Goal: Entertainment & Leisure: Browse casually

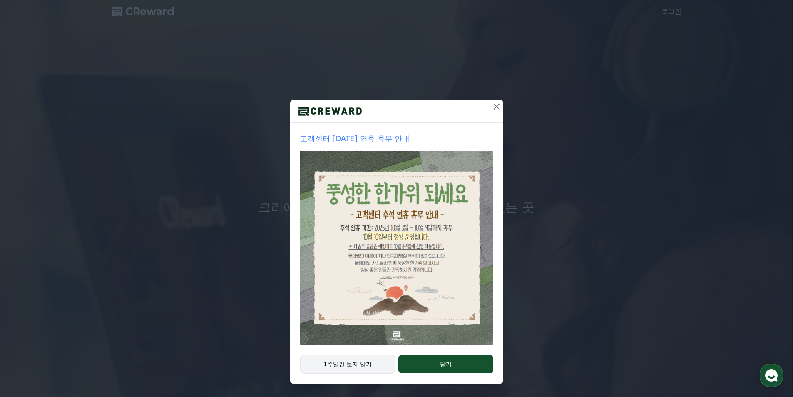
click at [370, 366] on button "1주일간 보지 않기" at bounding box center [347, 363] width 95 height 19
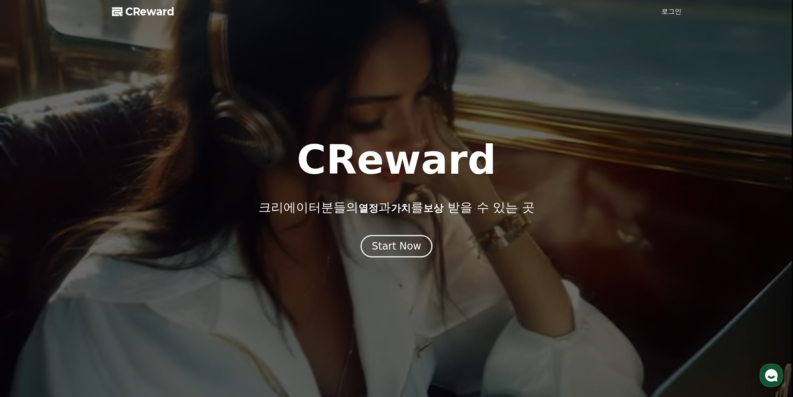
click at [676, 12] on link "로그인" at bounding box center [672, 12] width 20 height 10
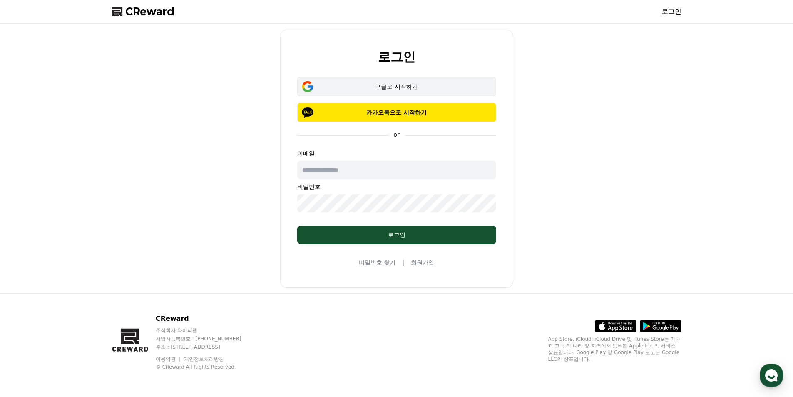
click at [388, 87] on div "구글로 시작하기" at bounding box center [396, 86] width 175 height 8
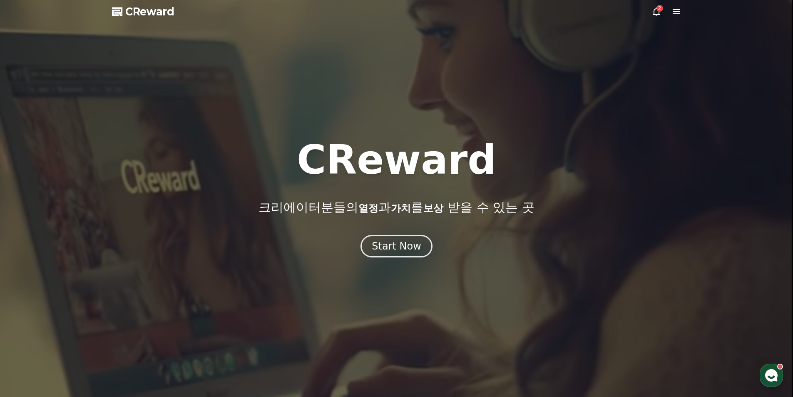
click at [676, 12] on icon at bounding box center [677, 12] width 10 height 10
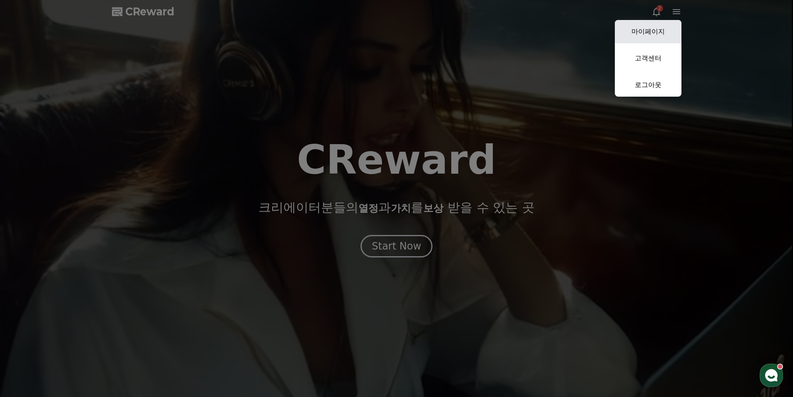
click at [649, 32] on link "마이페이지" at bounding box center [648, 31] width 67 height 23
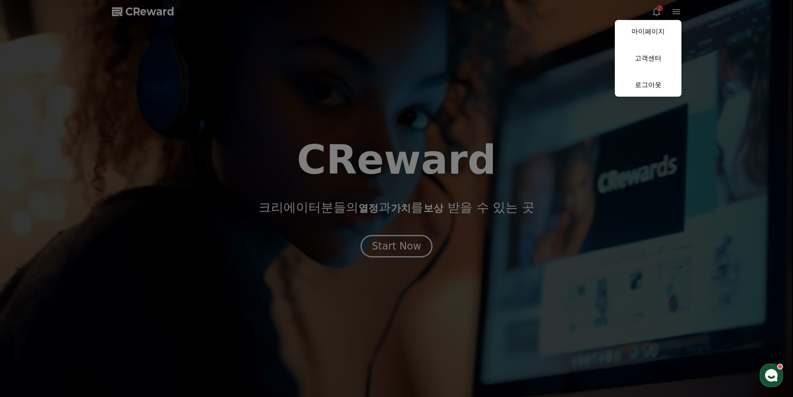
select select "**********"
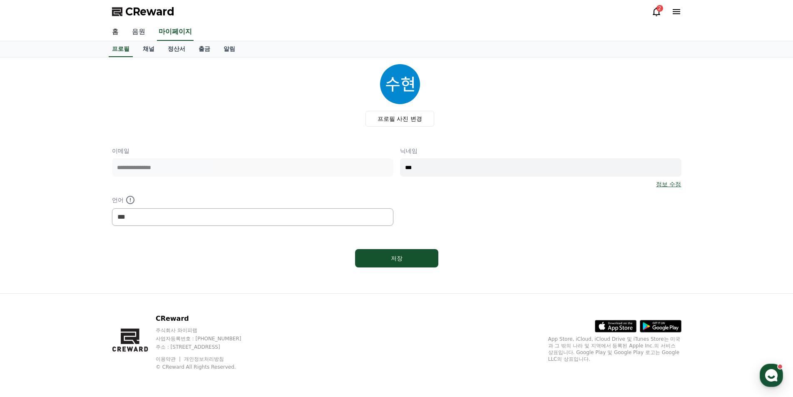
click at [134, 30] on link "음원" at bounding box center [138, 31] width 27 height 17
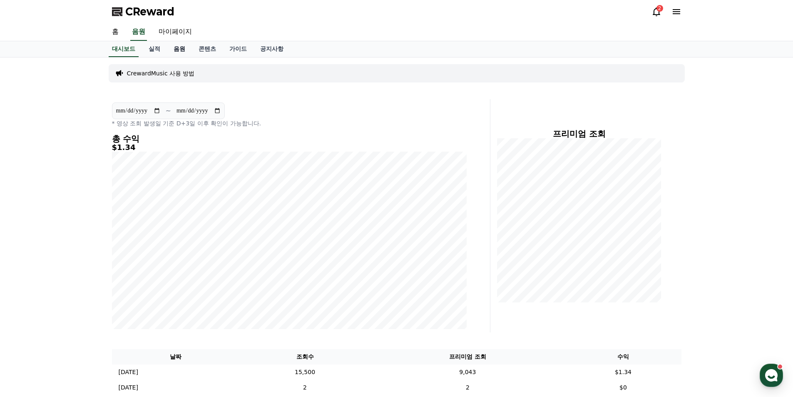
click at [180, 51] on link "음원" at bounding box center [179, 49] width 25 height 16
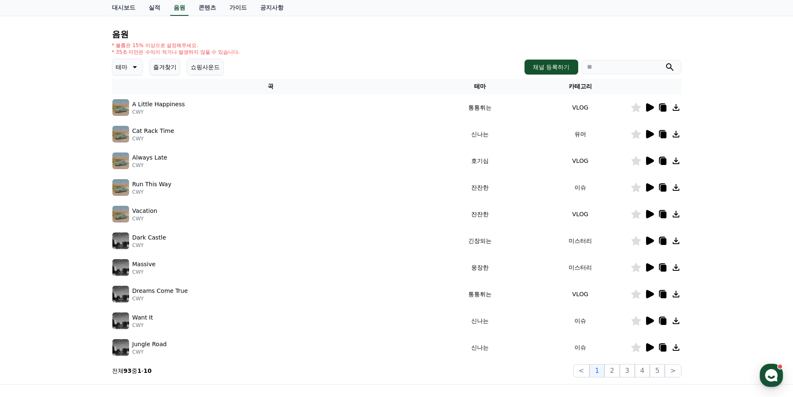
scroll to position [83, 0]
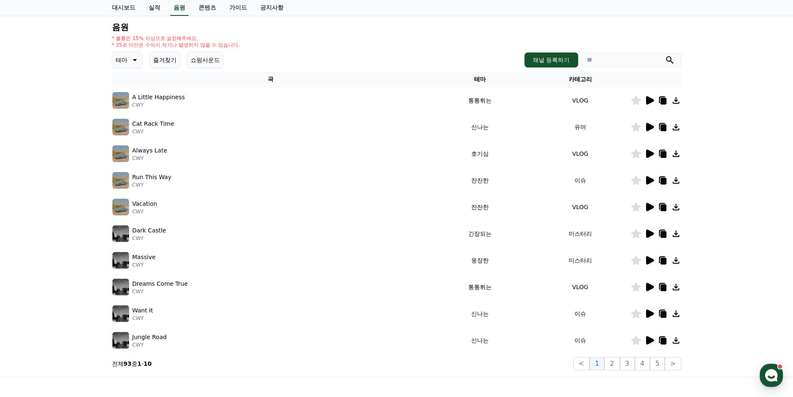
click at [645, 131] on icon at bounding box center [650, 127] width 10 height 10
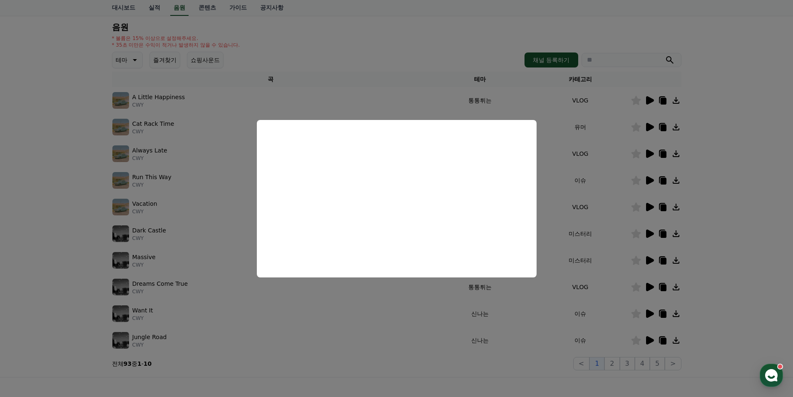
click at [582, 202] on button "close modal" at bounding box center [396, 198] width 793 height 397
click at [587, 180] on td "이슈" at bounding box center [580, 180] width 100 height 27
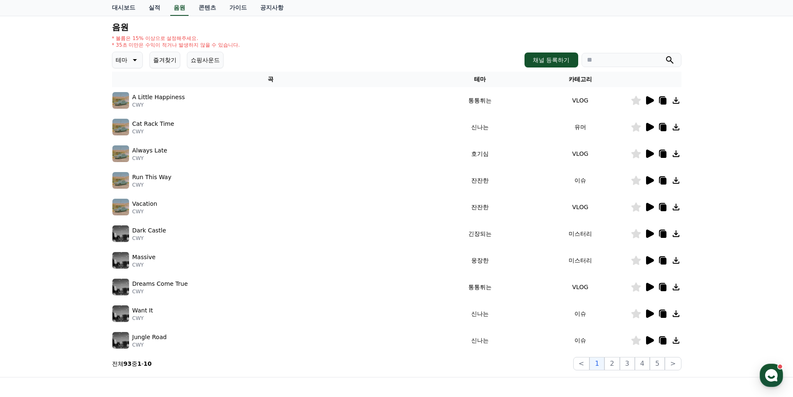
click at [647, 102] on icon at bounding box center [650, 100] width 8 height 8
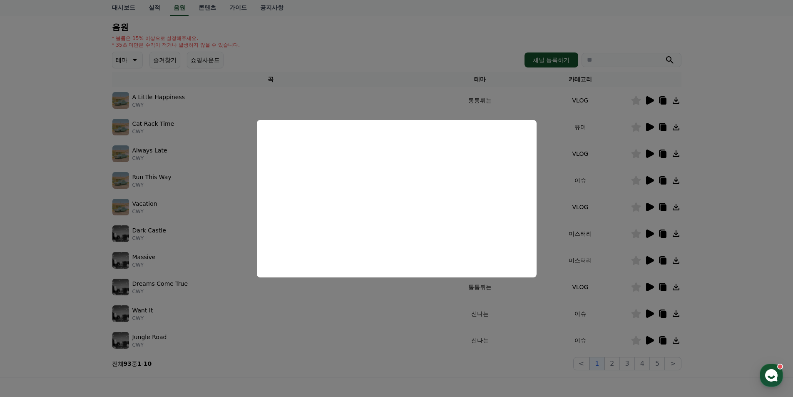
drag, startPoint x: 635, startPoint y: 222, endPoint x: 644, endPoint y: 201, distance: 23.3
click at [635, 222] on button "close modal" at bounding box center [396, 198] width 793 height 397
click at [649, 172] on td at bounding box center [656, 180] width 51 height 27
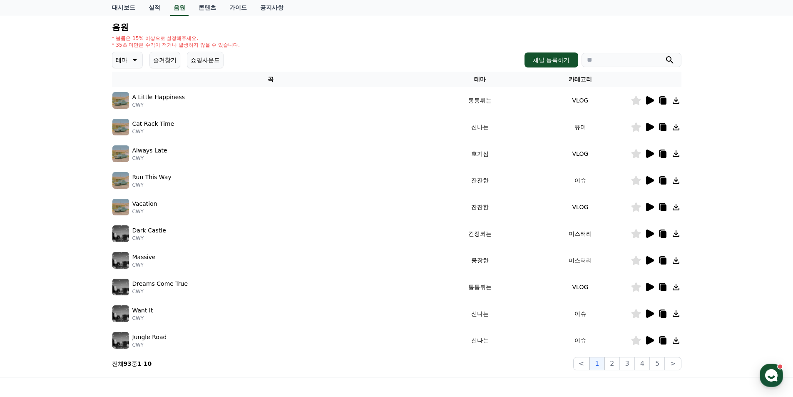
click at [651, 157] on icon at bounding box center [650, 154] width 10 height 10
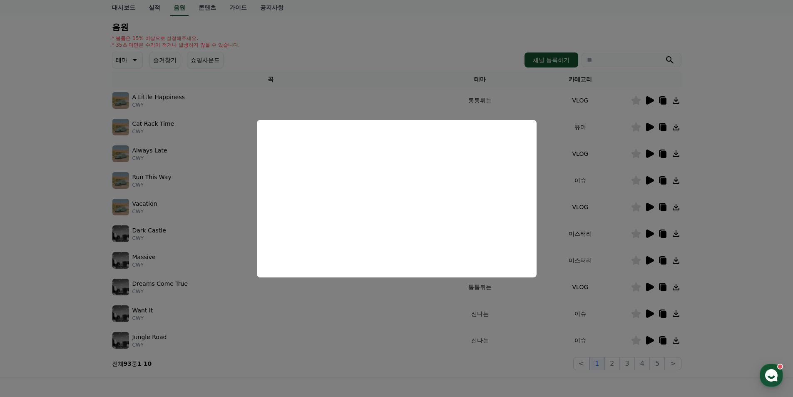
click at [218, 234] on button "close modal" at bounding box center [396, 198] width 793 height 397
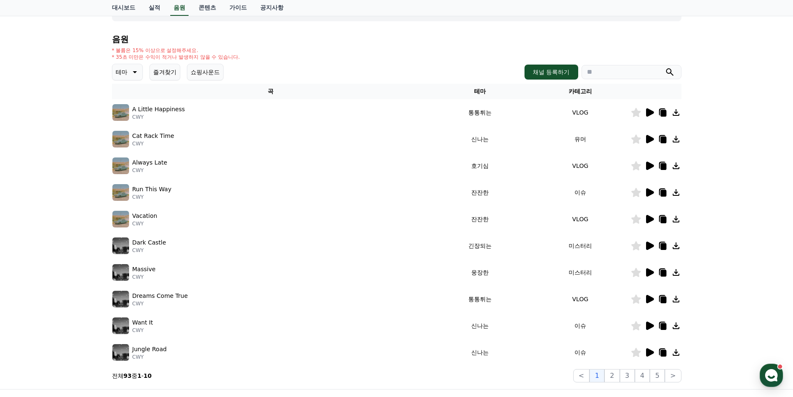
scroll to position [42, 0]
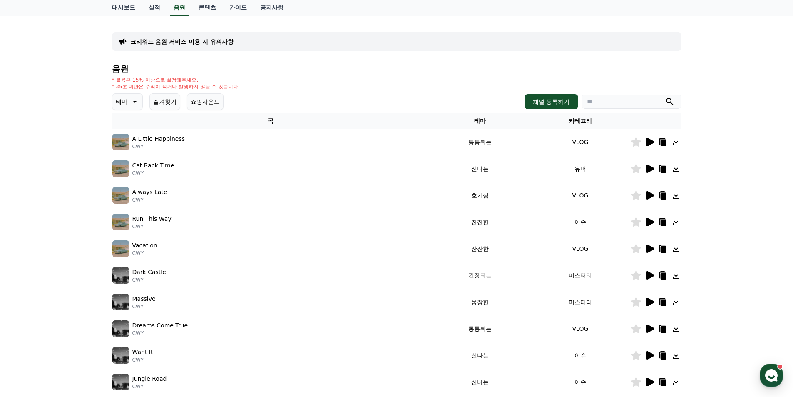
click at [128, 102] on button "테마" at bounding box center [127, 101] width 31 height 17
click at [127, 125] on button "호기심" at bounding box center [125, 125] width 24 height 18
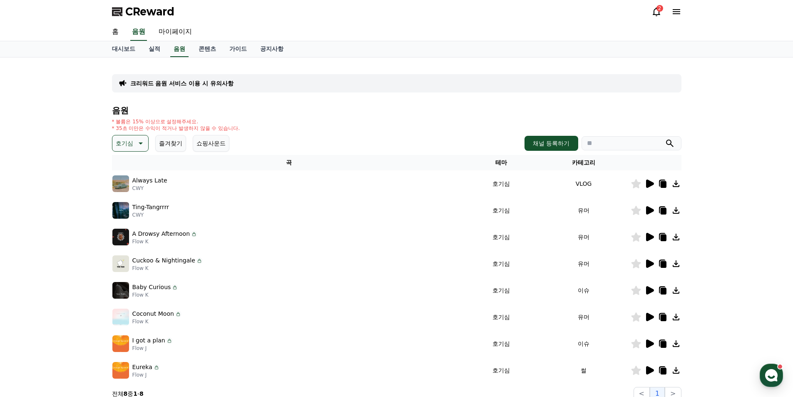
click at [653, 185] on icon at bounding box center [650, 184] width 10 height 10
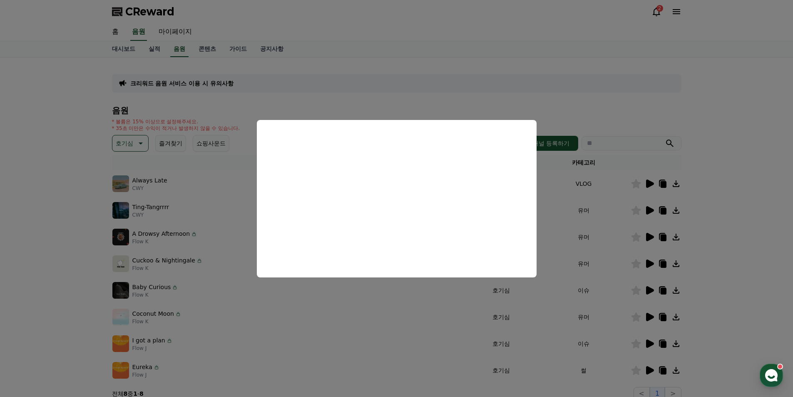
click at [648, 207] on button "close modal" at bounding box center [396, 198] width 793 height 397
click at [648, 207] on icon at bounding box center [650, 210] width 8 height 8
click at [128, 142] on button "close modal" at bounding box center [396, 198] width 793 height 397
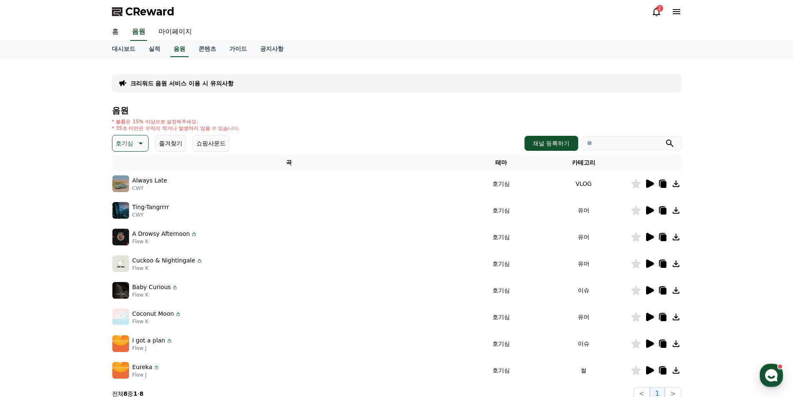
click at [129, 144] on p "호기심" at bounding box center [124, 143] width 17 height 12
click at [128, 190] on button "어두운" at bounding box center [125, 188] width 24 height 18
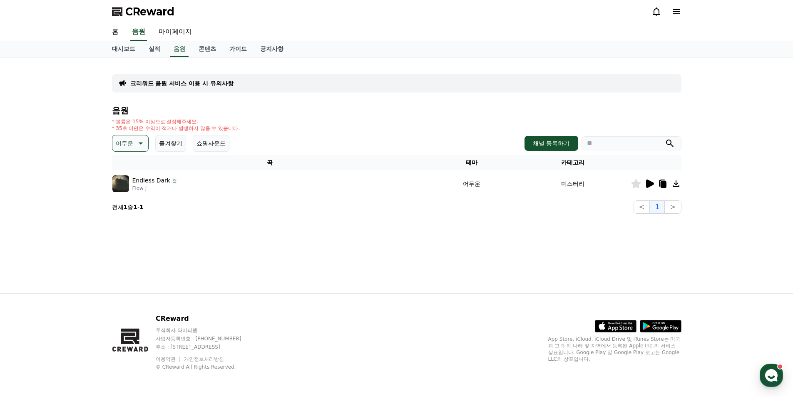
click at [135, 145] on icon at bounding box center [140, 143] width 10 height 10
click at [122, 167] on button "밝은" at bounding box center [122, 168] width 18 height 18
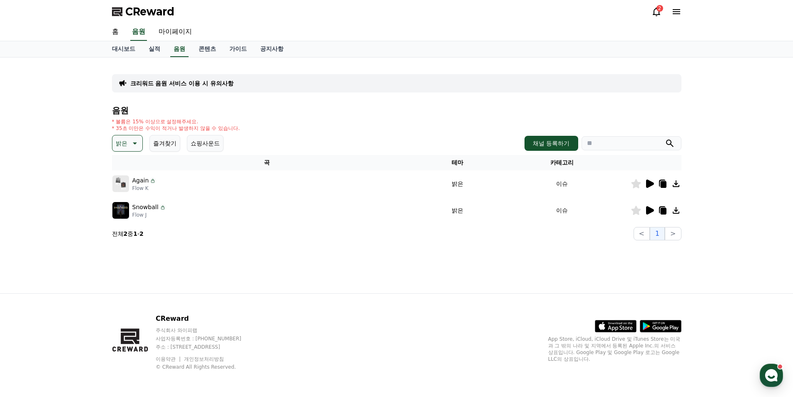
click at [649, 188] on icon at bounding box center [650, 184] width 10 height 10
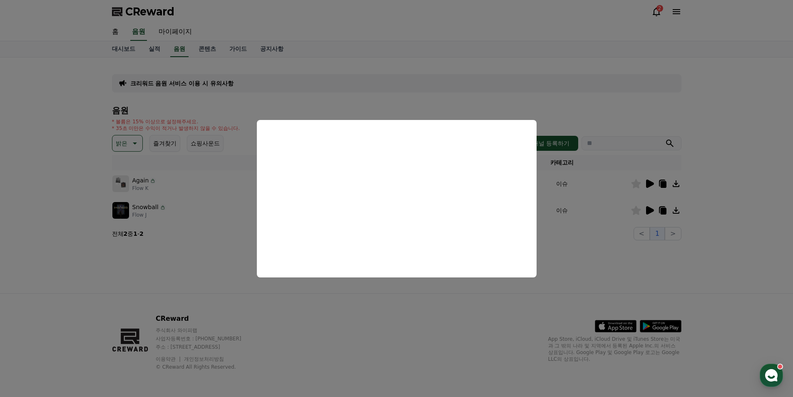
drag, startPoint x: 624, startPoint y: 207, endPoint x: 639, endPoint y: 210, distance: 15.4
click at [631, 208] on button "close modal" at bounding box center [396, 198] width 793 height 397
click at [648, 210] on icon at bounding box center [650, 210] width 8 height 8
click at [648, 210] on button "close modal" at bounding box center [396, 198] width 793 height 397
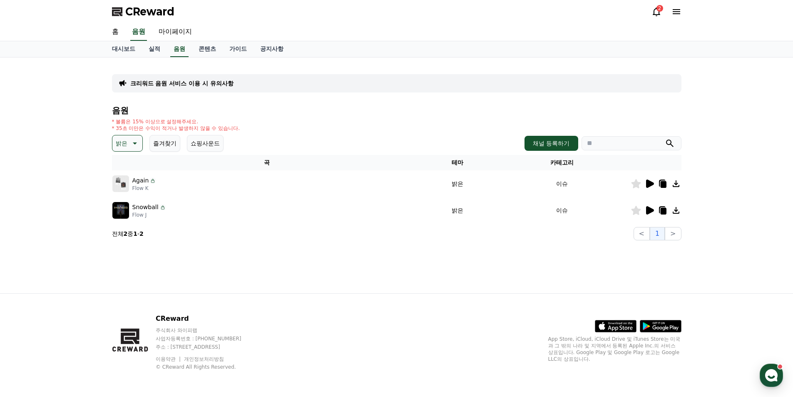
click at [645, 210] on icon at bounding box center [650, 210] width 10 height 10
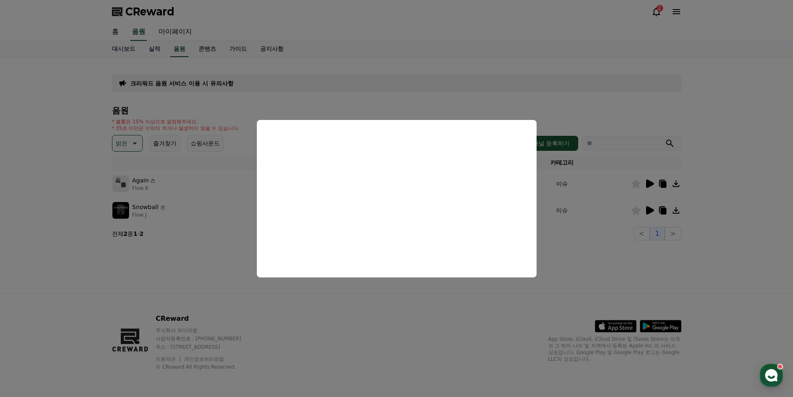
click at [187, 190] on button "close modal" at bounding box center [396, 198] width 793 height 397
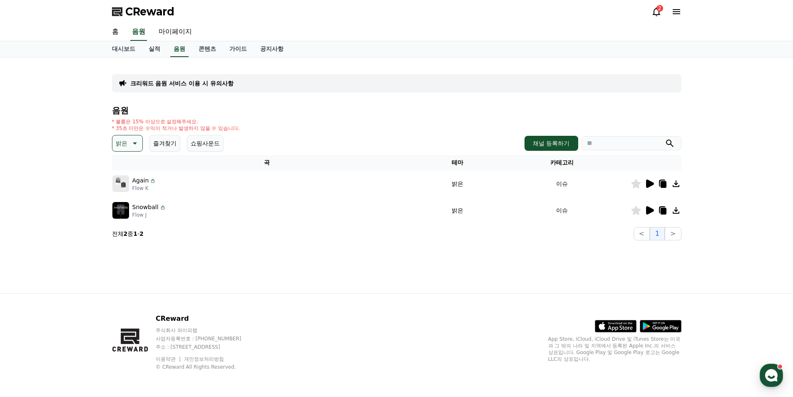
click at [133, 151] on button "밝은" at bounding box center [127, 143] width 31 height 17
click at [130, 189] on button "통통튀는" at bounding box center [128, 190] width 30 height 18
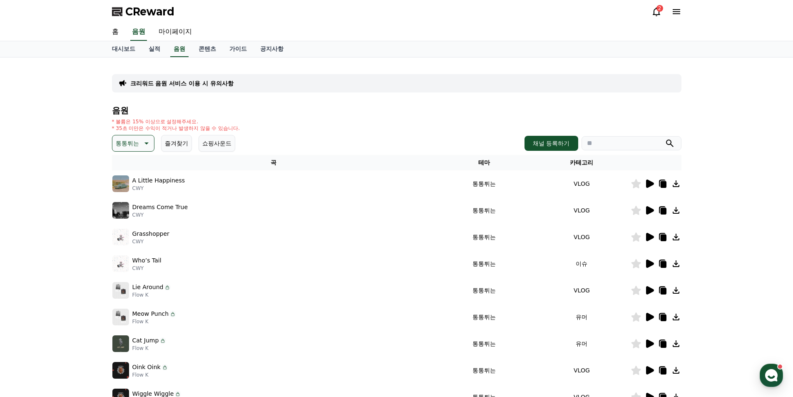
click at [139, 143] on p "통통튀는" at bounding box center [127, 143] width 23 height 12
click at [129, 173] on button "신나는" at bounding box center [125, 170] width 24 height 18
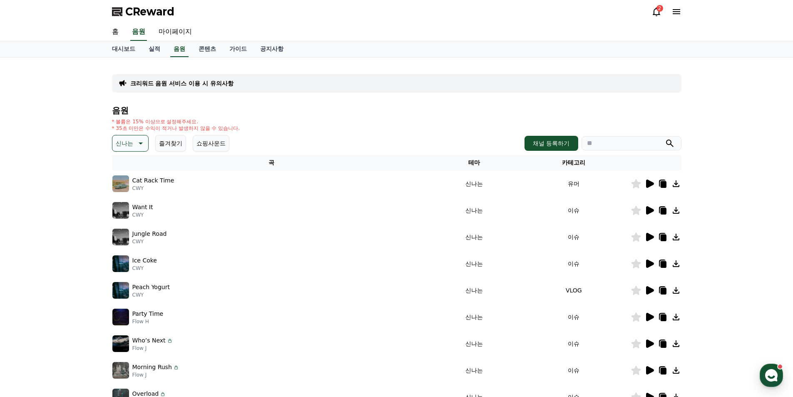
click at [648, 185] on icon at bounding box center [650, 183] width 8 height 8
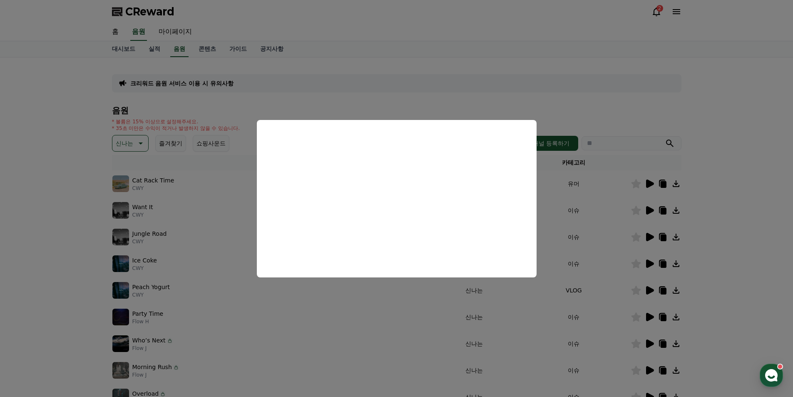
click at [378, 304] on button "close modal" at bounding box center [396, 198] width 793 height 397
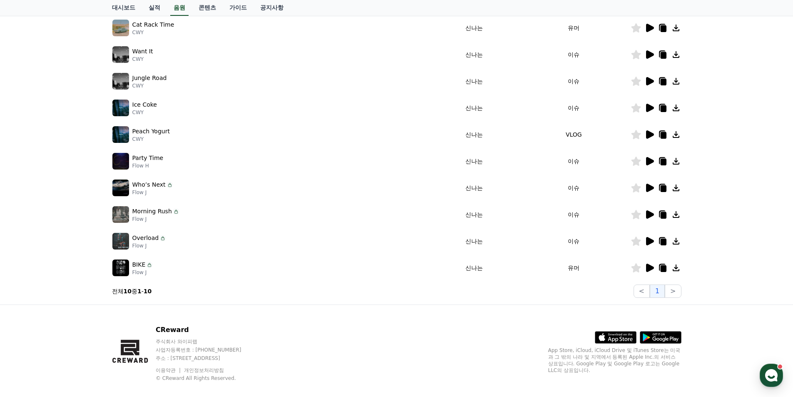
scroll to position [125, 0]
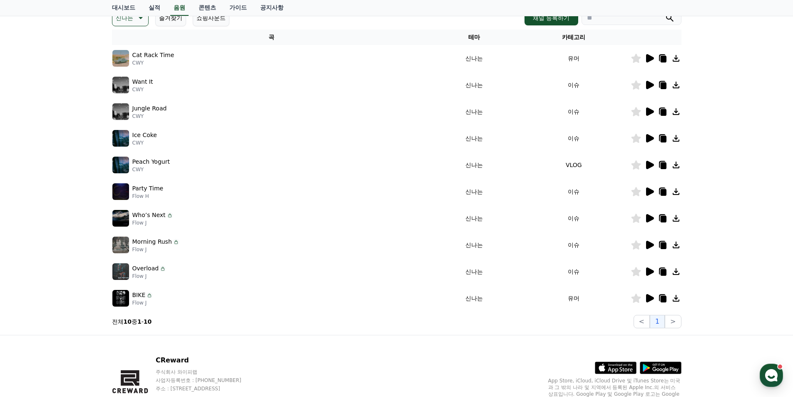
click at [650, 299] on icon at bounding box center [650, 298] width 8 height 8
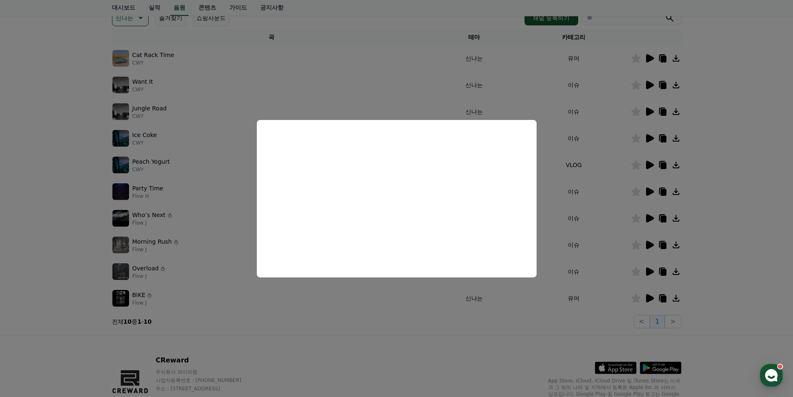
click at [588, 266] on button "close modal" at bounding box center [396, 198] width 793 height 397
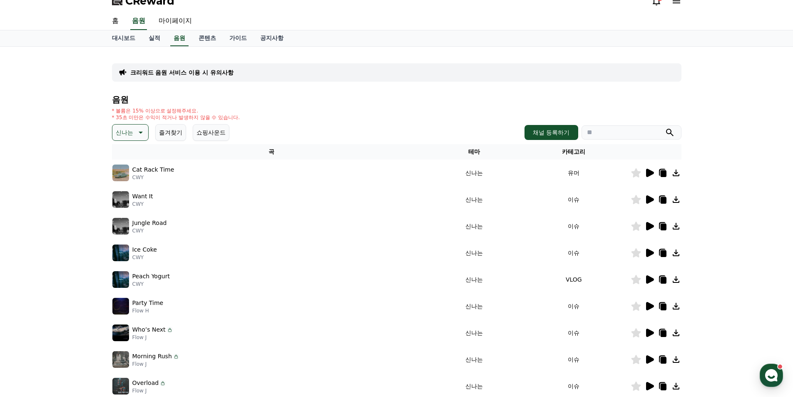
scroll to position [0, 0]
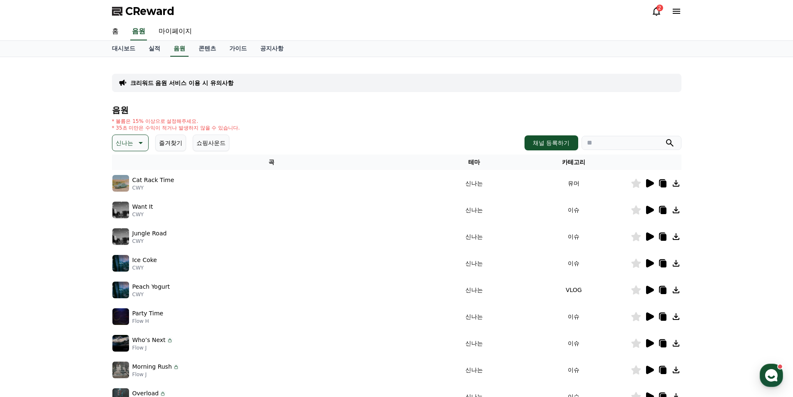
click at [648, 315] on icon at bounding box center [650, 316] width 8 height 8
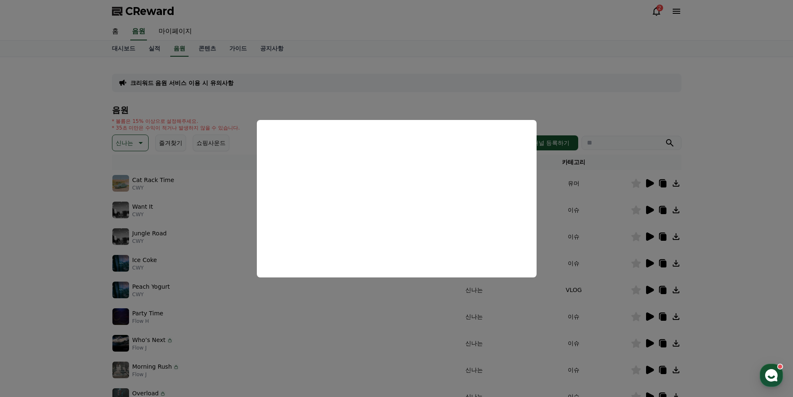
drag, startPoint x: 207, startPoint y: 216, endPoint x: 204, endPoint y: 220, distance: 5.0
click at [206, 216] on button "close modal" at bounding box center [396, 198] width 793 height 397
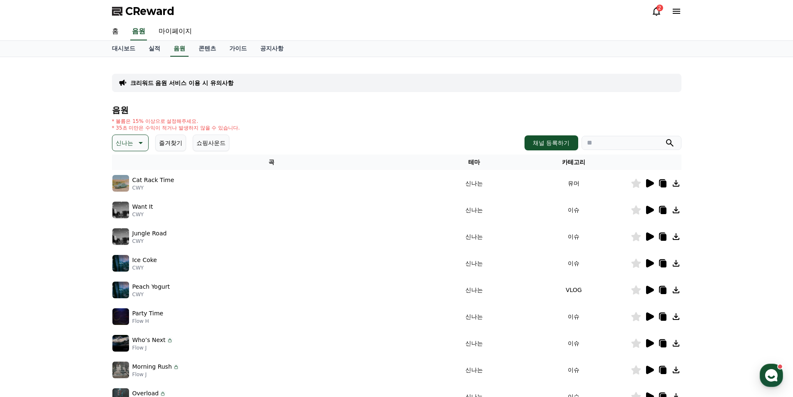
click at [204, 232] on div "Jungle Road CWY" at bounding box center [271, 236] width 319 height 17
click at [647, 288] on icon at bounding box center [650, 290] width 8 height 8
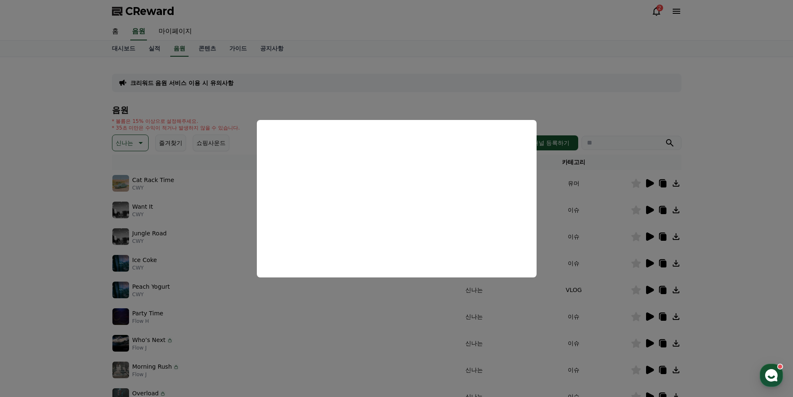
click at [211, 201] on button "close modal" at bounding box center [396, 198] width 793 height 397
click at [211, 201] on td "Want It CWY" at bounding box center [271, 210] width 319 height 27
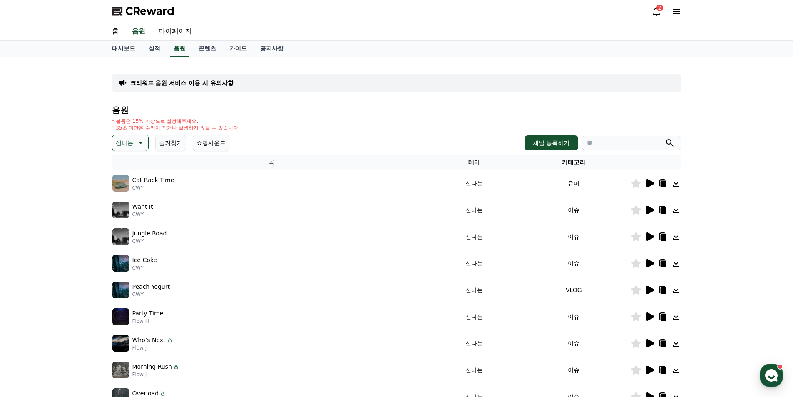
click at [131, 144] on p "신나는" at bounding box center [124, 143] width 17 height 12
click at [132, 183] on button "통통튀는" at bounding box center [128, 190] width 30 height 18
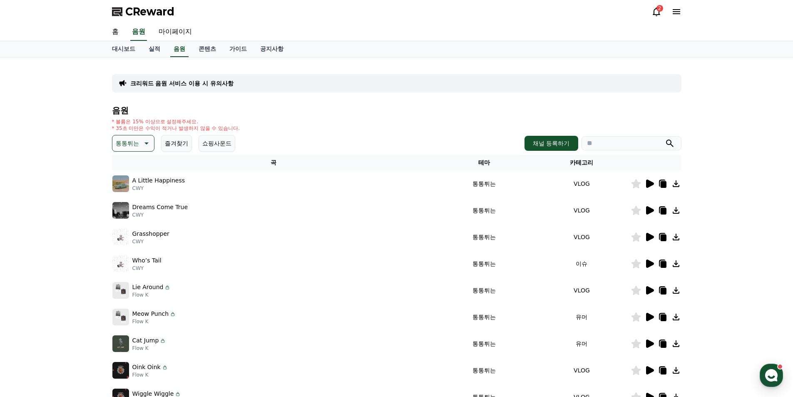
click at [646, 211] on icon at bounding box center [650, 210] width 10 height 10
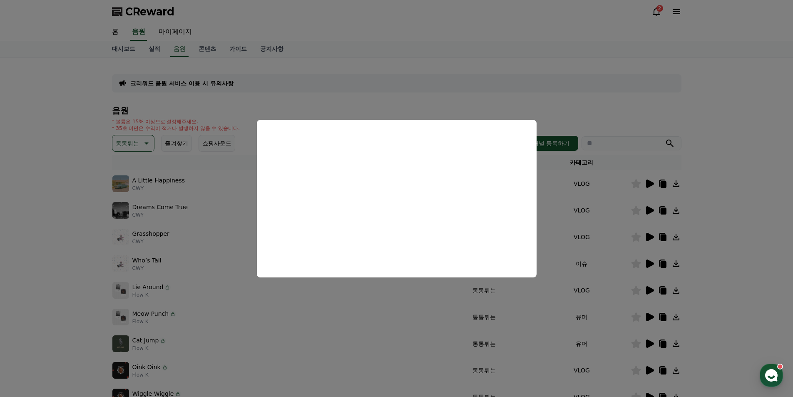
click at [189, 205] on button "close modal" at bounding box center [396, 198] width 793 height 397
click at [187, 204] on div "Dreams Come True CWY" at bounding box center [273, 210] width 323 height 17
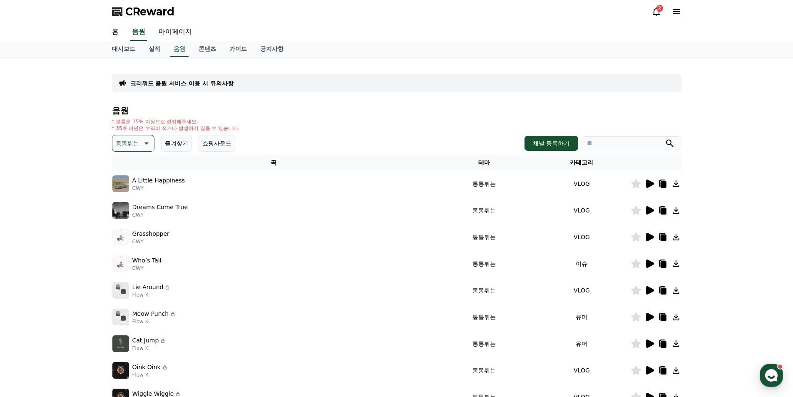
click at [645, 213] on icon at bounding box center [650, 210] width 10 height 10
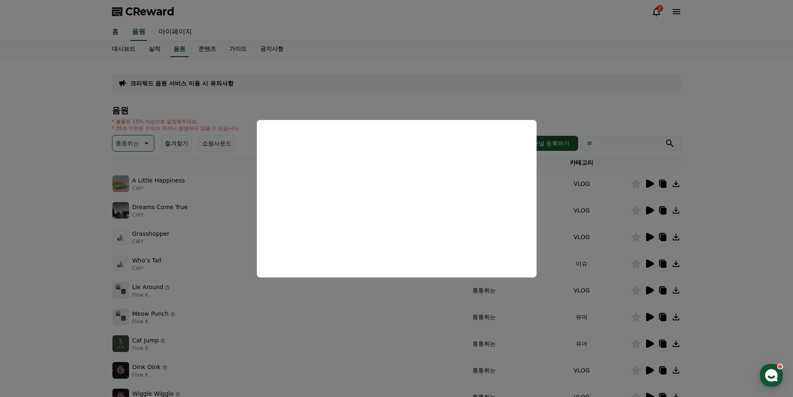
click at [407, 296] on button "close modal" at bounding box center [396, 198] width 793 height 397
click at [404, 296] on div "Lie Around Flow K" at bounding box center [273, 290] width 323 height 17
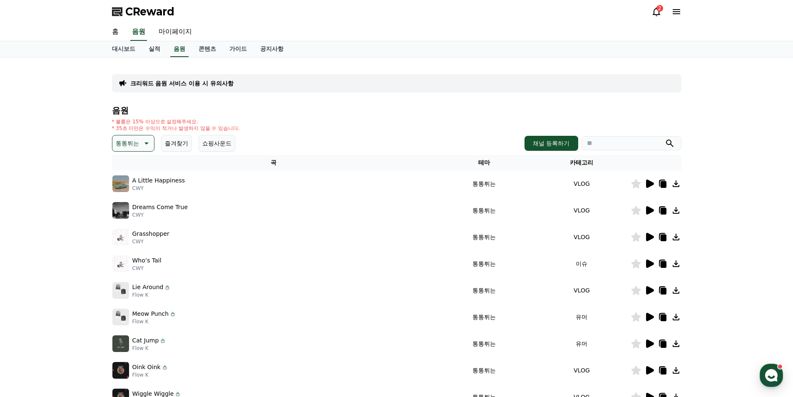
click at [650, 233] on icon at bounding box center [650, 237] width 10 height 10
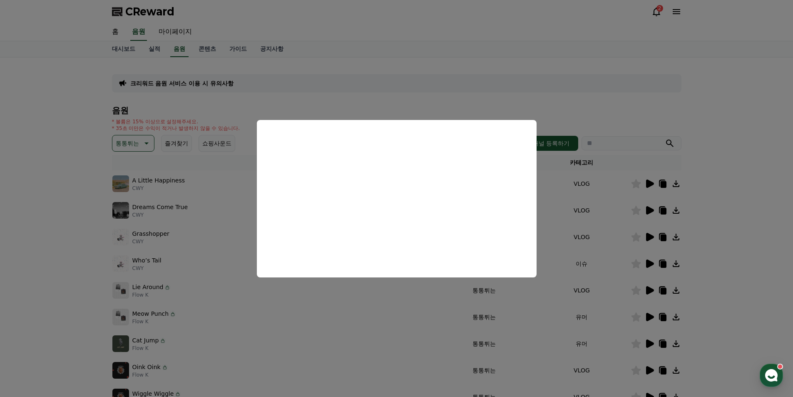
click at [386, 294] on button "close modal" at bounding box center [396, 198] width 793 height 397
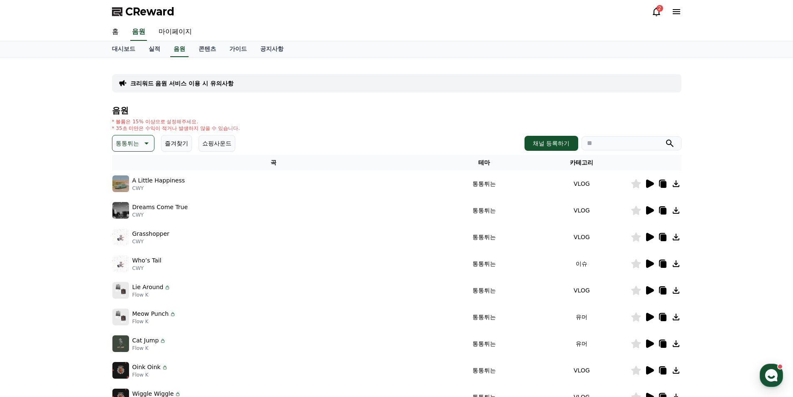
click at [648, 263] on icon at bounding box center [650, 263] width 8 height 8
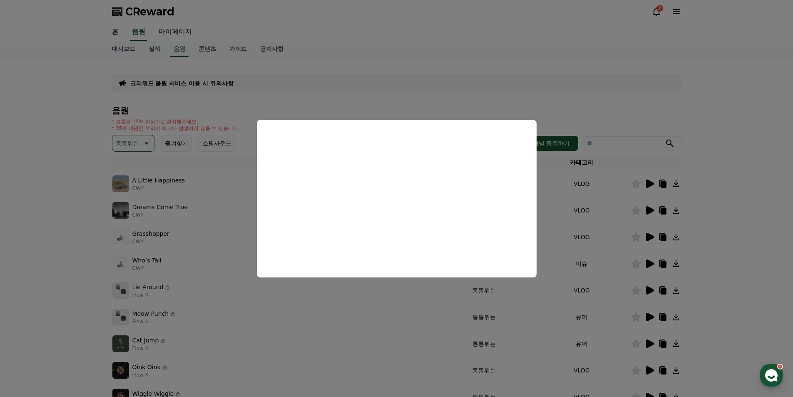
click at [188, 188] on button "close modal" at bounding box center [396, 198] width 793 height 397
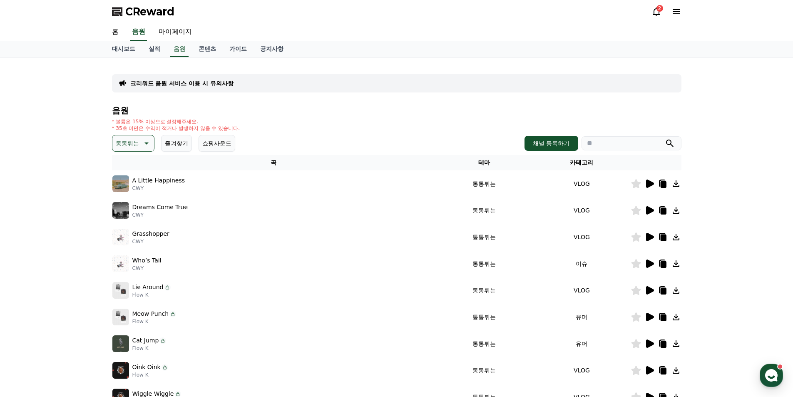
click at [184, 187] on div "A Little Happiness CWY" at bounding box center [273, 183] width 323 height 17
click at [645, 290] on icon at bounding box center [650, 290] width 10 height 10
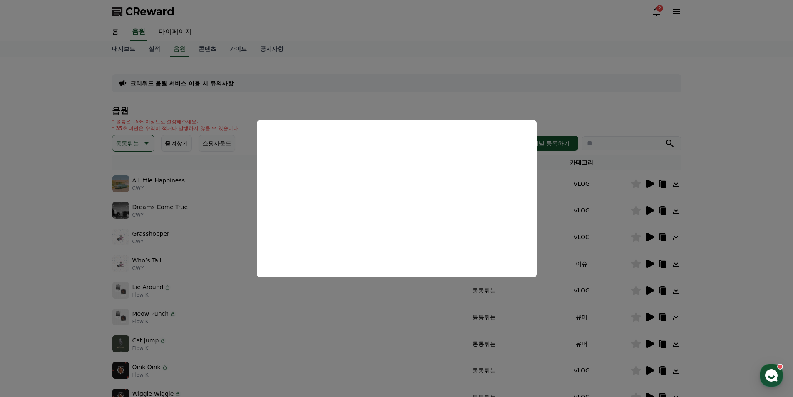
click at [197, 256] on button "close modal" at bounding box center [396, 198] width 793 height 397
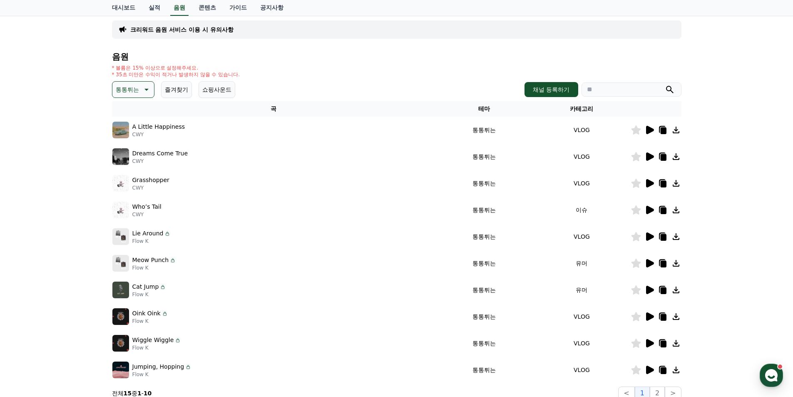
scroll to position [83, 0]
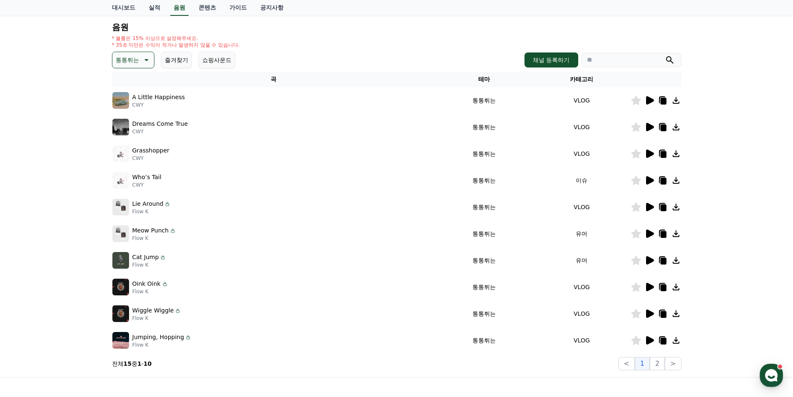
click at [653, 235] on icon at bounding box center [650, 234] width 10 height 10
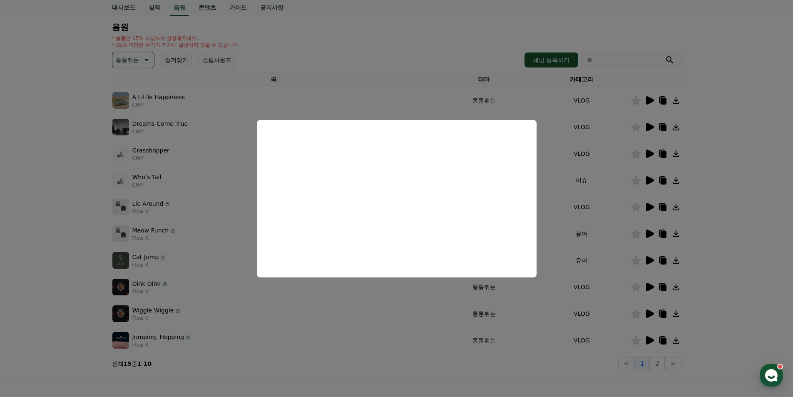
click at [224, 219] on button "close modal" at bounding box center [396, 198] width 793 height 397
click at [223, 225] on td "Meow Punch Flow K" at bounding box center [274, 233] width 324 height 27
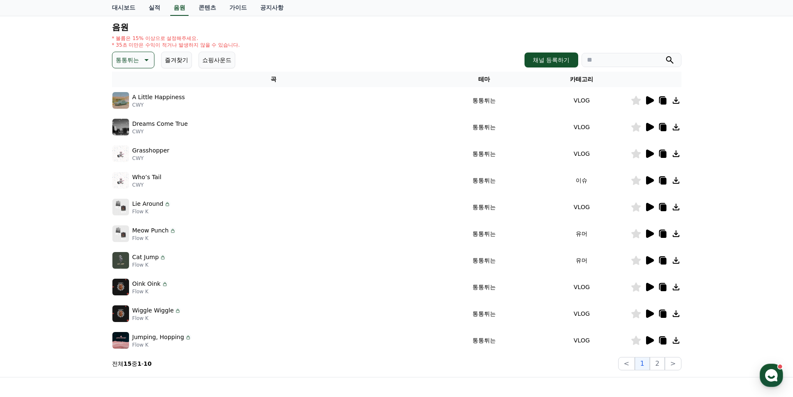
drag, startPoint x: 222, startPoint y: 226, endPoint x: 266, endPoint y: 245, distance: 47.9
click at [222, 226] on div "Meow Punch Flow K" at bounding box center [273, 233] width 323 height 17
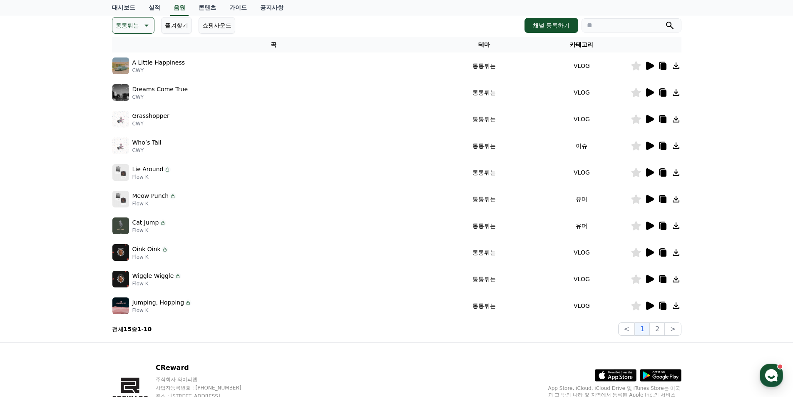
scroll to position [125, 0]
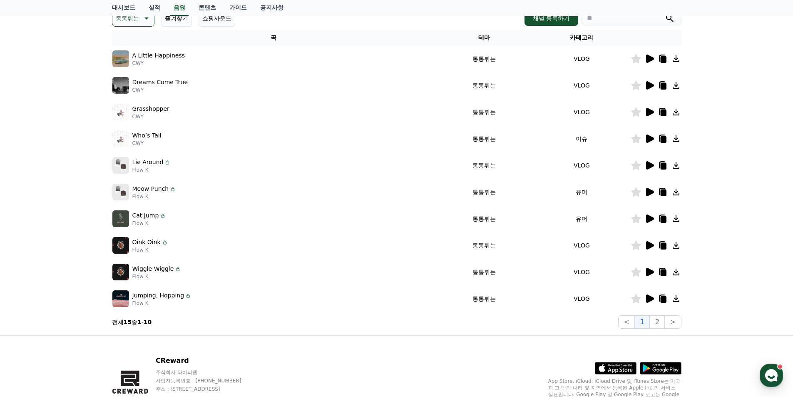
click at [651, 216] on icon at bounding box center [650, 219] width 10 height 10
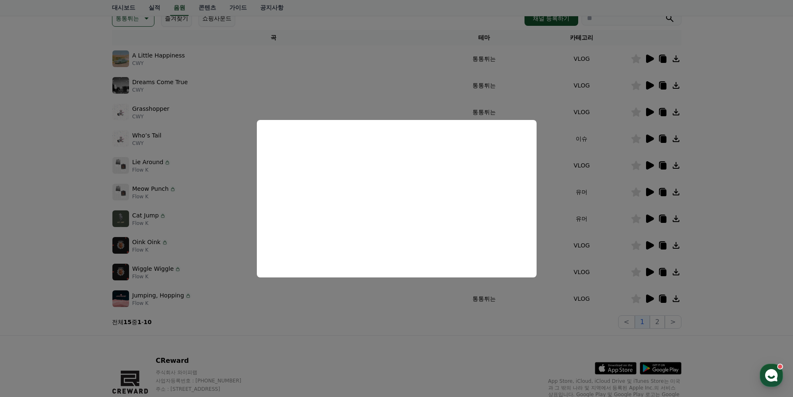
click at [190, 212] on button "close modal" at bounding box center [396, 198] width 793 height 397
click at [187, 211] on div "Cat Jump Flow K" at bounding box center [273, 218] width 323 height 17
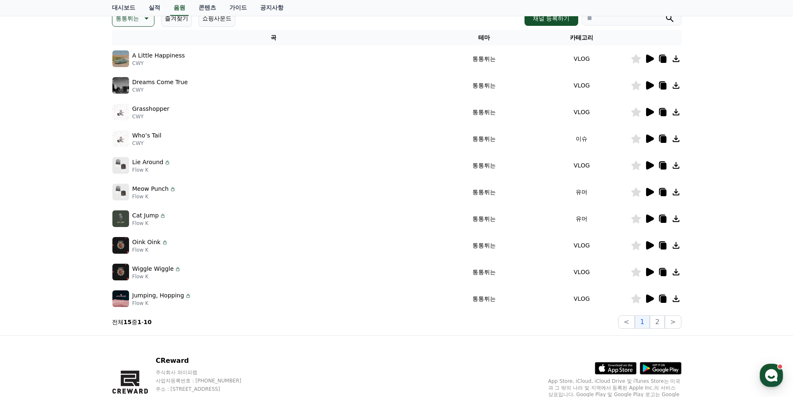
click at [645, 242] on icon at bounding box center [650, 245] width 10 height 10
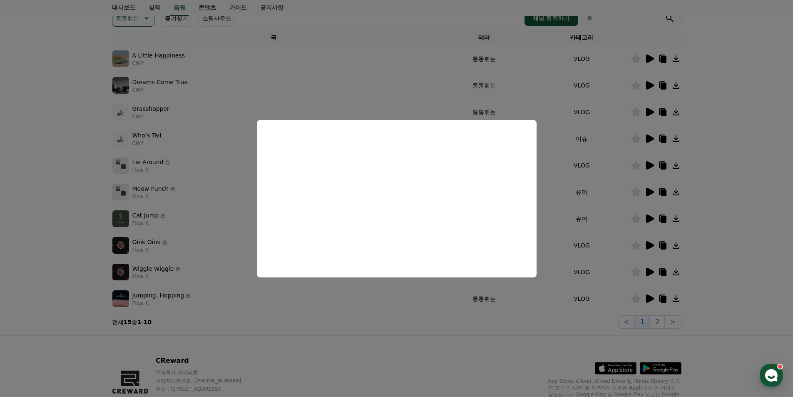
click at [185, 215] on button "close modal" at bounding box center [396, 198] width 793 height 397
click at [185, 215] on div "Cat Jump Flow K" at bounding box center [273, 218] width 323 height 17
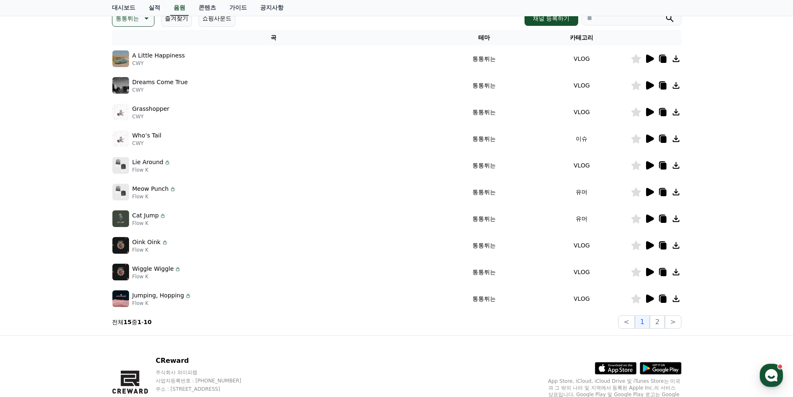
click at [648, 272] on icon at bounding box center [650, 272] width 8 height 8
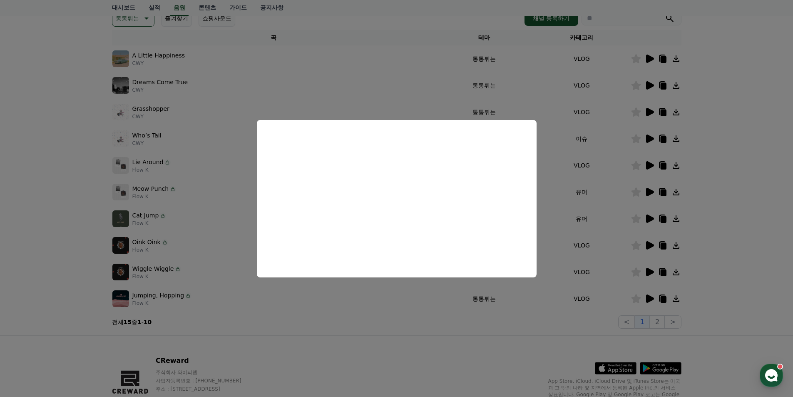
click at [165, 217] on button "close modal" at bounding box center [396, 198] width 793 height 397
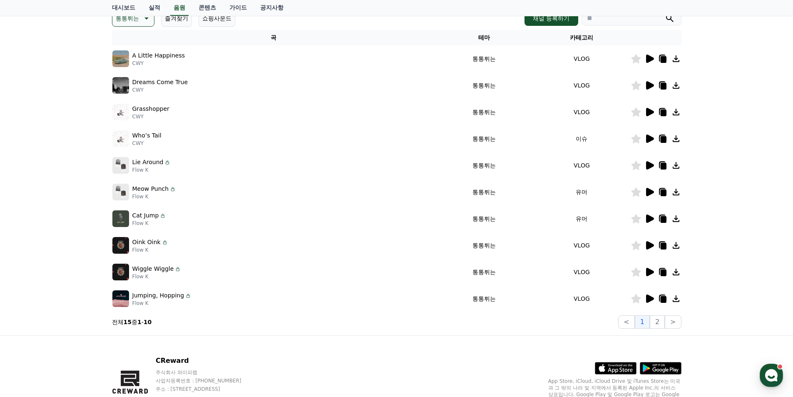
click at [653, 272] on icon at bounding box center [650, 272] width 8 height 8
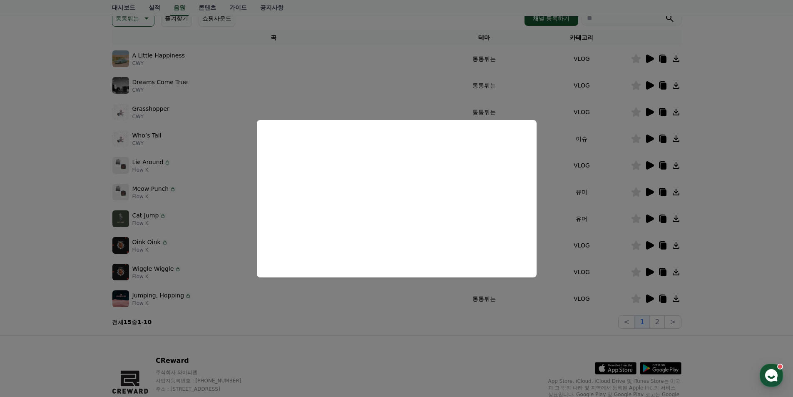
click at [351, 304] on button "close modal" at bounding box center [396, 198] width 793 height 397
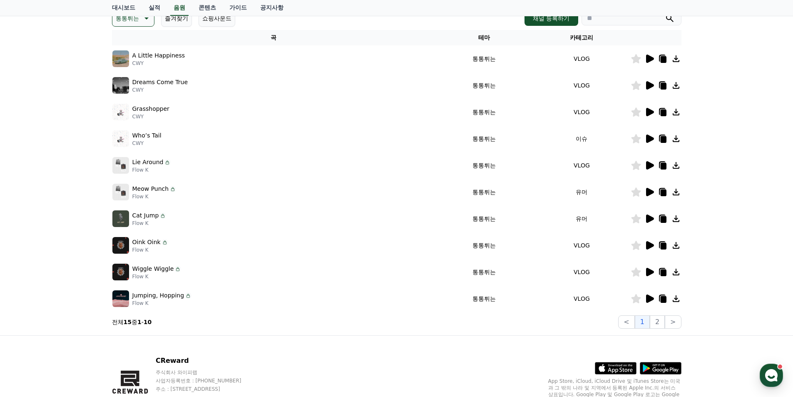
click at [650, 295] on icon at bounding box center [650, 299] width 10 height 10
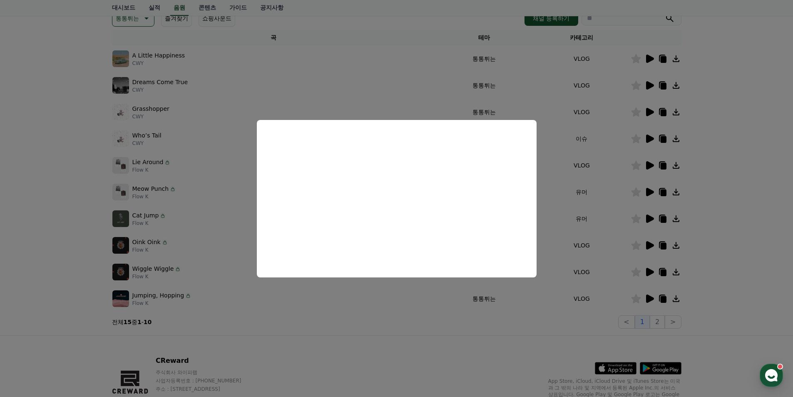
click at [336, 297] on button "close modal" at bounding box center [396, 198] width 793 height 397
click at [355, 295] on div "Jumping, Hopping Flow K" at bounding box center [273, 298] width 323 height 17
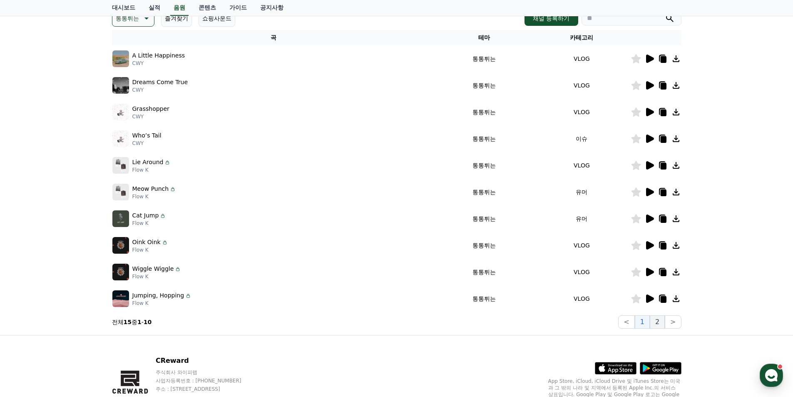
click at [661, 321] on button "2" at bounding box center [657, 321] width 15 height 13
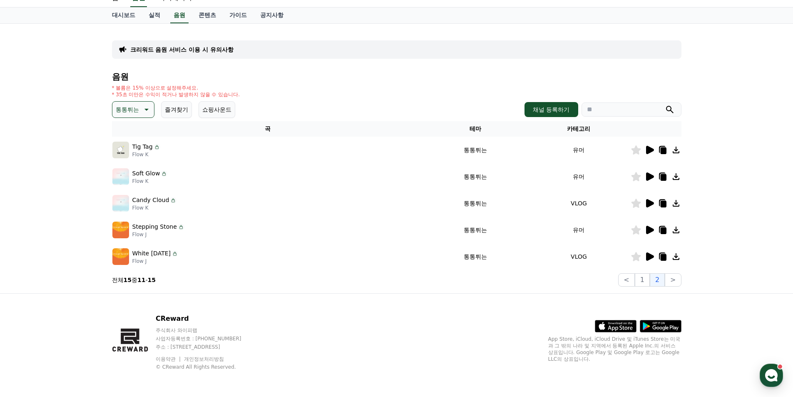
scroll to position [34, 0]
click at [650, 150] on icon at bounding box center [650, 150] width 8 height 8
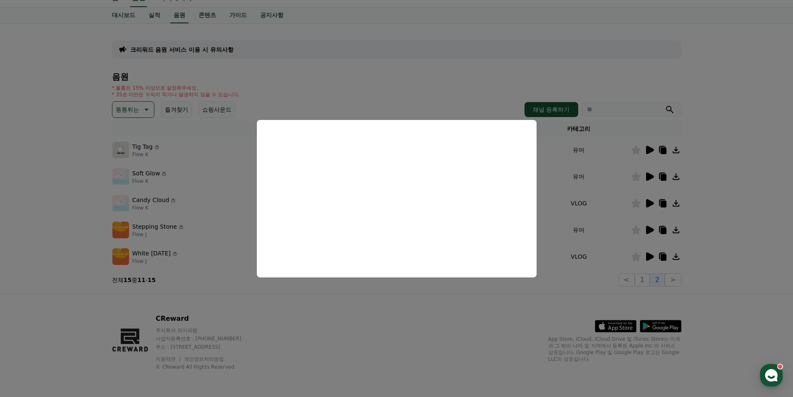
drag, startPoint x: 218, startPoint y: 233, endPoint x: 221, endPoint y: 229, distance: 4.9
click at [219, 233] on button "close modal" at bounding box center [396, 198] width 793 height 397
click at [221, 228] on div "Stepping Stone Flow J" at bounding box center [267, 230] width 311 height 17
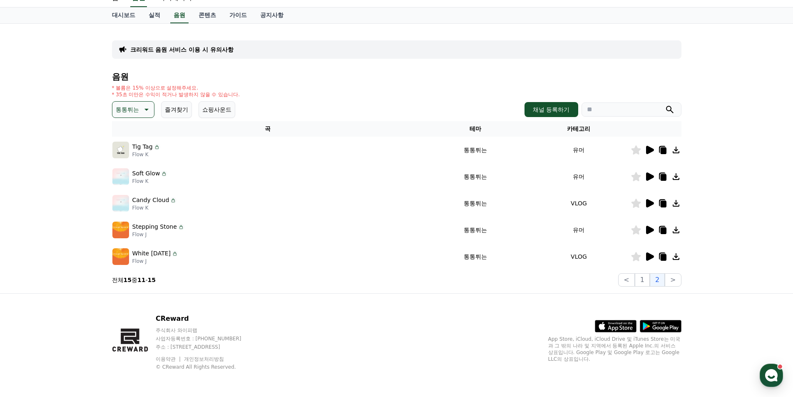
click at [654, 176] on icon at bounding box center [650, 177] width 10 height 10
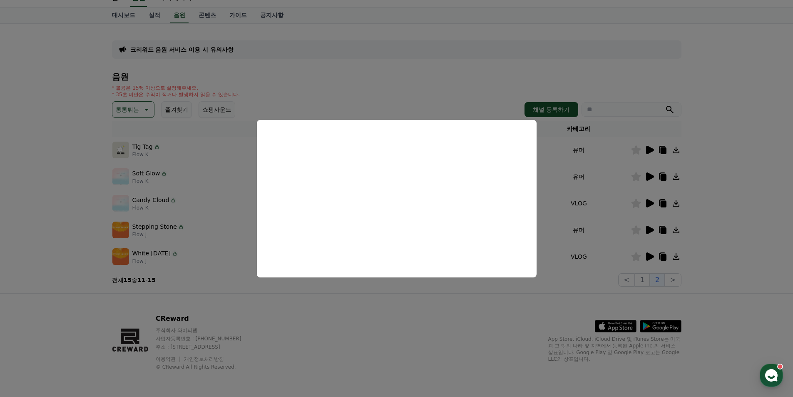
click at [220, 186] on button "close modal" at bounding box center [396, 198] width 793 height 397
drag, startPoint x: 214, startPoint y: 181, endPoint x: 219, endPoint y: 183, distance: 5.8
click at [214, 180] on div "Soft Glow Flow K" at bounding box center [267, 176] width 311 height 17
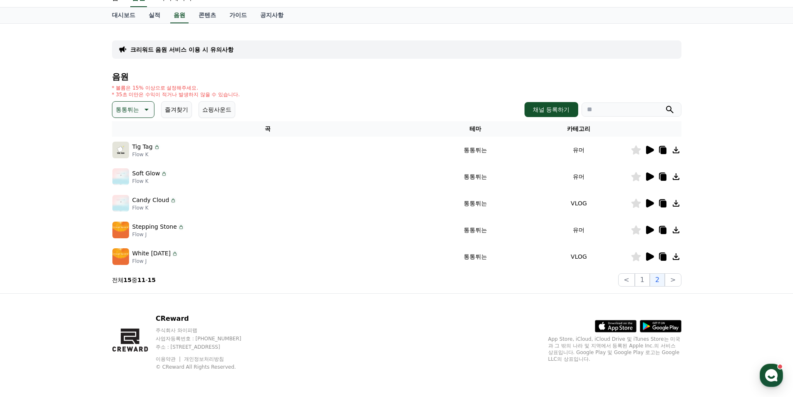
click at [647, 202] on icon at bounding box center [650, 203] width 8 height 8
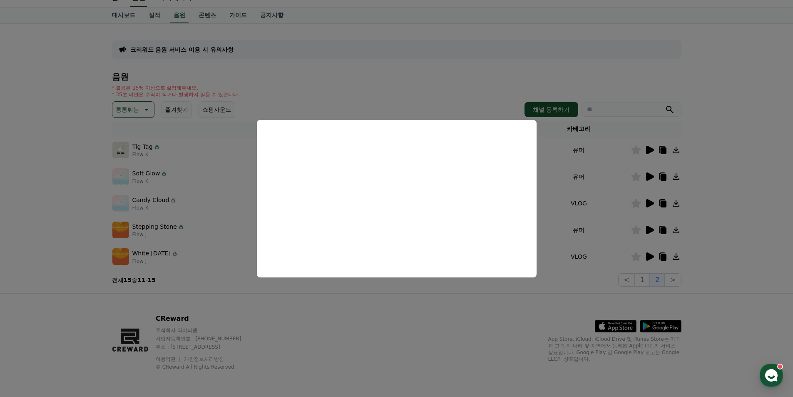
click at [191, 172] on button "close modal" at bounding box center [396, 198] width 793 height 397
click at [191, 172] on div "Soft Glow Flow K" at bounding box center [267, 176] width 311 height 17
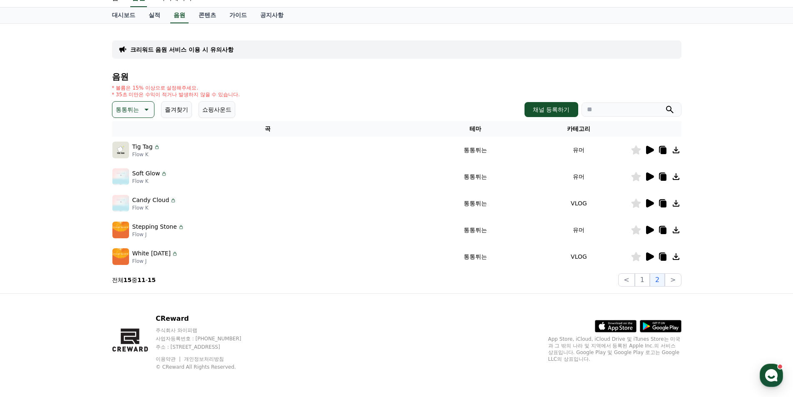
click at [648, 230] on icon at bounding box center [650, 230] width 8 height 8
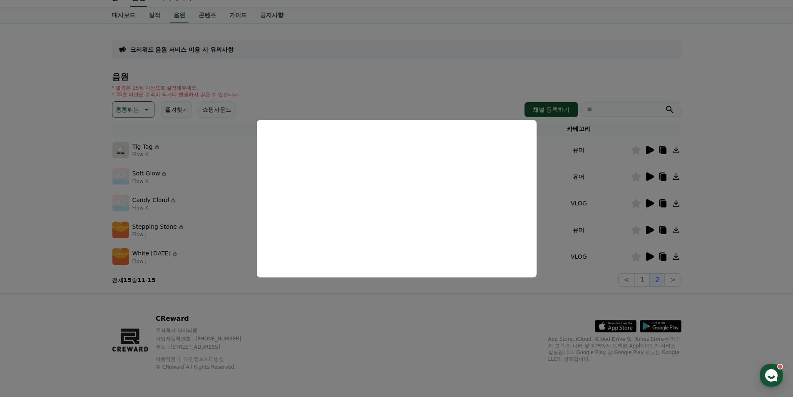
click at [208, 184] on button "close modal" at bounding box center [396, 198] width 793 height 397
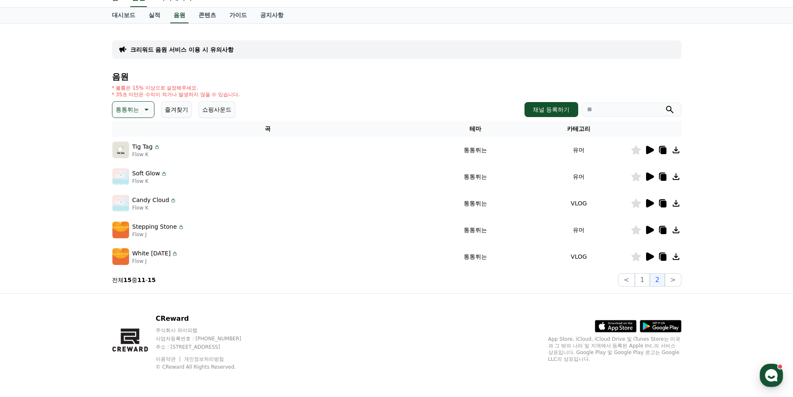
click at [649, 254] on icon at bounding box center [650, 256] width 8 height 8
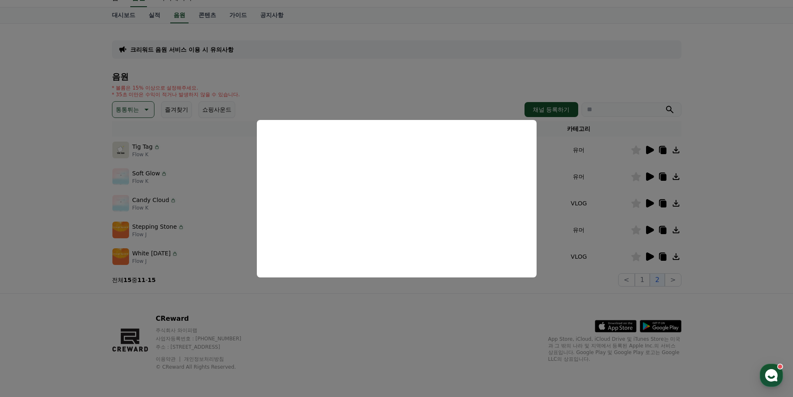
click at [198, 184] on button "close modal" at bounding box center [396, 198] width 793 height 397
drag, startPoint x: 184, startPoint y: 149, endPoint x: 177, endPoint y: 138, distance: 12.7
click at [184, 148] on div "Tig Tag Flow K" at bounding box center [267, 150] width 311 height 17
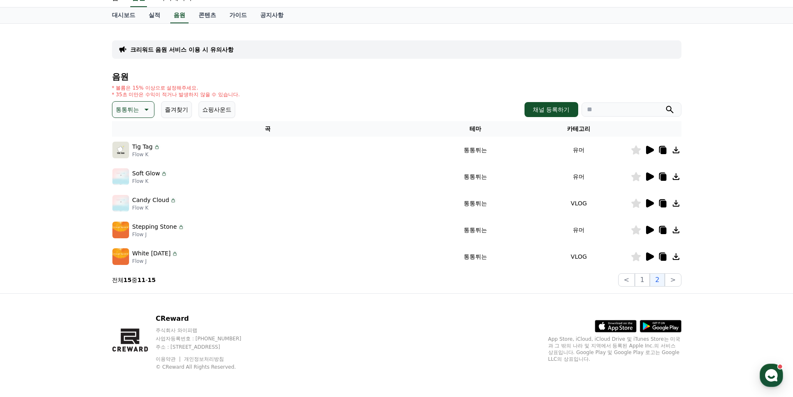
click at [137, 109] on p "통통튀는" at bounding box center [127, 110] width 23 height 12
click at [126, 159] on button "통통튀는" at bounding box center [128, 156] width 30 height 18
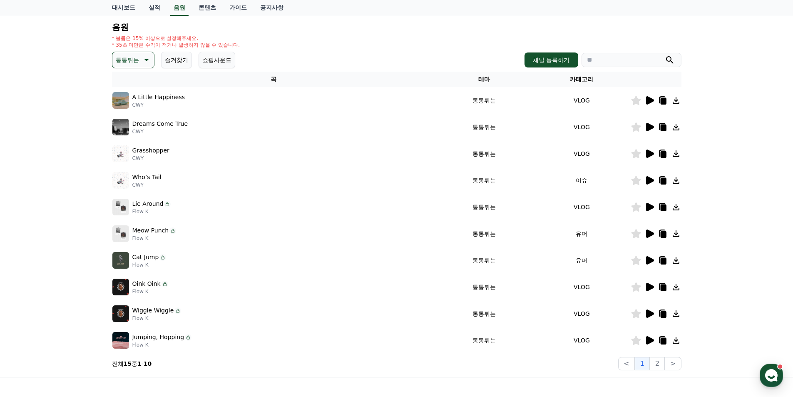
scroll to position [42, 0]
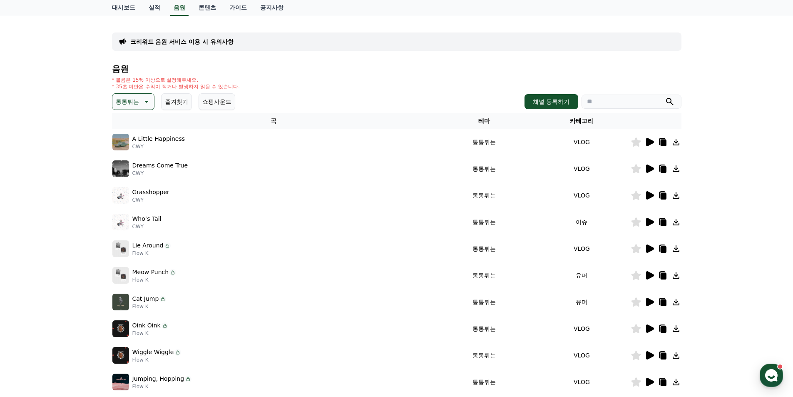
click at [135, 95] on button "통통튀는" at bounding box center [133, 101] width 42 height 17
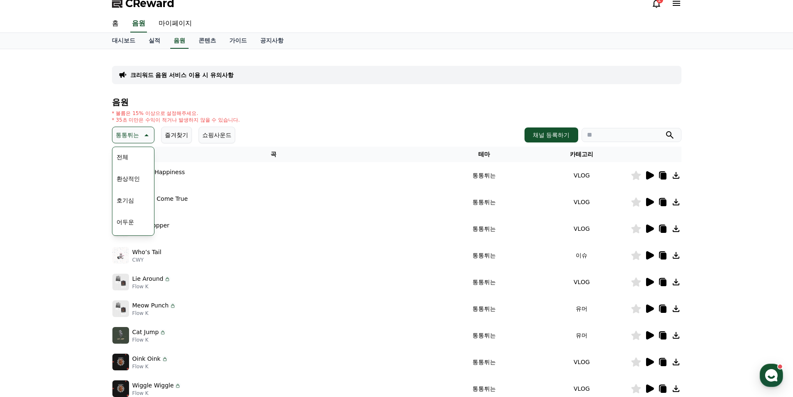
scroll to position [0, 0]
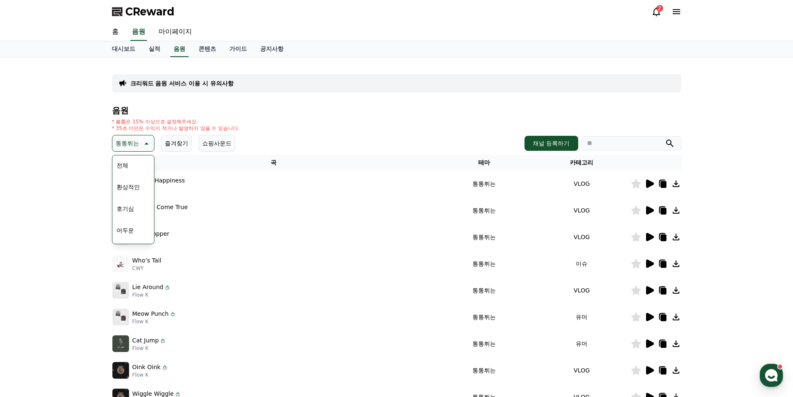
click at [136, 186] on button "환상적인" at bounding box center [128, 187] width 30 height 18
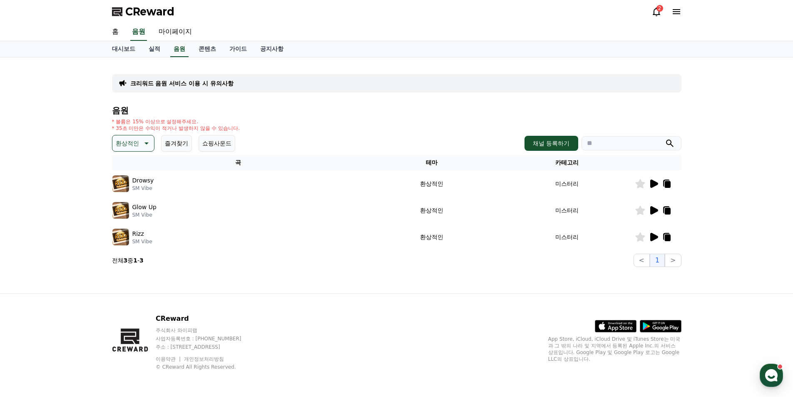
click at [655, 185] on icon at bounding box center [654, 183] width 8 height 8
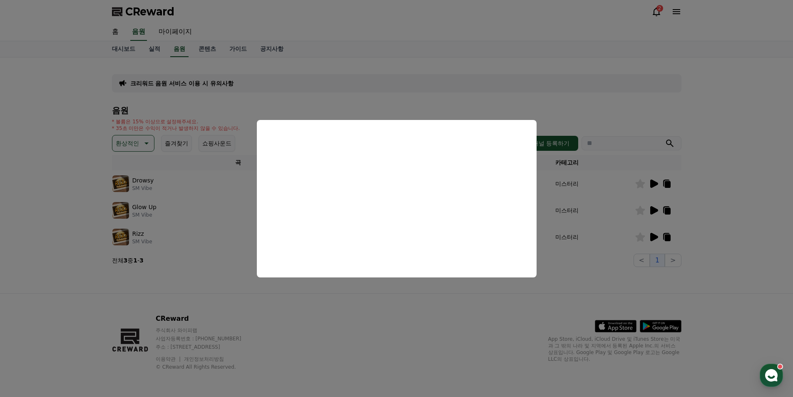
click at [601, 240] on button "close modal" at bounding box center [396, 198] width 793 height 397
click at [613, 188] on td "미스터리" at bounding box center [567, 183] width 135 height 27
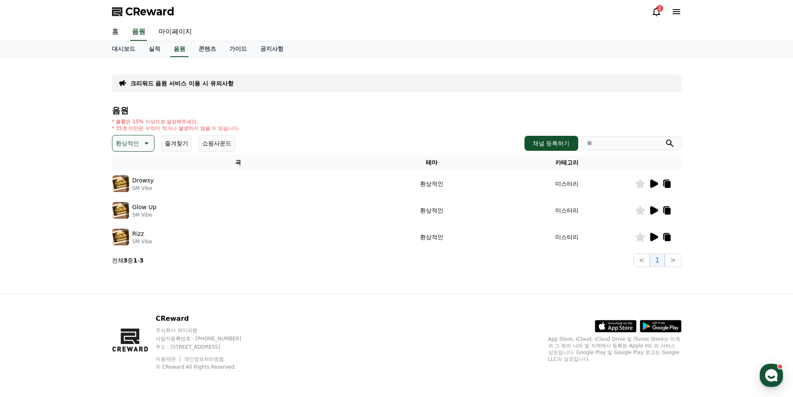
click at [656, 205] on td at bounding box center [658, 210] width 47 height 27
click at [653, 211] on icon at bounding box center [654, 210] width 8 height 8
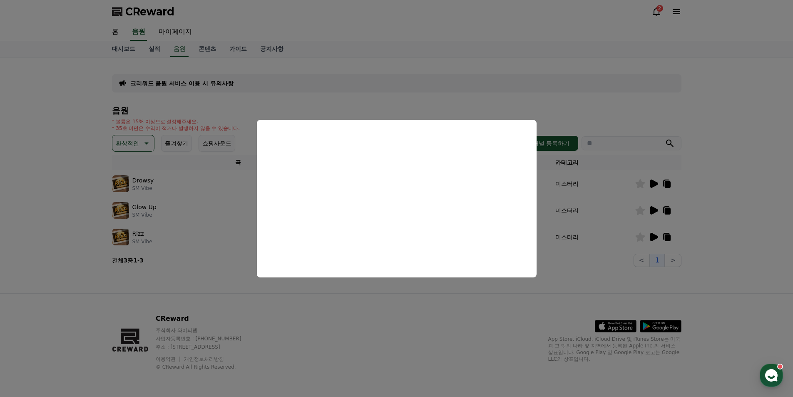
drag, startPoint x: 212, startPoint y: 213, endPoint x: 257, endPoint y: 218, distance: 45.7
click at [212, 212] on button "close modal" at bounding box center [396, 198] width 793 height 397
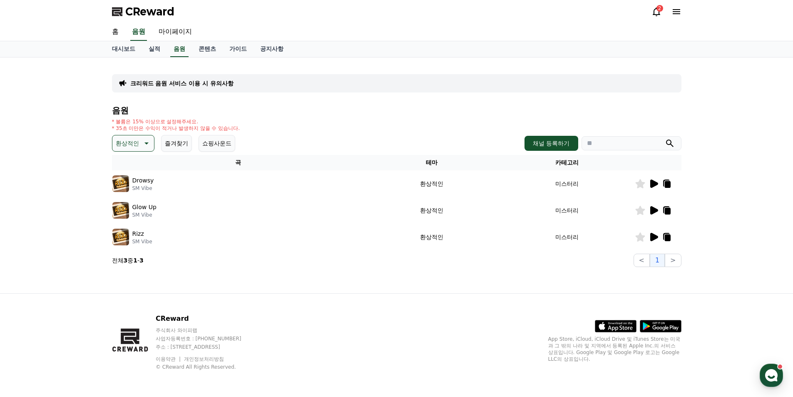
click at [616, 237] on td "미스터리" at bounding box center [567, 237] width 135 height 27
click at [655, 234] on icon at bounding box center [654, 237] width 8 height 8
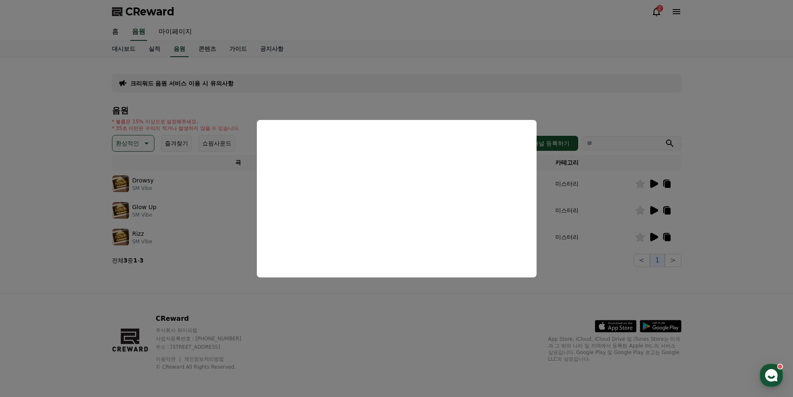
click at [228, 217] on button "close modal" at bounding box center [396, 198] width 793 height 397
click at [171, 187] on div "Drowsy SM Vibe" at bounding box center [238, 183] width 252 height 17
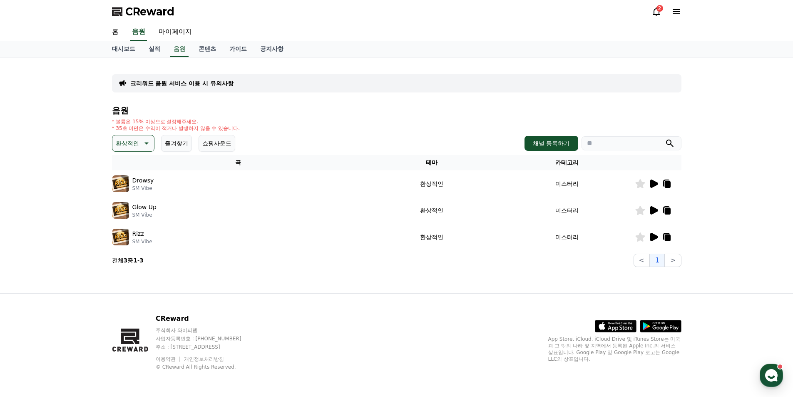
click at [145, 149] on button "환상적인" at bounding box center [133, 143] width 42 height 17
click at [125, 207] on button "호기심" at bounding box center [125, 208] width 24 height 18
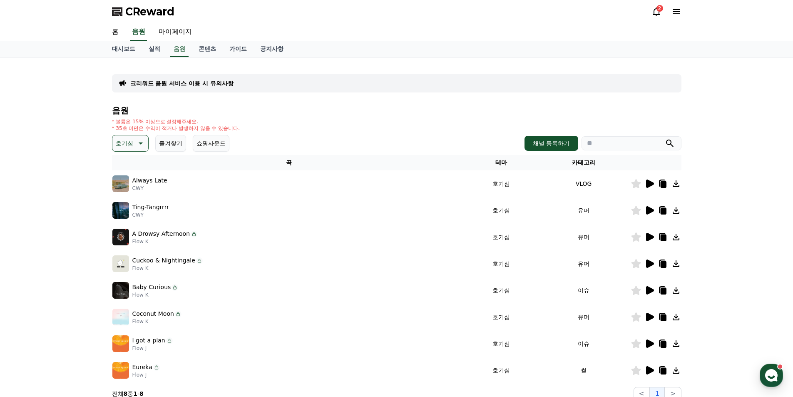
click at [650, 186] on icon at bounding box center [650, 183] width 8 height 8
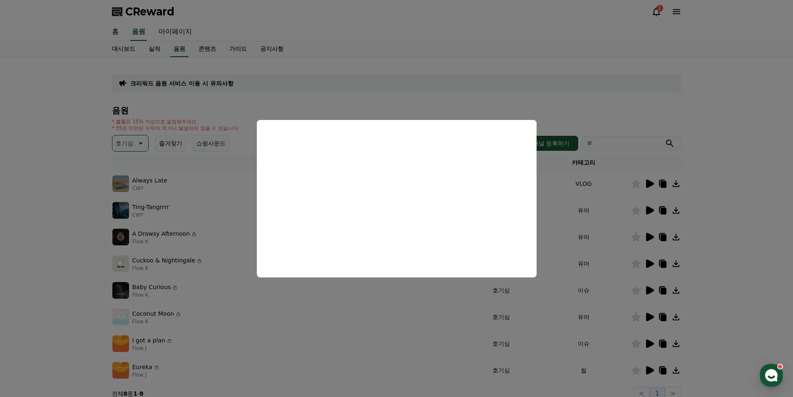
click at [397, 295] on button "close modal" at bounding box center [396, 198] width 793 height 397
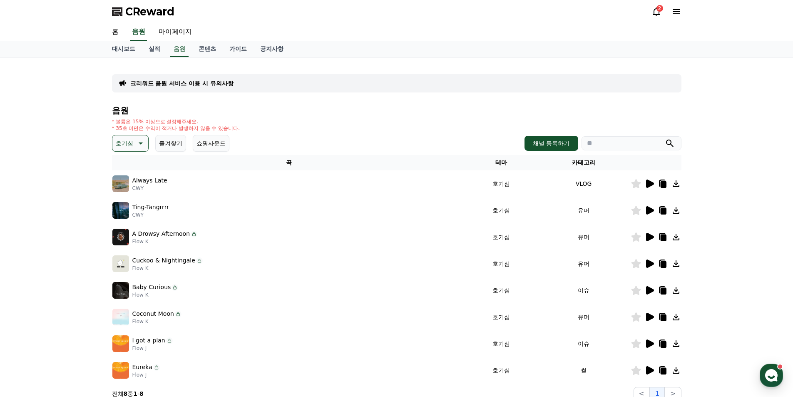
click at [647, 203] on td at bounding box center [656, 210] width 51 height 27
click at [650, 210] on icon at bounding box center [650, 210] width 8 height 8
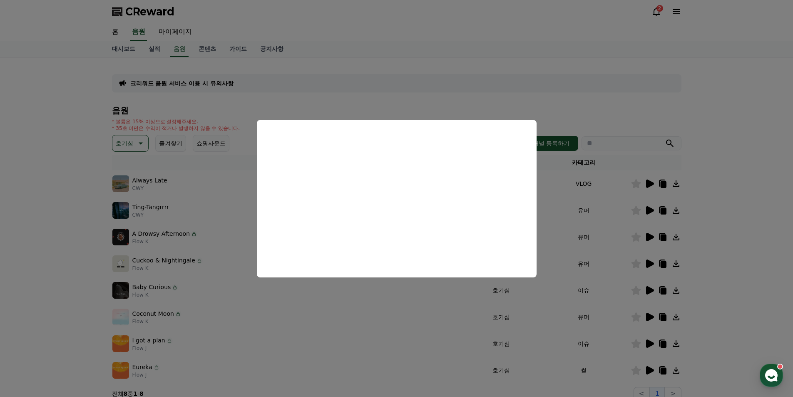
click at [628, 245] on button "close modal" at bounding box center [396, 198] width 793 height 397
click at [629, 245] on td "유머" at bounding box center [584, 237] width 94 height 27
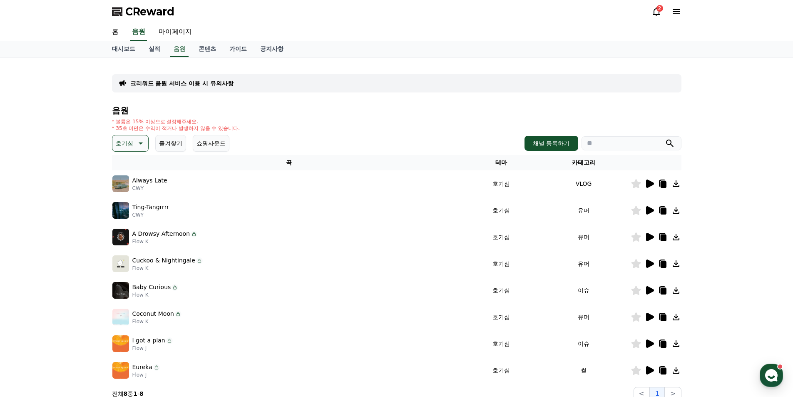
click at [648, 236] on icon at bounding box center [650, 237] width 8 height 8
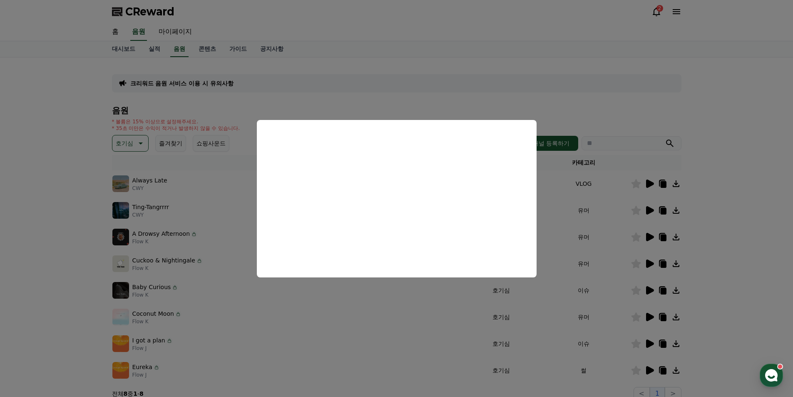
click at [231, 206] on button "close modal" at bounding box center [396, 198] width 793 height 397
click at [225, 230] on div "A Drowsy Afternoon Flow K" at bounding box center [288, 237] width 353 height 17
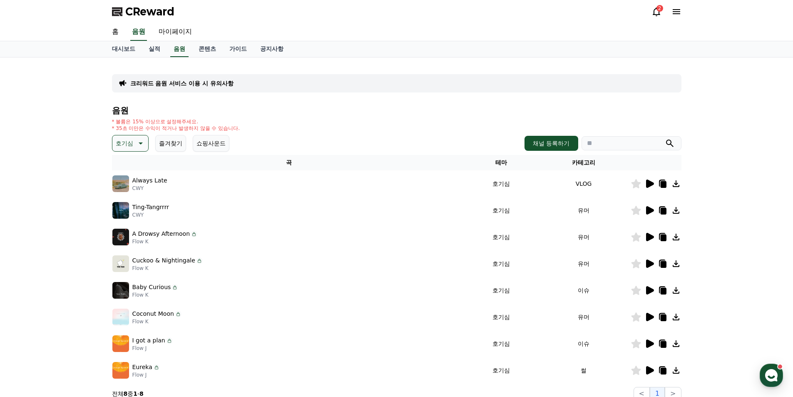
click at [648, 263] on icon at bounding box center [650, 263] width 8 height 8
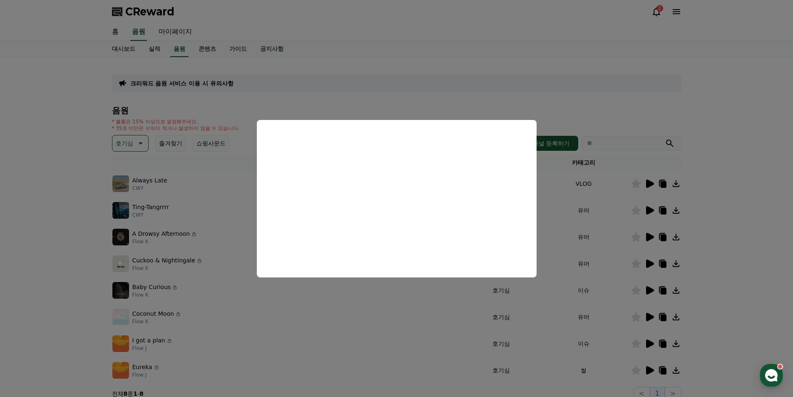
click at [224, 238] on button "close modal" at bounding box center [396, 198] width 793 height 397
click at [207, 251] on td "Cuckoo & Nightingale Flow K" at bounding box center [289, 263] width 354 height 27
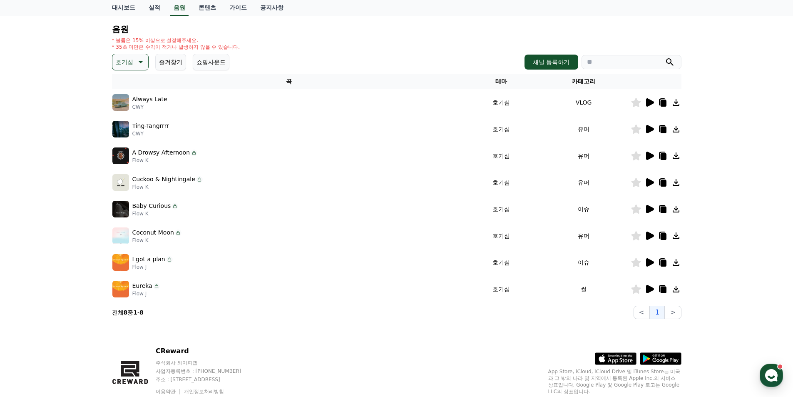
scroll to position [83, 0]
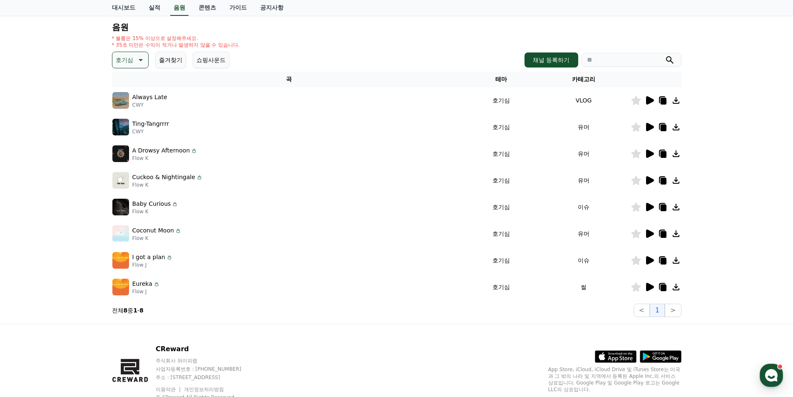
click at [653, 178] on icon at bounding box center [650, 180] width 10 height 10
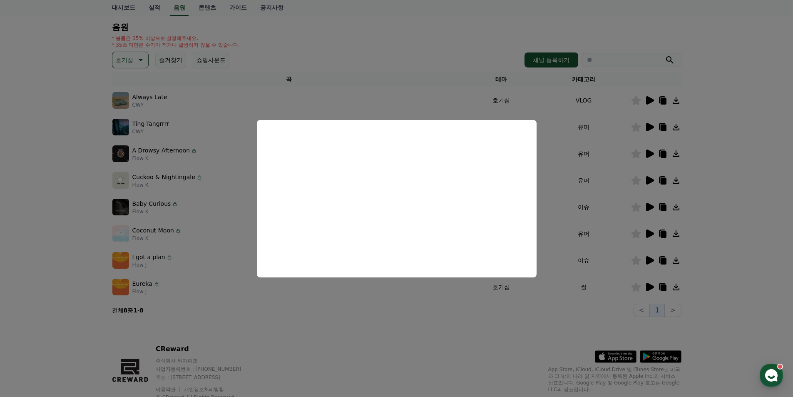
click at [213, 181] on button "close modal" at bounding box center [396, 198] width 793 height 397
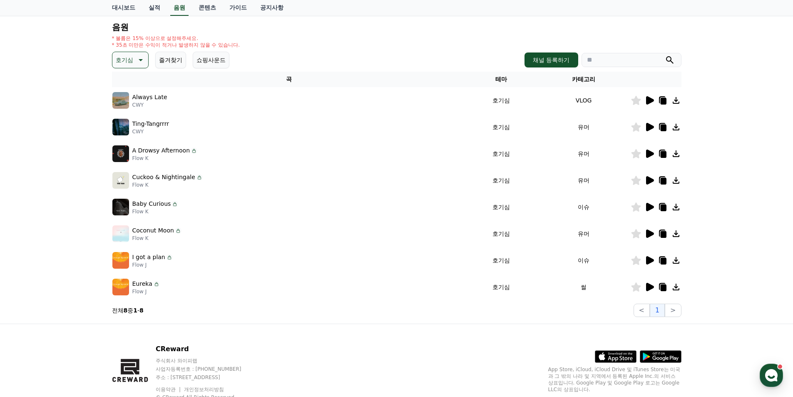
click at [213, 202] on div "Baby Curious Flow K" at bounding box center [288, 207] width 353 height 17
click at [645, 206] on icon at bounding box center [650, 207] width 10 height 10
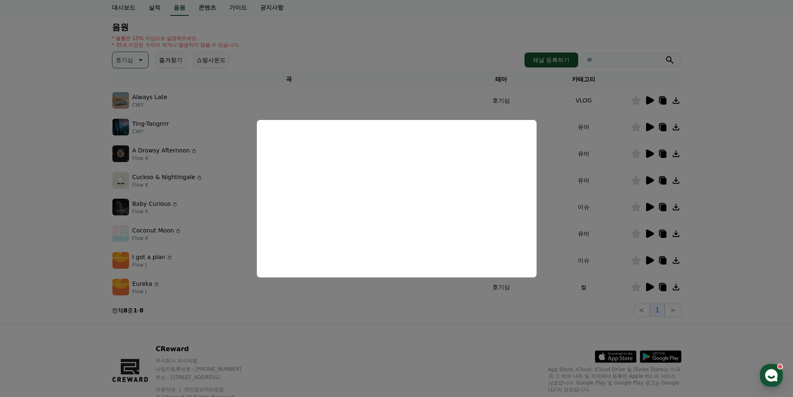
click at [222, 201] on button "close modal" at bounding box center [396, 198] width 793 height 397
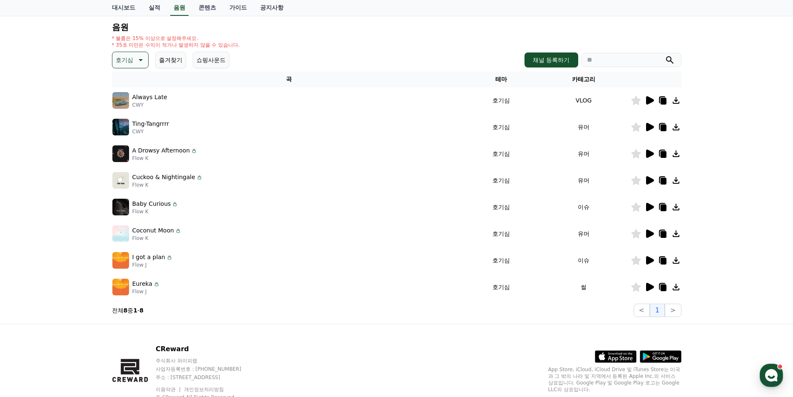
click at [218, 179] on div "Cuckoo & Nightingale Flow K" at bounding box center [288, 180] width 353 height 17
click at [648, 235] on icon at bounding box center [650, 233] width 8 height 8
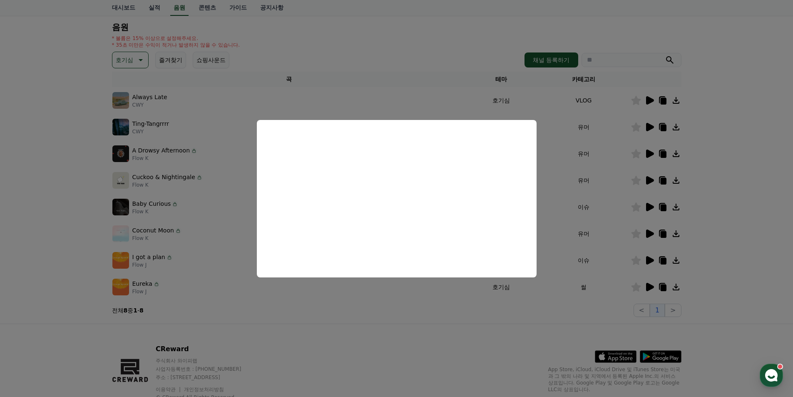
click at [192, 236] on button "close modal" at bounding box center [396, 198] width 793 height 397
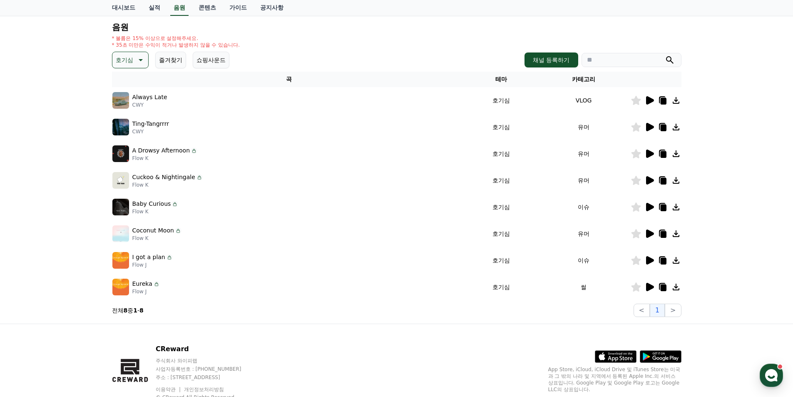
click at [189, 234] on div "Coconut Moon Flow K" at bounding box center [288, 233] width 353 height 17
click at [650, 264] on icon at bounding box center [650, 260] width 10 height 10
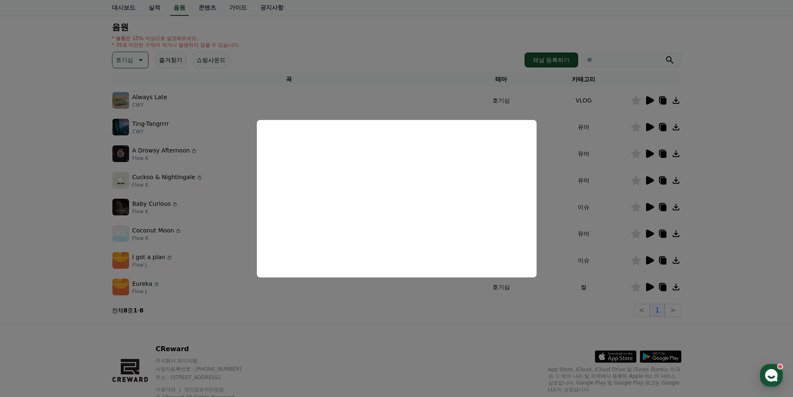
click at [187, 269] on button "close modal" at bounding box center [396, 198] width 793 height 397
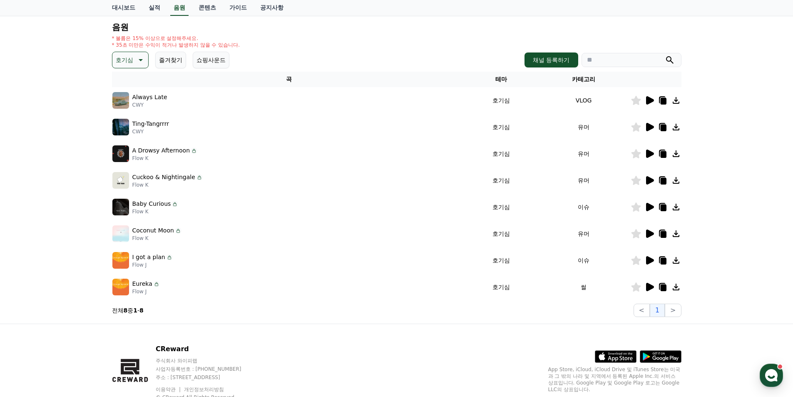
click at [647, 285] on icon at bounding box center [650, 287] width 8 height 8
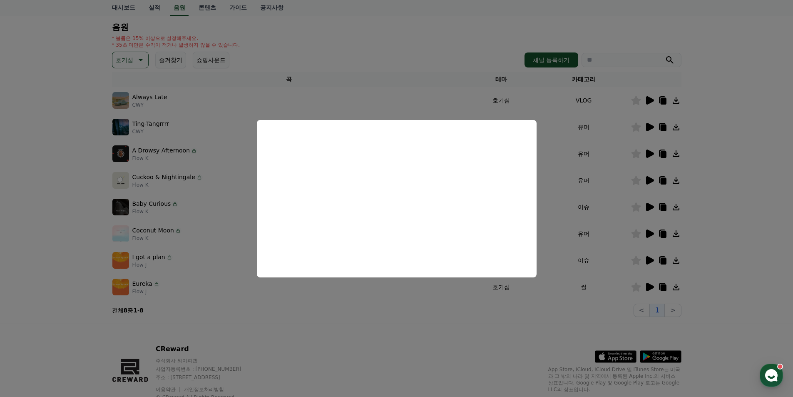
click at [229, 186] on button "close modal" at bounding box center [396, 198] width 793 height 397
click at [233, 217] on td "Baby Curious Flow K" at bounding box center [289, 207] width 354 height 27
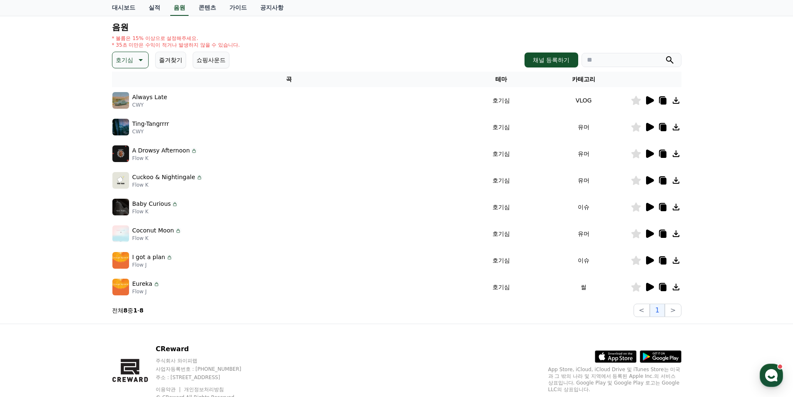
click at [649, 290] on icon at bounding box center [650, 287] width 8 height 8
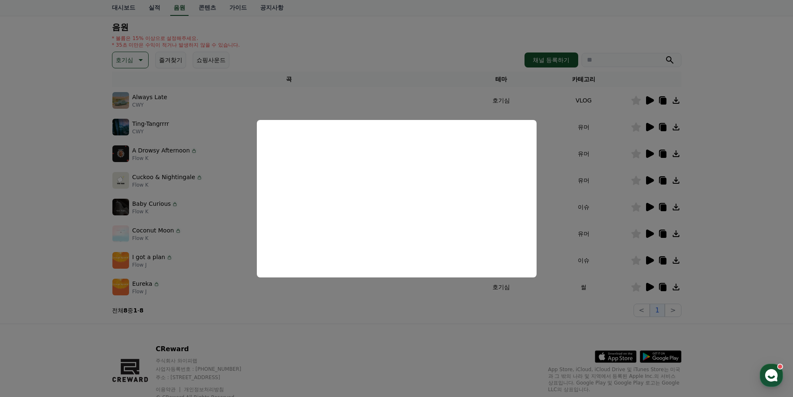
click at [435, 296] on button "close modal" at bounding box center [396, 198] width 793 height 397
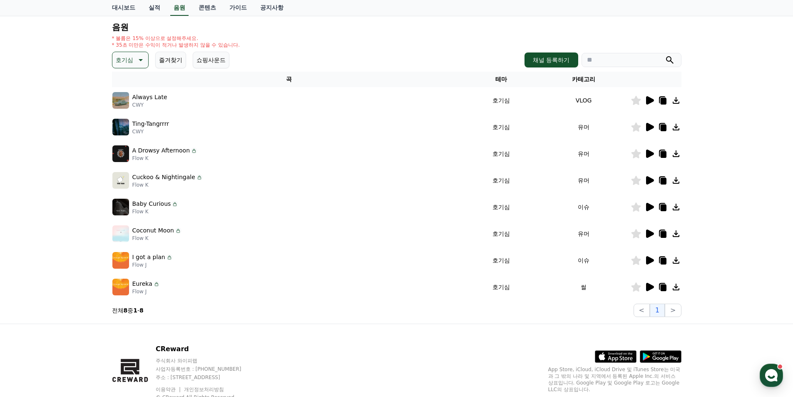
click at [490, 316] on div "크리워드 음원 서비스 이용 시 유의사항 음원 * 볼륨은 15% 이상으로 설정해주세요. * 35초 미만은 수익이 적거나 발생하지 않을 수 있습니…" at bounding box center [397, 149] width 576 height 343
click at [673, 309] on button ">" at bounding box center [673, 310] width 16 height 13
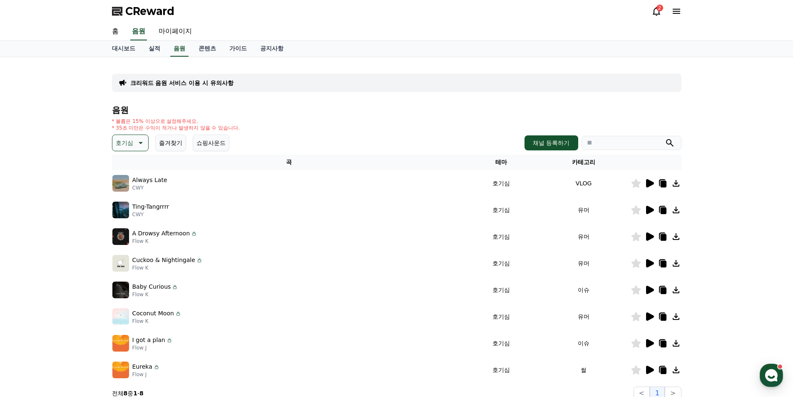
scroll to position [0, 0]
click at [132, 149] on p "호기심" at bounding box center [124, 143] width 17 height 12
click at [129, 186] on button "환상적인" at bounding box center [128, 187] width 30 height 18
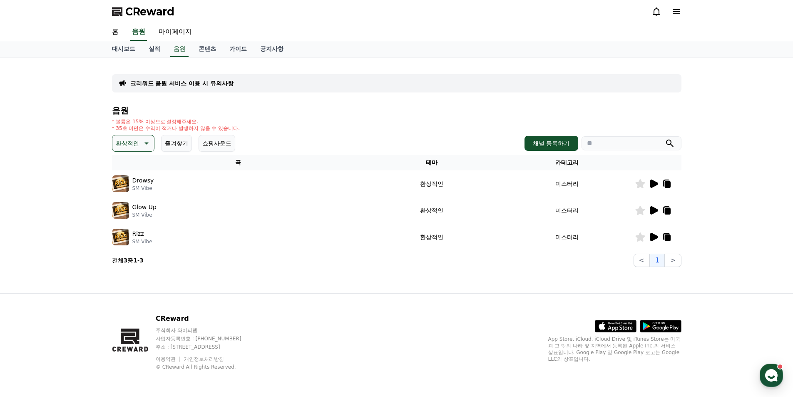
click at [136, 147] on p "환상적인" at bounding box center [127, 143] width 23 height 12
click at [132, 210] on button "호기심" at bounding box center [125, 208] width 24 height 18
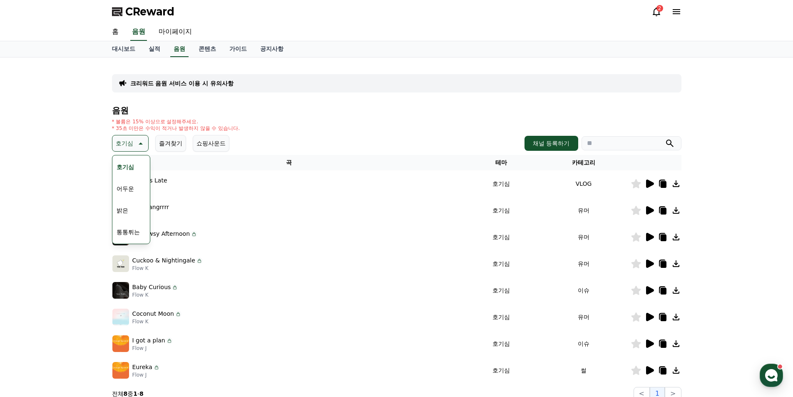
scroll to position [83, 0]
click at [124, 171] on button "밝은" at bounding box center [122, 168] width 18 height 18
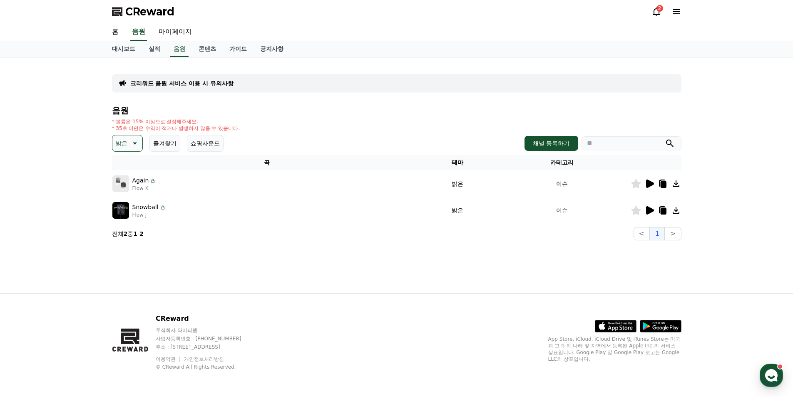
click at [647, 183] on icon at bounding box center [650, 183] width 8 height 8
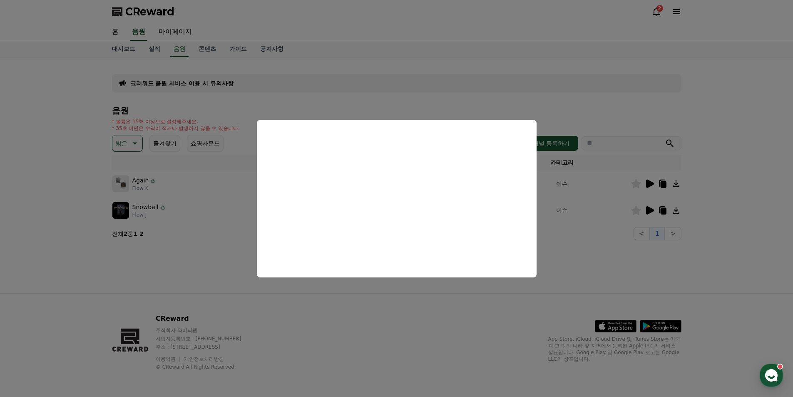
click at [167, 219] on button "close modal" at bounding box center [396, 198] width 793 height 397
click at [167, 219] on td "Snowball Flow J" at bounding box center [267, 210] width 310 height 27
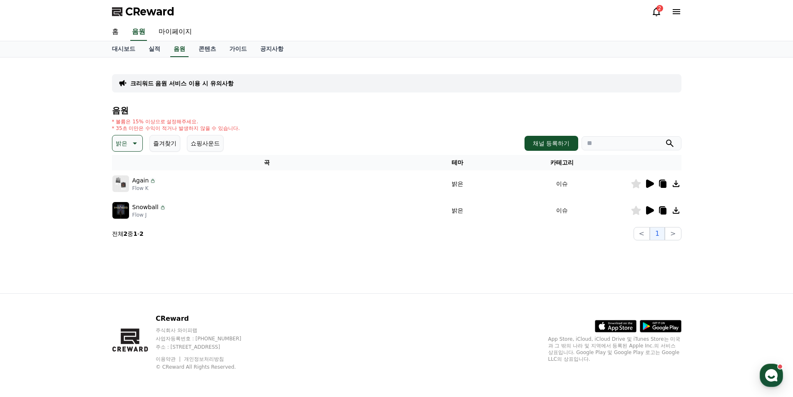
click at [644, 209] on div at bounding box center [656, 210] width 50 height 10
click at [645, 184] on icon at bounding box center [650, 184] width 10 height 10
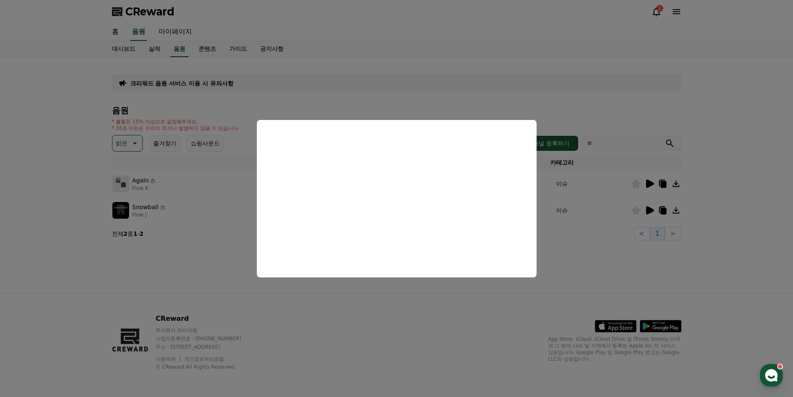
click at [582, 253] on button "close modal" at bounding box center [396, 198] width 793 height 397
click at [638, 235] on button "<" at bounding box center [642, 233] width 16 height 13
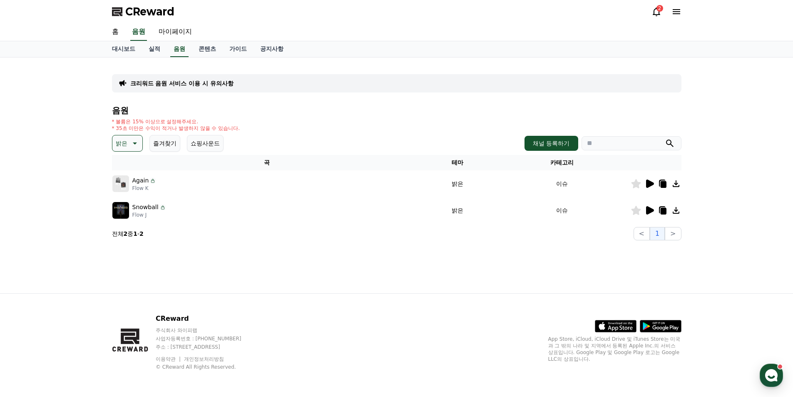
click at [648, 204] on td at bounding box center [656, 210] width 51 height 27
click at [650, 210] on icon at bounding box center [650, 210] width 8 height 8
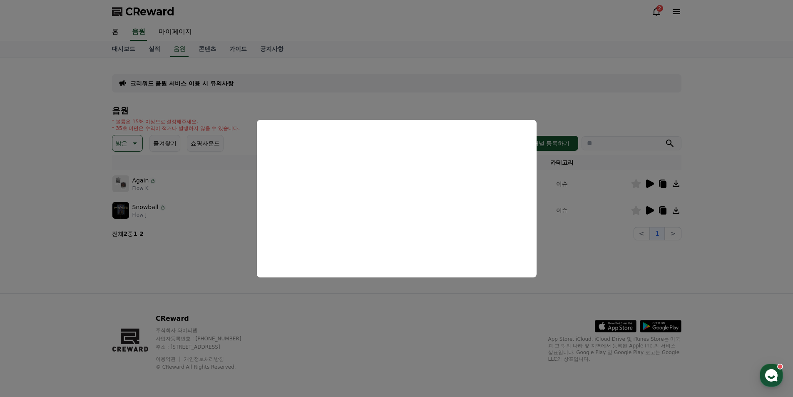
click at [207, 206] on button "close modal" at bounding box center [396, 198] width 793 height 397
click at [191, 181] on div "Again Flow K" at bounding box center [266, 183] width 309 height 17
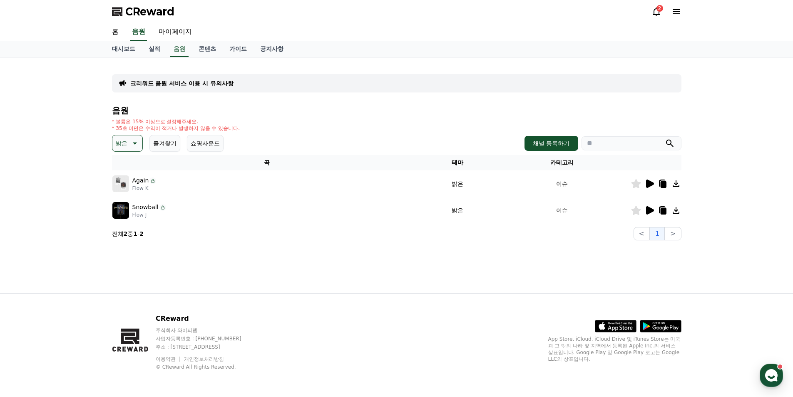
drag, startPoint x: 132, startPoint y: 145, endPoint x: 344, endPoint y: 213, distance: 223.1
click at [163, 201] on div "음원 * 볼륨은 15% 이상으로 설정해주세요. * 35초 미만은 수익이 적거나 발생하지 않을 수 있습니다. 밝은 즐겨찾기 쇼핑사운드 채널 등록…" at bounding box center [397, 173] width 570 height 135
click at [651, 213] on icon at bounding box center [650, 210] width 10 height 10
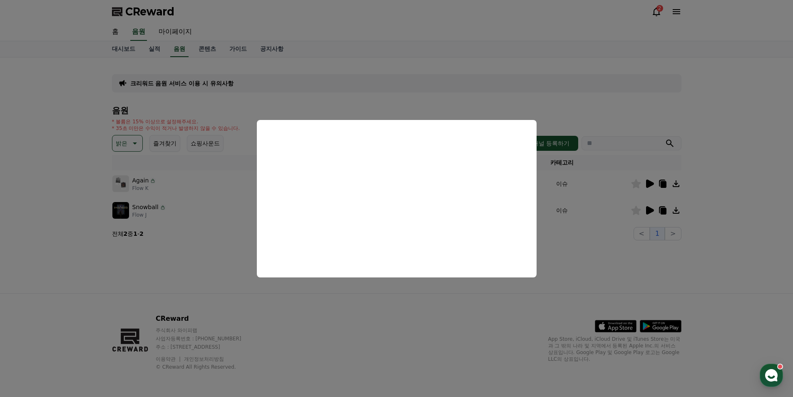
click at [204, 204] on button "close modal" at bounding box center [396, 198] width 793 height 397
click at [204, 204] on div "Snowball Flow J" at bounding box center [266, 210] width 309 height 17
click at [204, 202] on div "Snowball Flow J" at bounding box center [266, 210] width 309 height 17
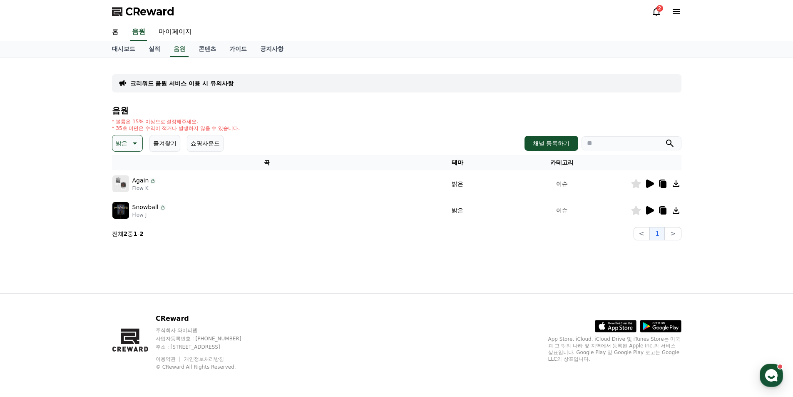
click at [135, 152] on div "음원 * 볼륨은 15% 이상으로 설정해주세요. * 35초 미만은 수익이 적거나 발생하지 않을 수 있습니다. 밝은 즐겨찾기 쇼핑사운드 채널 등록…" at bounding box center [397, 173] width 570 height 135
click at [131, 145] on icon at bounding box center [134, 143] width 10 height 10
click at [124, 190] on button "통통튀는" at bounding box center [128, 190] width 30 height 18
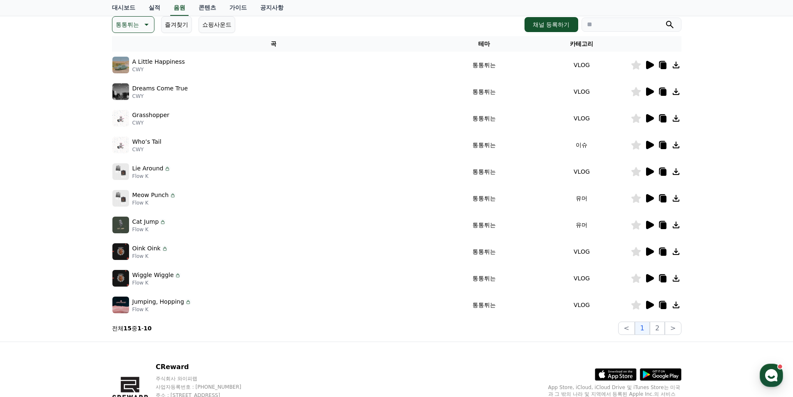
scroll to position [125, 0]
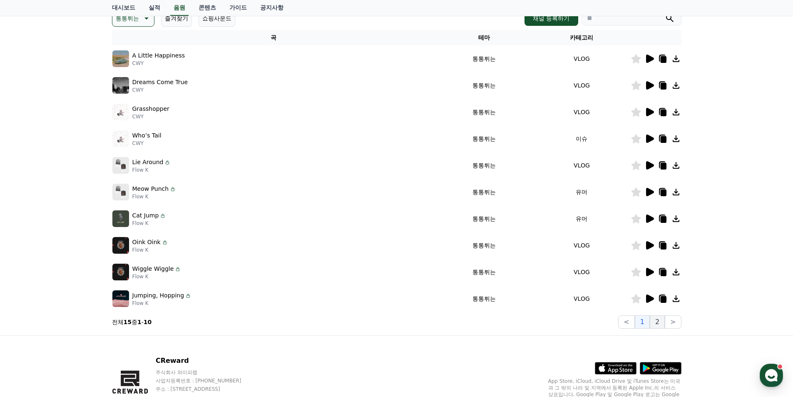
click at [664, 321] on button "2" at bounding box center [657, 321] width 15 height 13
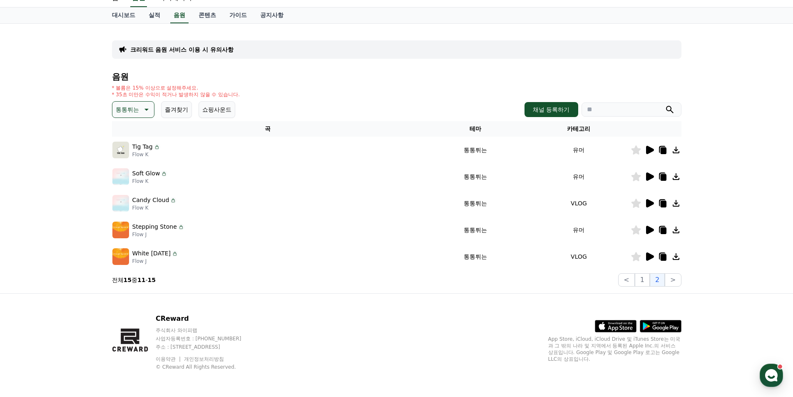
scroll to position [34, 0]
click at [122, 257] on img at bounding box center [120, 256] width 17 height 17
click at [146, 252] on p "White [DATE]" at bounding box center [151, 253] width 39 height 9
click at [648, 256] on icon at bounding box center [650, 256] width 8 height 8
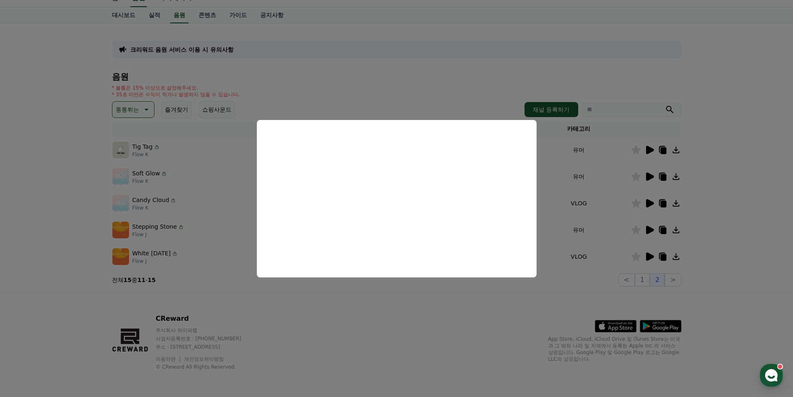
drag, startPoint x: 188, startPoint y: 177, endPoint x: 195, endPoint y: 179, distance: 7.0
click at [187, 177] on button "close modal" at bounding box center [396, 198] width 793 height 397
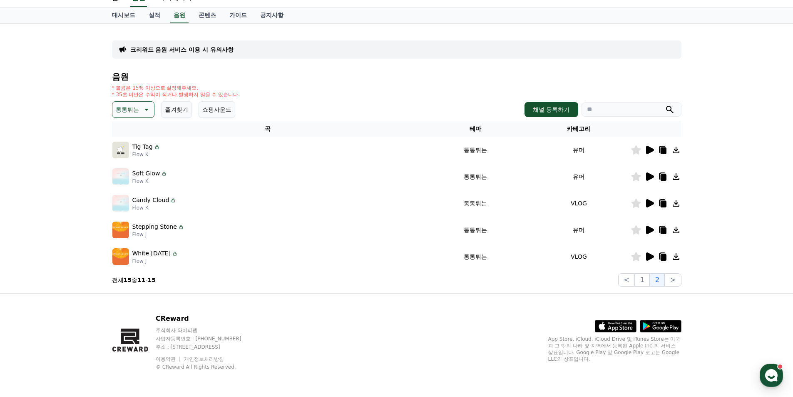
click at [650, 233] on icon at bounding box center [650, 230] width 10 height 10
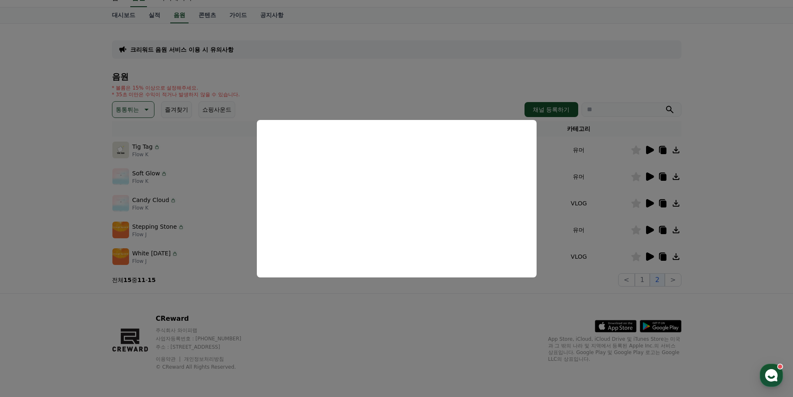
click at [173, 185] on button "close modal" at bounding box center [396, 198] width 793 height 397
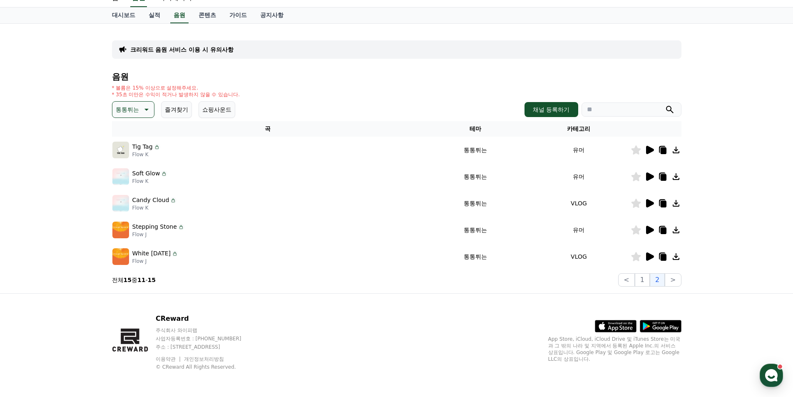
click at [200, 191] on td "Candy Cloud Flow K" at bounding box center [268, 203] width 312 height 27
click at [645, 282] on button "1" at bounding box center [642, 279] width 15 height 13
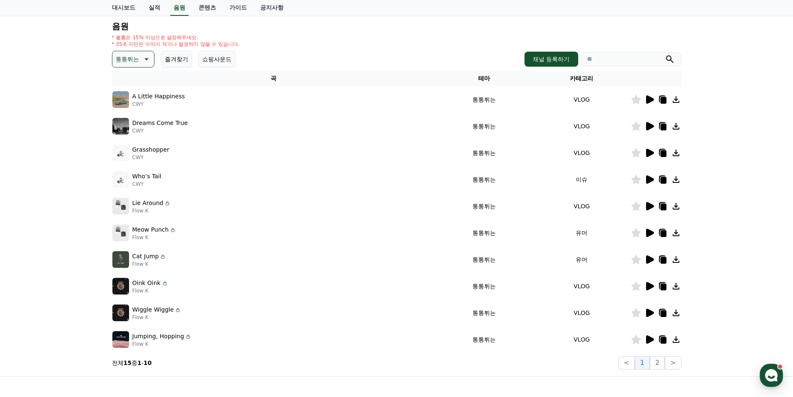
scroll to position [84, 0]
click at [128, 341] on img at bounding box center [120, 339] width 17 height 17
click at [160, 338] on p "Jumping, Hopping" at bounding box center [158, 336] width 52 height 9
click at [645, 342] on icon at bounding box center [650, 340] width 10 height 10
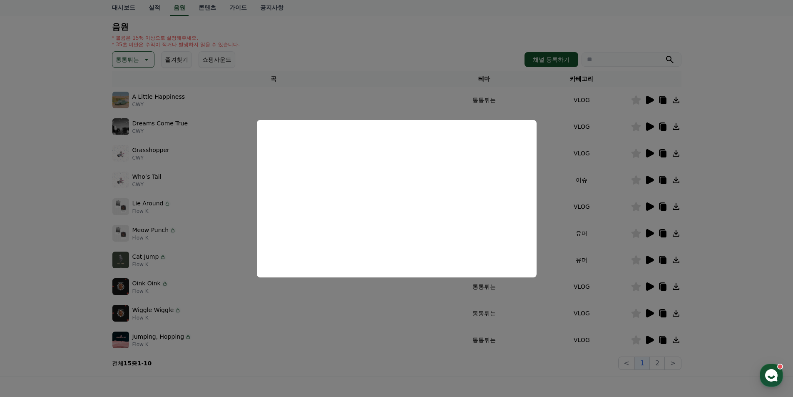
click at [141, 89] on button "close modal" at bounding box center [396, 198] width 793 height 397
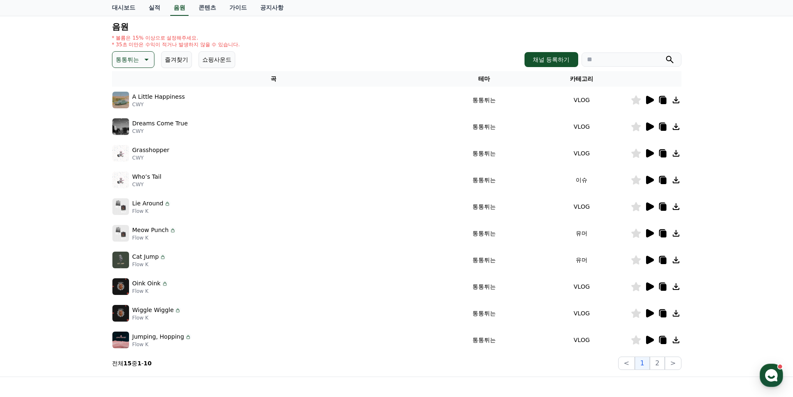
click at [136, 61] on p "통통튀는" at bounding box center [127, 60] width 23 height 12
click at [122, 132] on button "즐거움" at bounding box center [125, 131] width 24 height 18
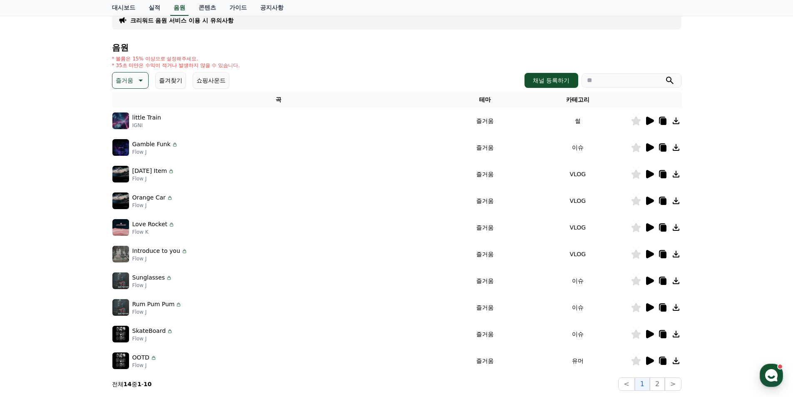
scroll to position [83, 0]
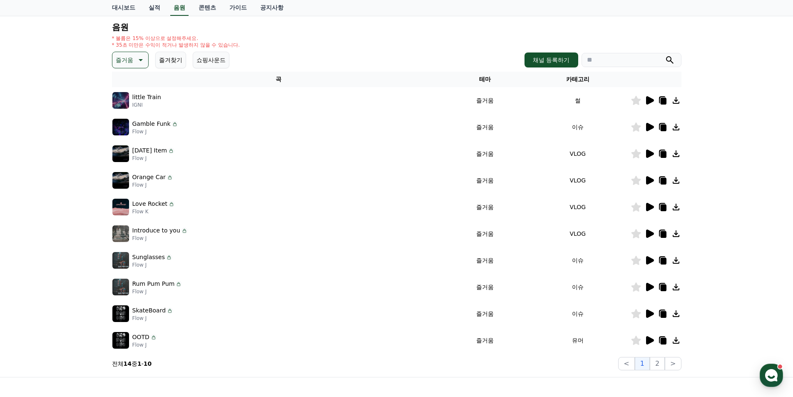
click at [128, 65] on p "즐거움" at bounding box center [124, 60] width 17 height 12
click at [230, 141] on td "[DATE] Item Flow J" at bounding box center [278, 153] width 333 height 27
click at [202, 129] on div "Gamble Funk Flow J" at bounding box center [278, 127] width 332 height 17
click at [200, 125] on div "Gamble Funk Flow J" at bounding box center [278, 127] width 332 height 17
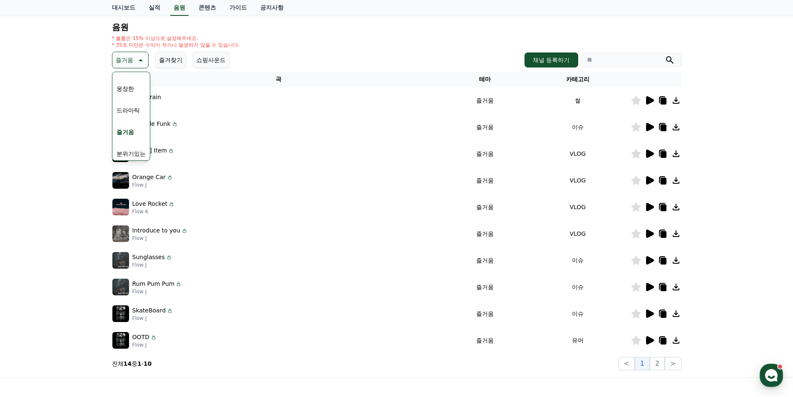
click at [135, 65] on button "즐거움" at bounding box center [130, 60] width 37 height 17
click at [77, 77] on div "크리워드 음원 서비스 이용 시 유의사항 음원 * 볼륨은 15% 이상으로 설정해주세요. * 35초 미만은 수익이 적거나 발생하지 않을 수 있습니…" at bounding box center [396, 175] width 793 height 403
click at [650, 102] on icon at bounding box center [650, 100] width 8 height 8
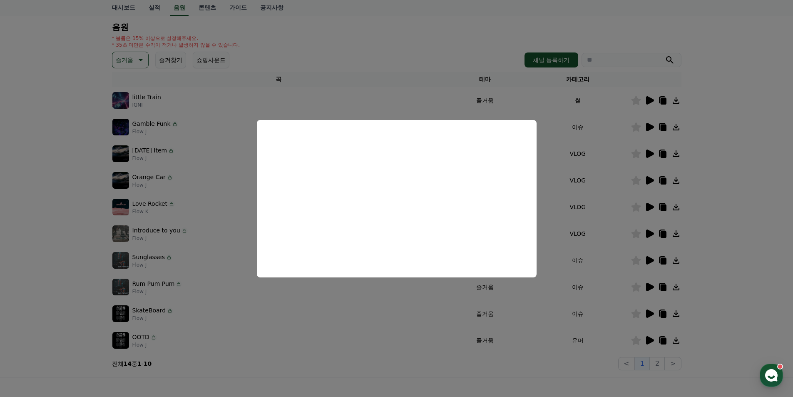
click at [207, 222] on button "close modal" at bounding box center [396, 198] width 793 height 397
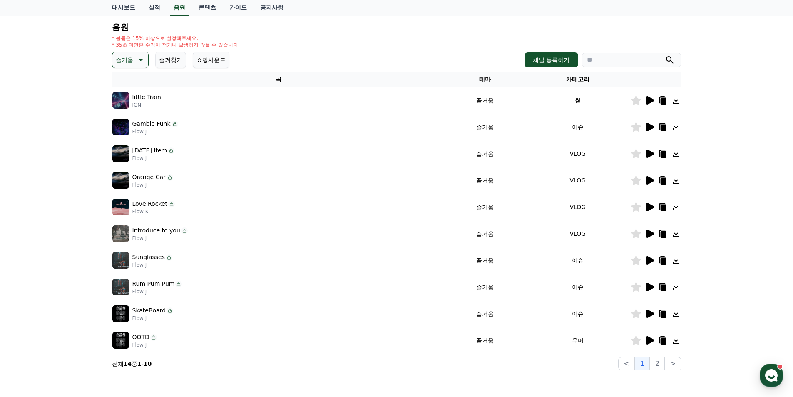
click at [156, 124] on p "Gamble Funk" at bounding box center [151, 124] width 38 height 9
click at [646, 133] on td at bounding box center [656, 127] width 51 height 27
click at [648, 128] on icon at bounding box center [650, 127] width 8 height 8
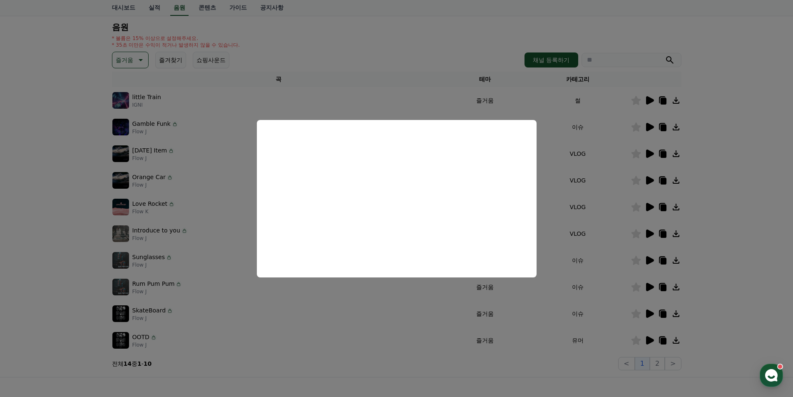
click at [401, 300] on button "close modal" at bounding box center [396, 198] width 793 height 397
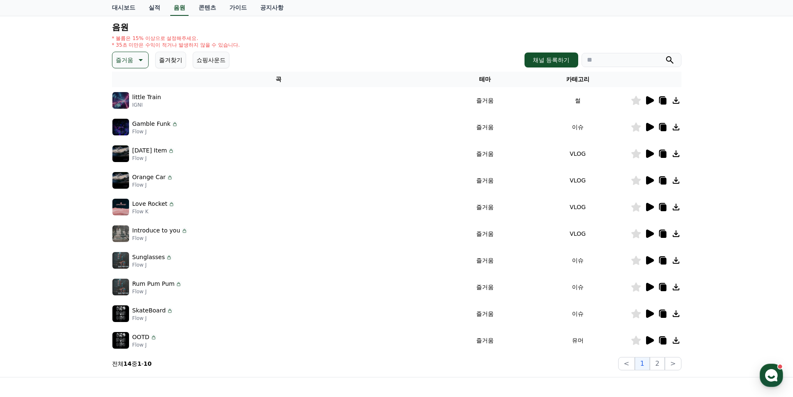
click at [193, 147] on div "[DATE] Item Flow J" at bounding box center [278, 153] width 332 height 17
click at [647, 157] on icon at bounding box center [650, 154] width 8 height 8
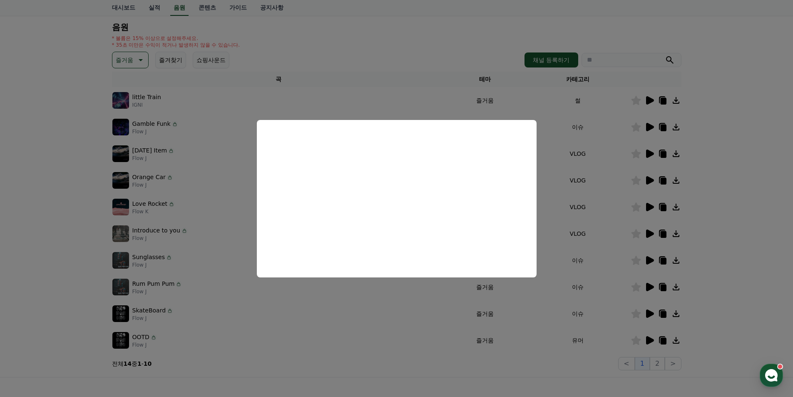
click at [195, 166] on button "close modal" at bounding box center [396, 198] width 793 height 397
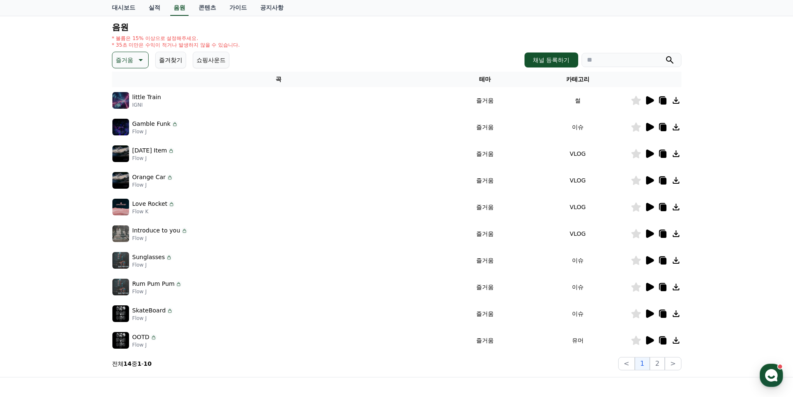
click at [170, 163] on td "[DATE] Item Flow J" at bounding box center [278, 153] width 333 height 27
click at [649, 158] on icon at bounding box center [650, 154] width 10 height 10
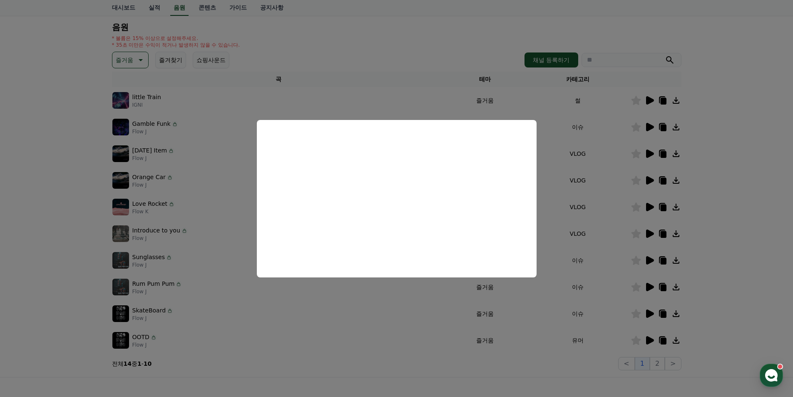
click at [229, 157] on button "close modal" at bounding box center [396, 198] width 793 height 397
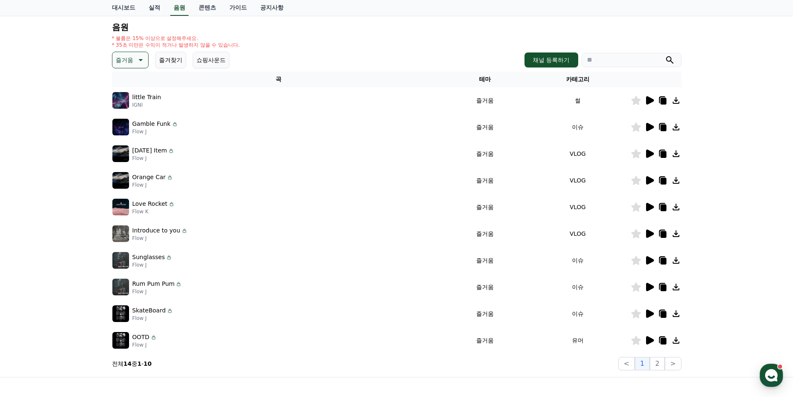
click at [207, 151] on div "[DATE] Item Flow J" at bounding box center [278, 153] width 332 height 17
click at [648, 182] on icon at bounding box center [650, 180] width 8 height 8
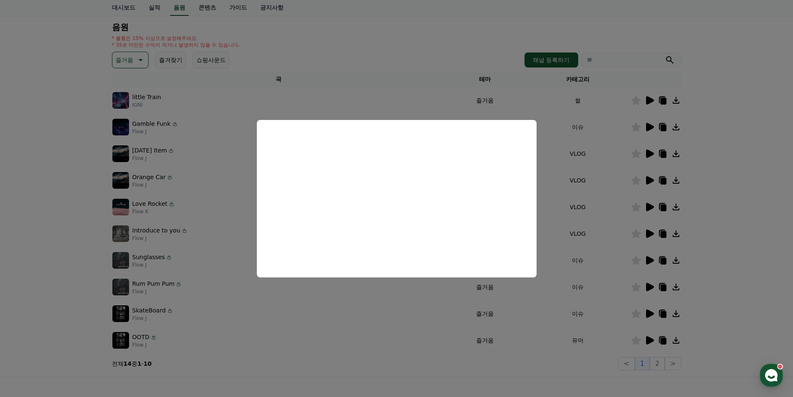
click at [210, 202] on button "close modal" at bounding box center [396, 198] width 793 height 397
click at [199, 202] on div "Love Rocket Flow K" at bounding box center [278, 207] width 332 height 17
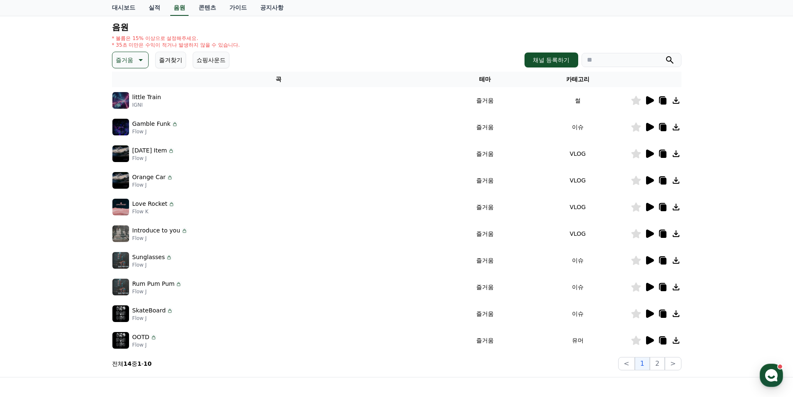
click at [649, 210] on icon at bounding box center [650, 207] width 8 height 8
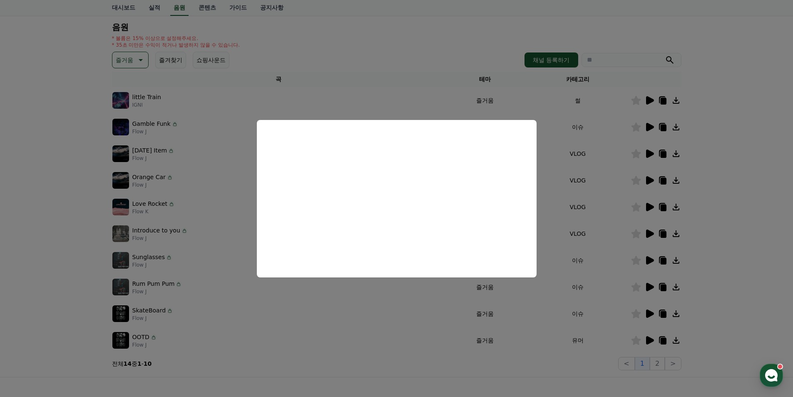
click at [191, 220] on button "close modal" at bounding box center [396, 198] width 793 height 397
click at [198, 231] on div "Introduce to you Flow J" at bounding box center [278, 233] width 332 height 17
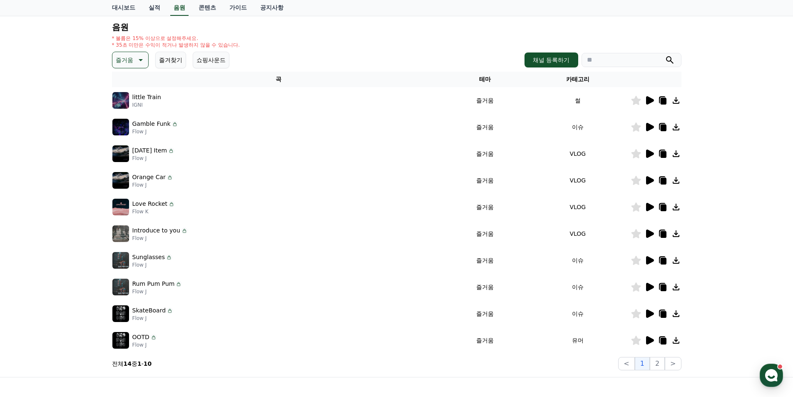
click at [650, 236] on icon at bounding box center [650, 233] width 8 height 8
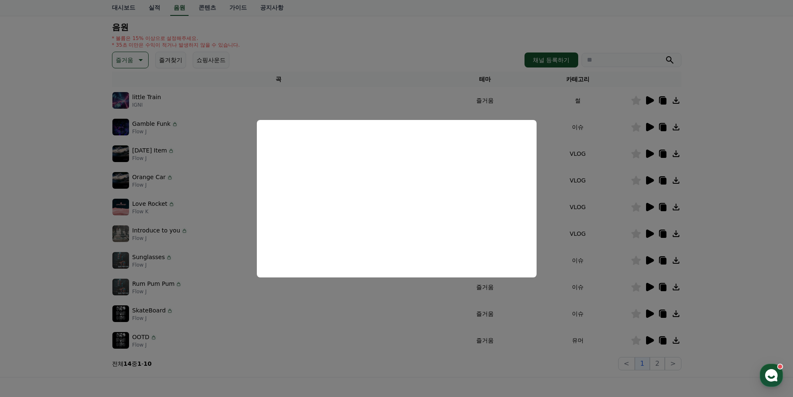
click at [166, 232] on button "close modal" at bounding box center [396, 198] width 793 height 397
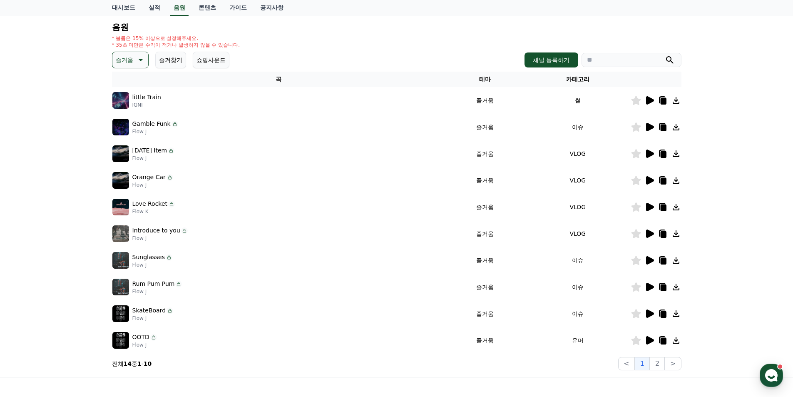
click at [653, 261] on icon at bounding box center [650, 260] width 8 height 8
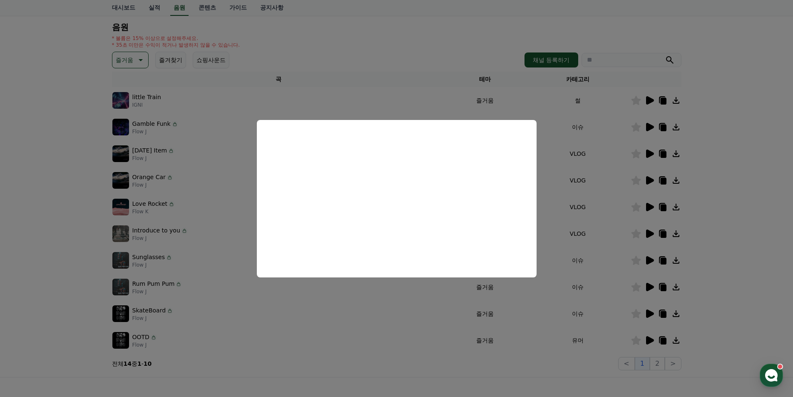
click at [214, 229] on button "close modal" at bounding box center [396, 198] width 793 height 397
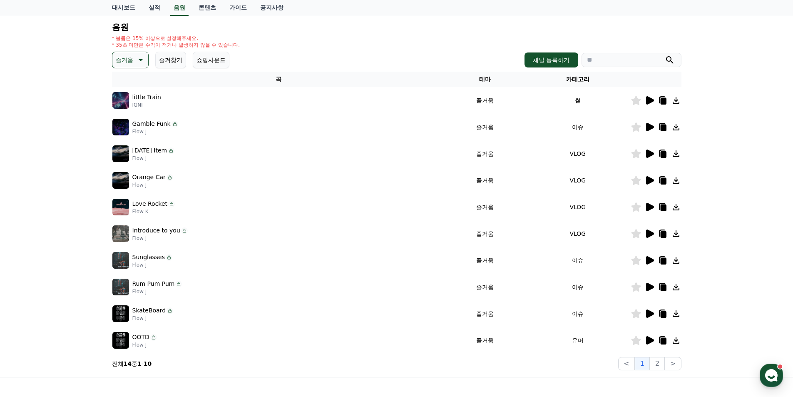
drag, startPoint x: 197, startPoint y: 265, endPoint x: 222, endPoint y: 270, distance: 25.4
click at [197, 266] on div "Sunglasses Flow J" at bounding box center [278, 260] width 332 height 17
click at [653, 287] on icon at bounding box center [650, 287] width 8 height 8
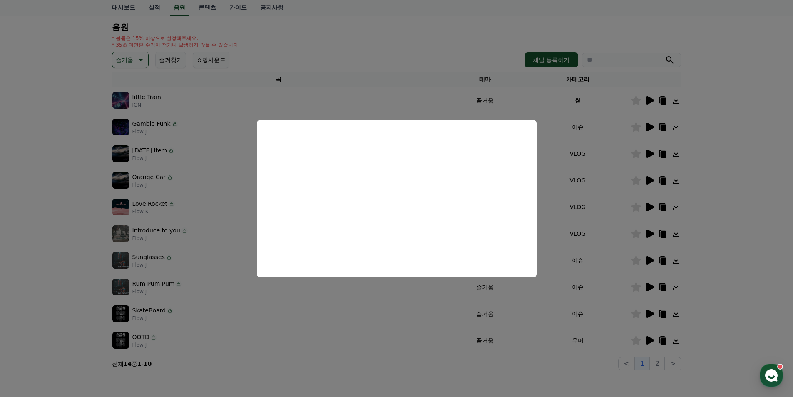
click at [212, 279] on button "close modal" at bounding box center [396, 198] width 793 height 397
click at [209, 286] on div "Rum Pum Pum Flow J" at bounding box center [278, 287] width 332 height 17
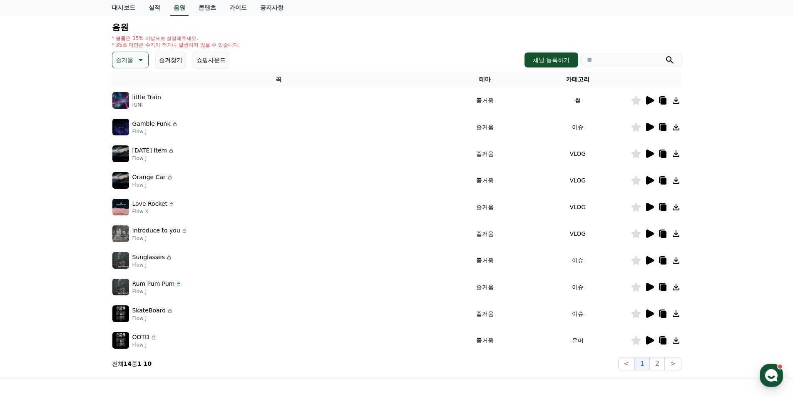
click at [651, 314] on icon at bounding box center [650, 313] width 8 height 8
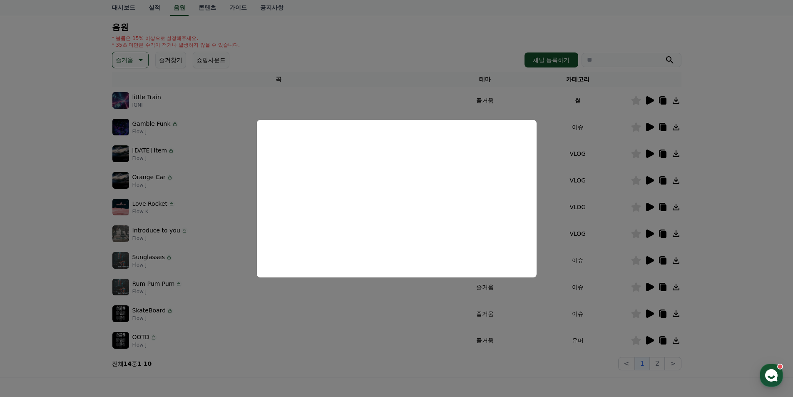
click at [212, 235] on button "close modal" at bounding box center [396, 198] width 793 height 397
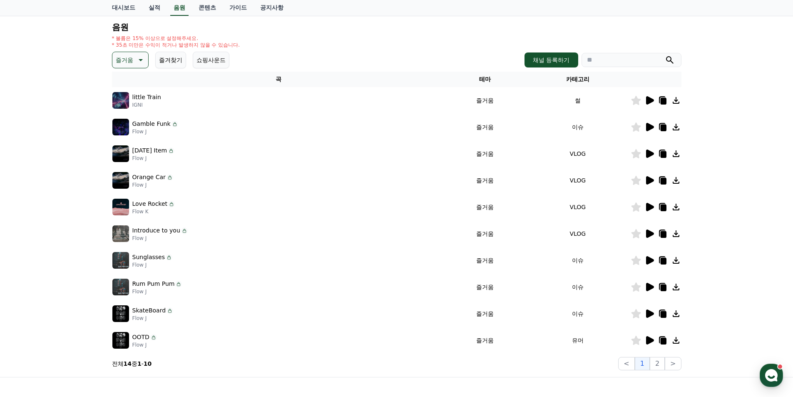
click at [656, 338] on div at bounding box center [656, 340] width 50 height 10
click at [649, 343] on icon at bounding box center [650, 340] width 8 height 8
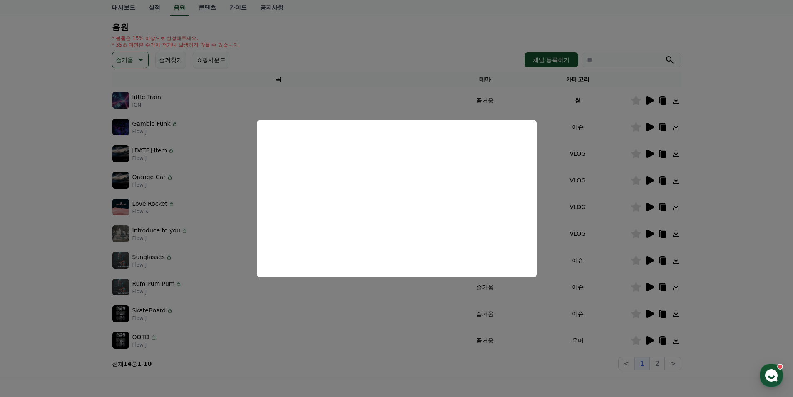
drag, startPoint x: 284, startPoint y: 324, endPoint x: 322, endPoint y: 321, distance: 38.9
click at [284, 324] on button "close modal" at bounding box center [396, 198] width 793 height 397
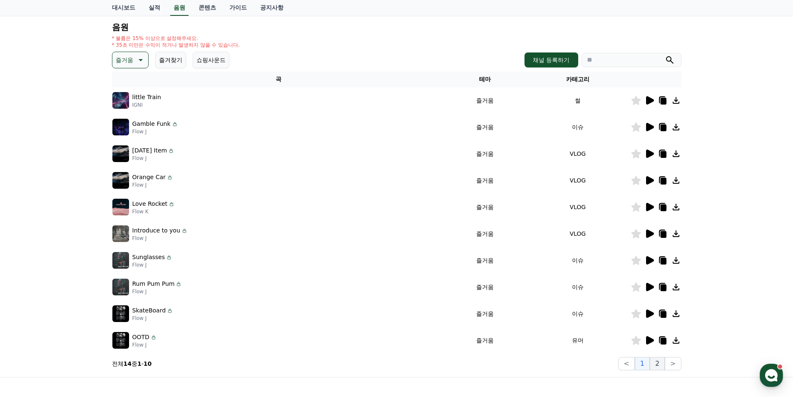
click at [663, 366] on button "2" at bounding box center [657, 363] width 15 height 13
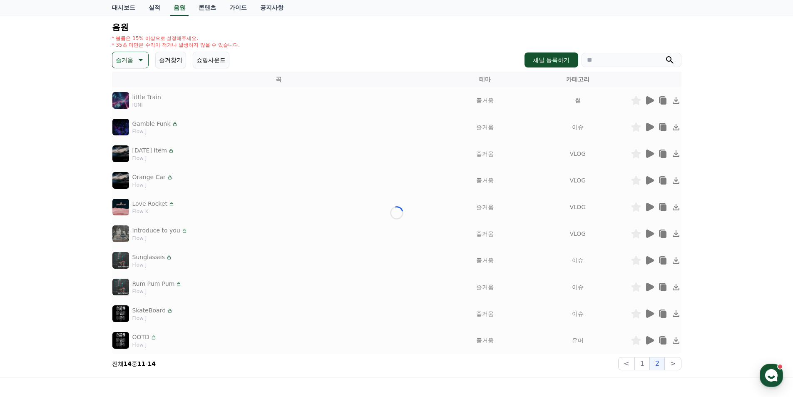
scroll to position [7, 0]
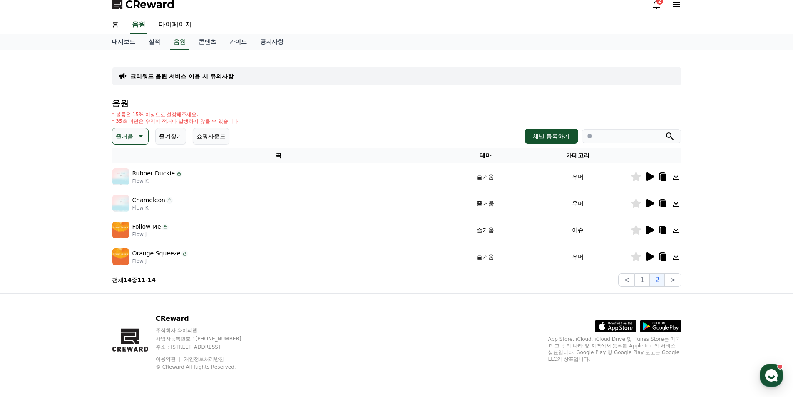
click at [649, 177] on icon at bounding box center [650, 176] width 8 height 8
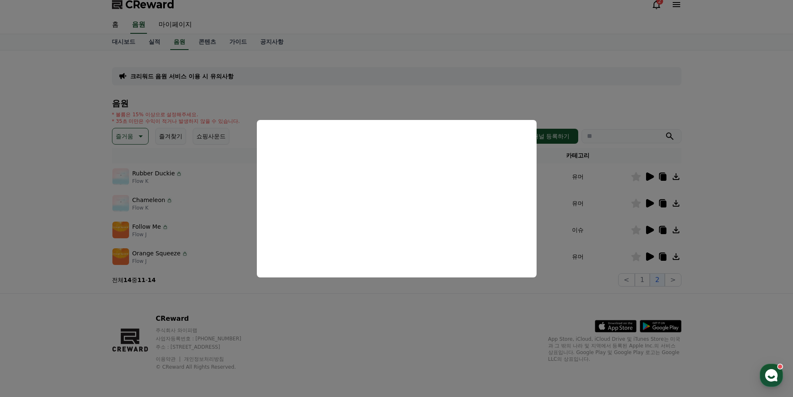
click at [177, 183] on button "close modal" at bounding box center [396, 198] width 793 height 397
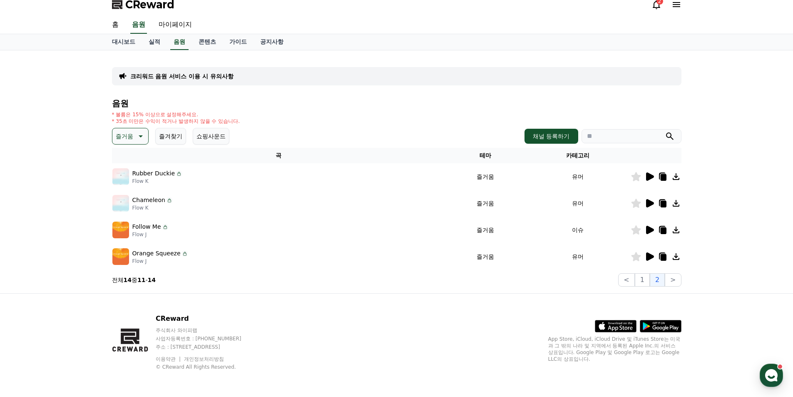
click at [178, 184] on p "Flow K" at bounding box center [157, 181] width 50 height 7
click at [654, 203] on icon at bounding box center [650, 203] width 8 height 8
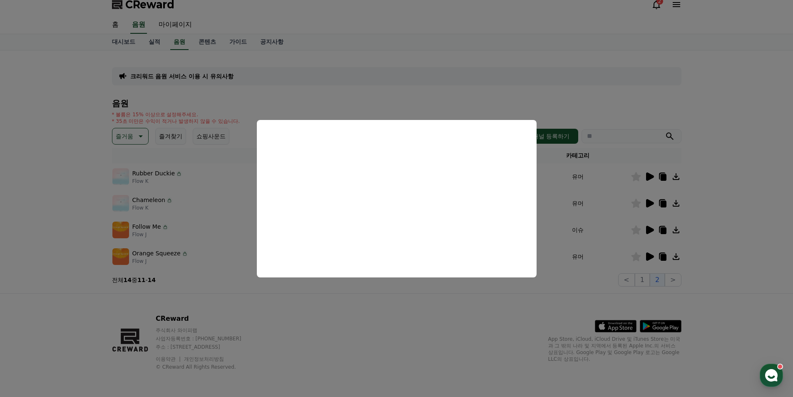
click at [225, 229] on button "close modal" at bounding box center [396, 198] width 793 height 397
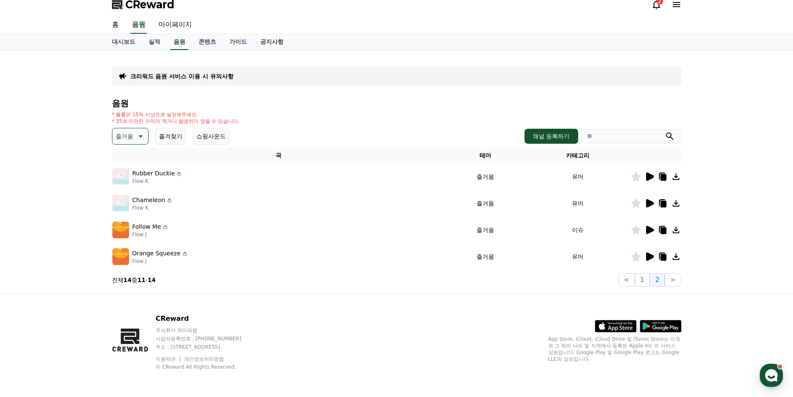
click at [650, 230] on icon at bounding box center [650, 230] width 8 height 8
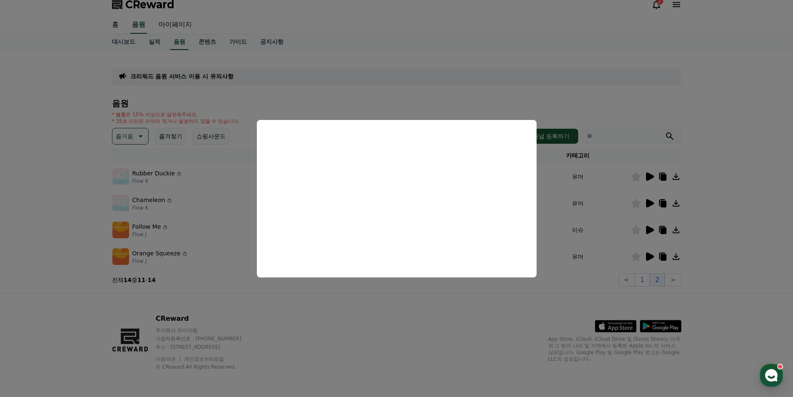
click at [226, 199] on button "close modal" at bounding box center [396, 198] width 793 height 397
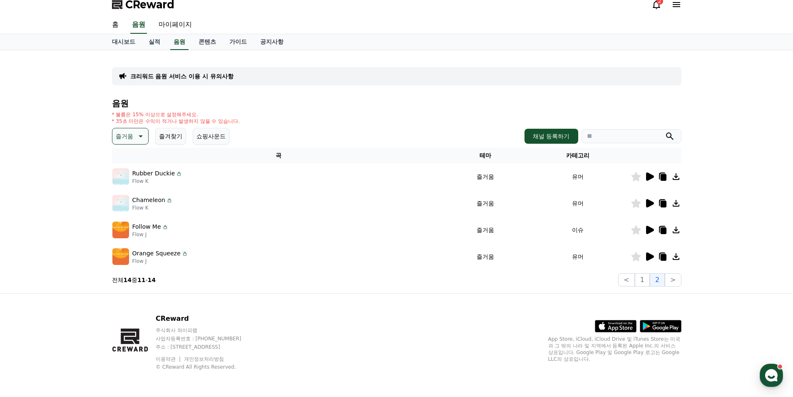
click at [658, 259] on div at bounding box center [656, 257] width 50 height 10
click at [653, 258] on icon at bounding box center [650, 256] width 8 height 8
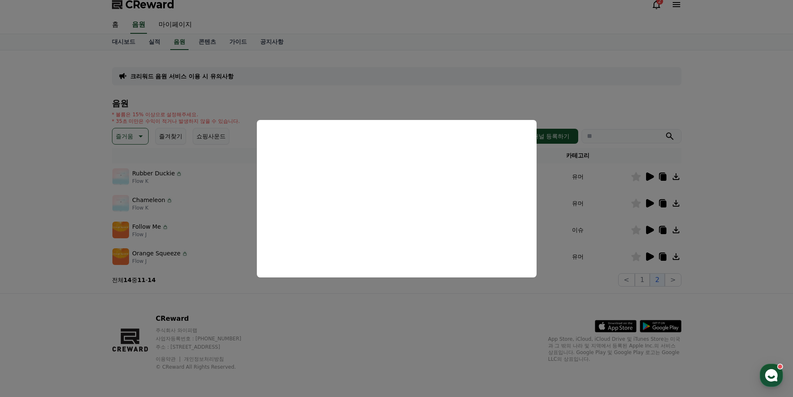
click at [477, 305] on button "close modal" at bounding box center [396, 198] width 793 height 397
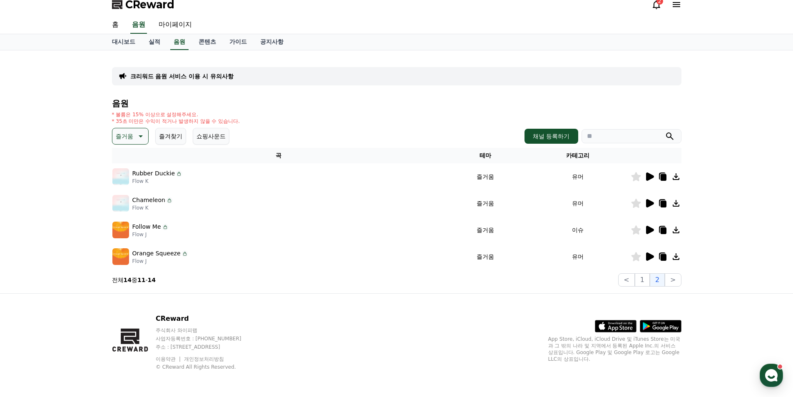
drag, startPoint x: 411, startPoint y: 313, endPoint x: 324, endPoint y: 262, distance: 101.6
click at [411, 313] on div "CReward 주식회사 와이피랩 사업자등록번호 : 655-81-03655 주소 : 경기도 김포시 양촌읍 양곡로 495, 3층 305-비이16호…" at bounding box center [396, 345] width 583 height 103
click at [136, 139] on icon at bounding box center [140, 136] width 10 height 10
click at [120, 182] on button "반전" at bounding box center [122, 185] width 18 height 18
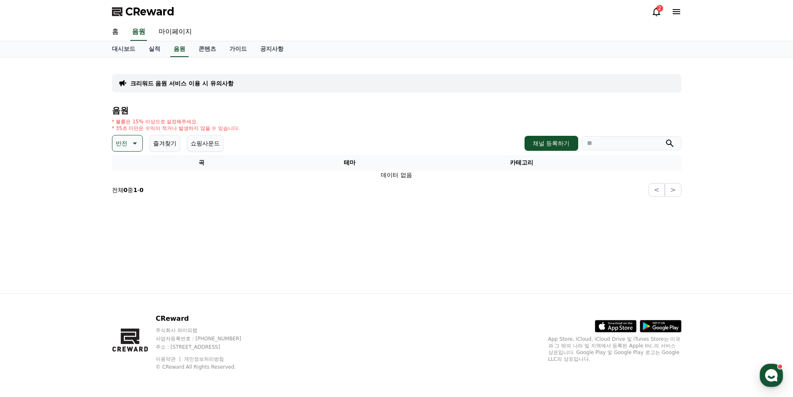
click at [133, 148] on button "반전" at bounding box center [127, 143] width 31 height 17
click at [130, 194] on button "드라마틱" at bounding box center [128, 193] width 30 height 18
click at [140, 148] on button "드라마틱" at bounding box center [133, 143] width 42 height 17
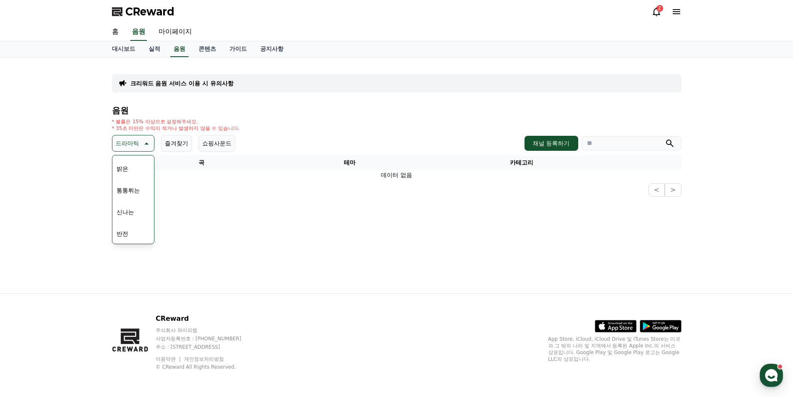
click at [128, 210] on button "신나는" at bounding box center [125, 212] width 24 height 18
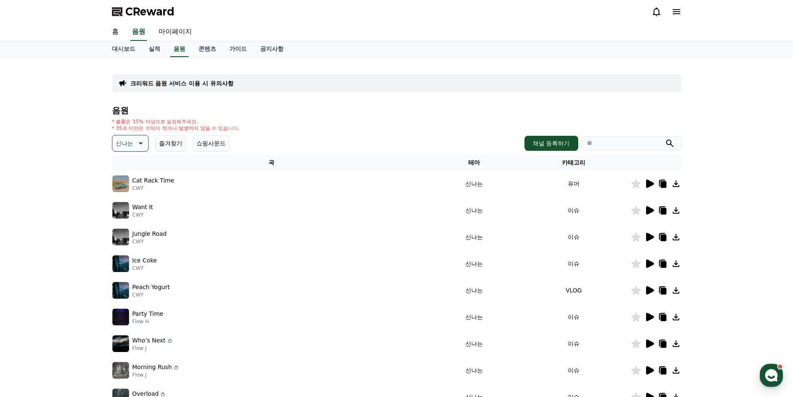
click at [134, 142] on button "신나는" at bounding box center [130, 143] width 37 height 17
click at [129, 191] on button "감동적인" at bounding box center [128, 190] width 30 height 18
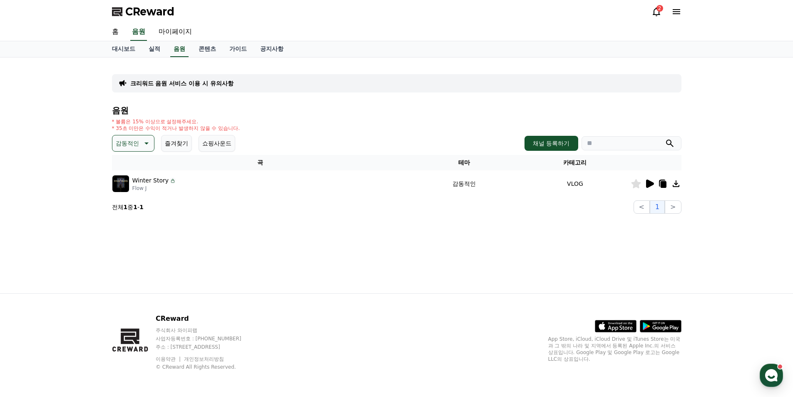
click at [648, 185] on icon at bounding box center [650, 183] width 8 height 8
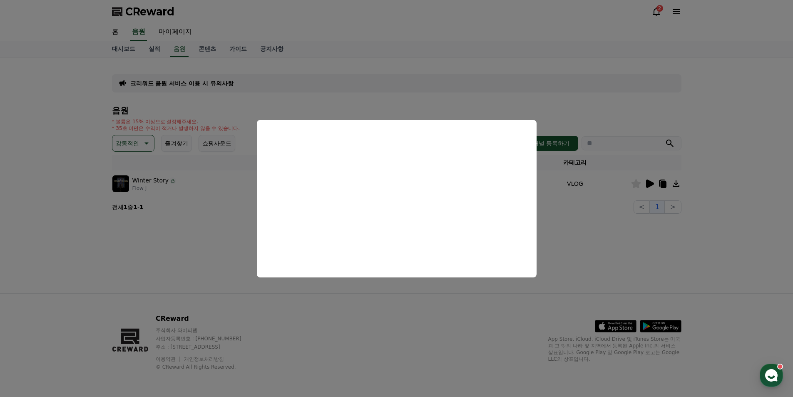
drag, startPoint x: 197, startPoint y: 205, endPoint x: 193, endPoint y: 198, distance: 8.0
click at [197, 205] on button "close modal" at bounding box center [396, 198] width 793 height 397
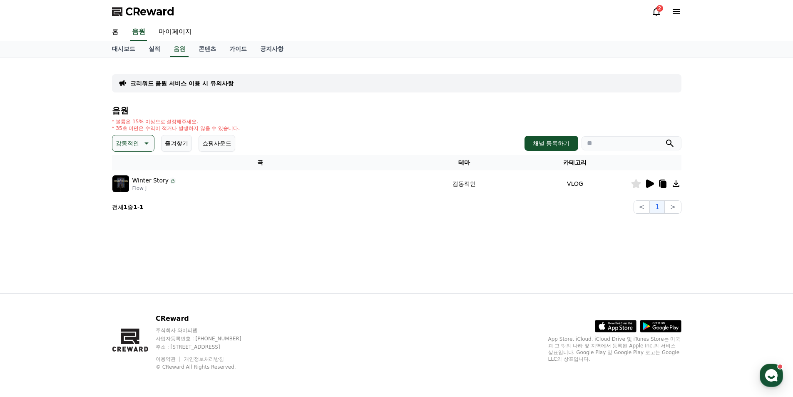
click at [138, 149] on p "감동적인" at bounding box center [127, 143] width 23 height 12
click at [128, 212] on button "긴장되는" at bounding box center [128, 212] width 30 height 18
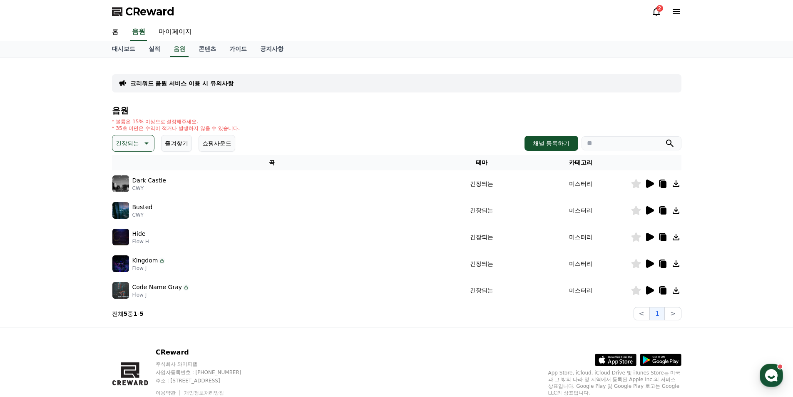
click at [648, 185] on icon at bounding box center [650, 183] width 8 height 8
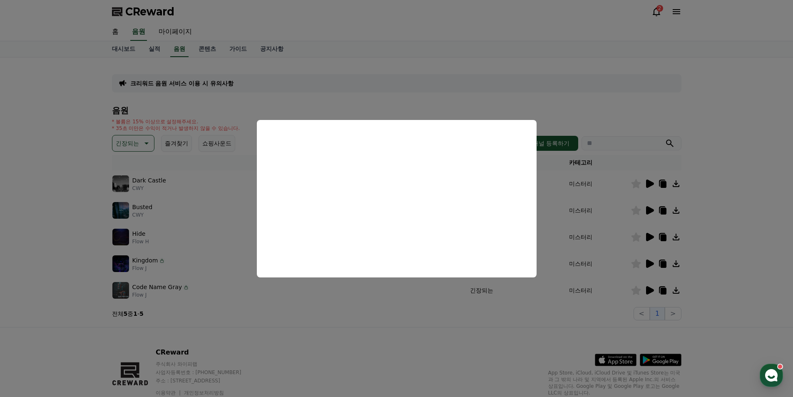
click at [211, 215] on button "close modal" at bounding box center [396, 198] width 793 height 397
click at [211, 215] on div "Busted CWY" at bounding box center [272, 210] width 320 height 17
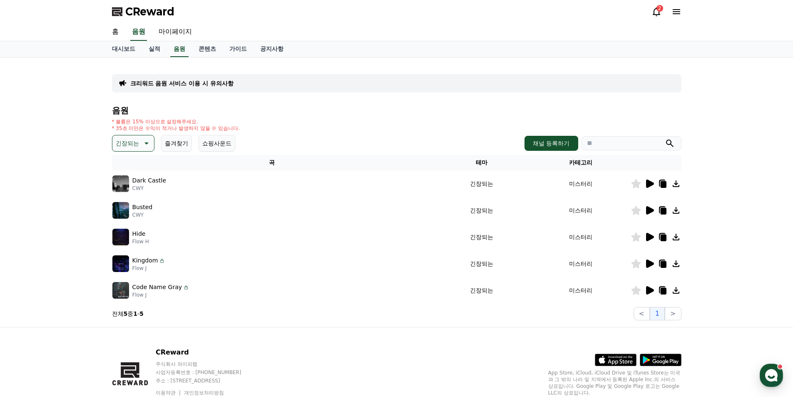
click at [648, 212] on icon at bounding box center [650, 210] width 8 height 8
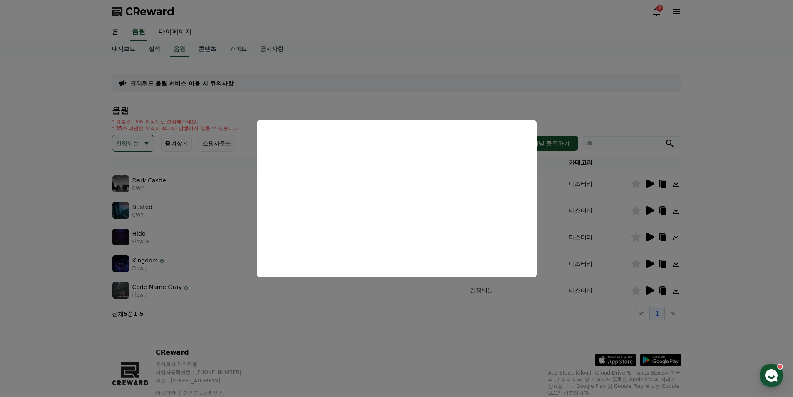
click at [573, 267] on button "close modal" at bounding box center [396, 198] width 793 height 397
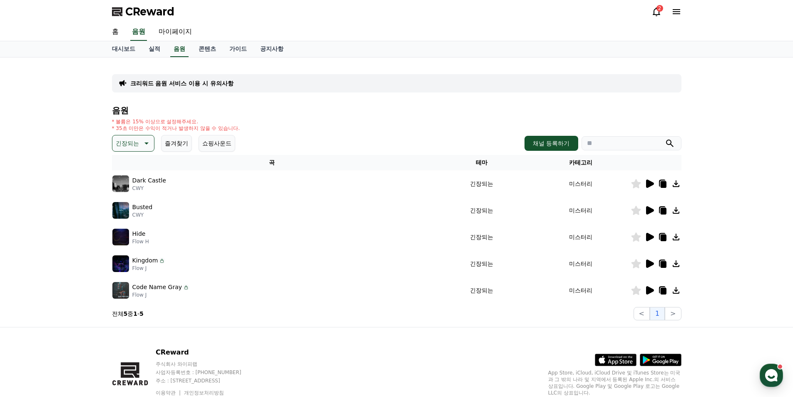
click at [649, 240] on icon at bounding box center [650, 237] width 8 height 8
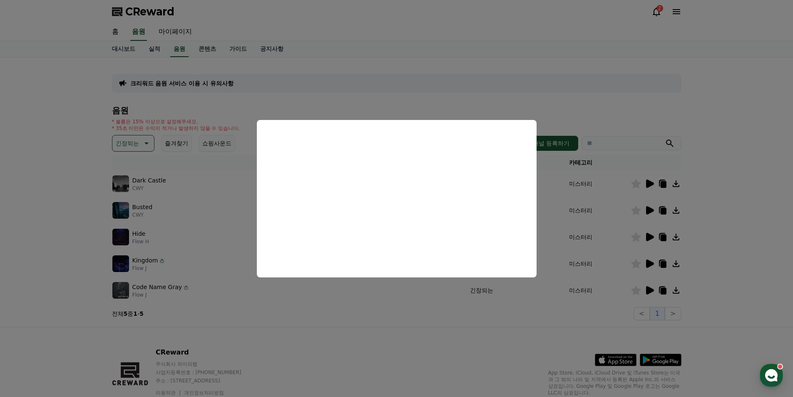
click at [191, 234] on button "close modal" at bounding box center [396, 198] width 793 height 397
click at [190, 244] on div "Hide Flow H" at bounding box center [272, 237] width 320 height 17
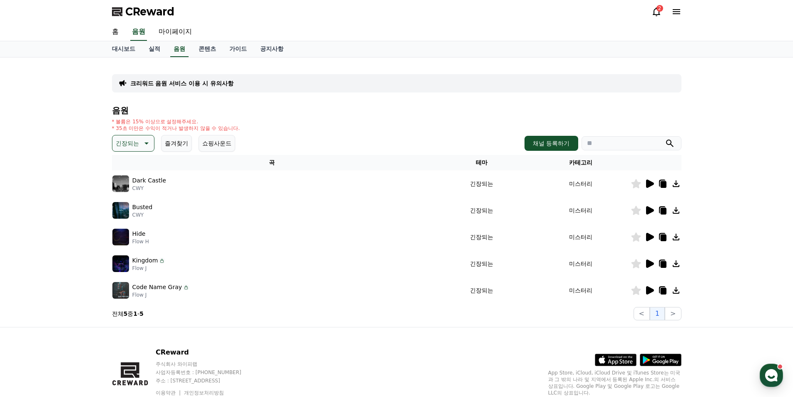
click at [650, 266] on icon at bounding box center [650, 263] width 8 height 8
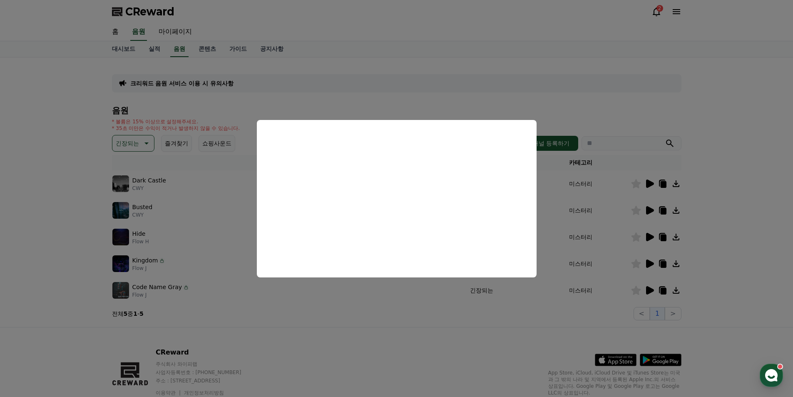
drag, startPoint x: 513, startPoint y: 310, endPoint x: 529, endPoint y: 306, distance: 16.3
click at [521, 309] on button "close modal" at bounding box center [396, 198] width 793 height 397
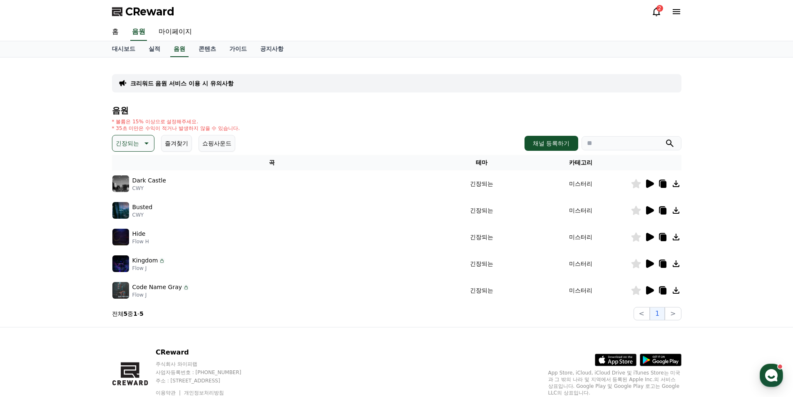
click at [590, 299] on td "미스터리" at bounding box center [580, 290] width 99 height 27
click at [648, 289] on icon at bounding box center [650, 290] width 8 height 8
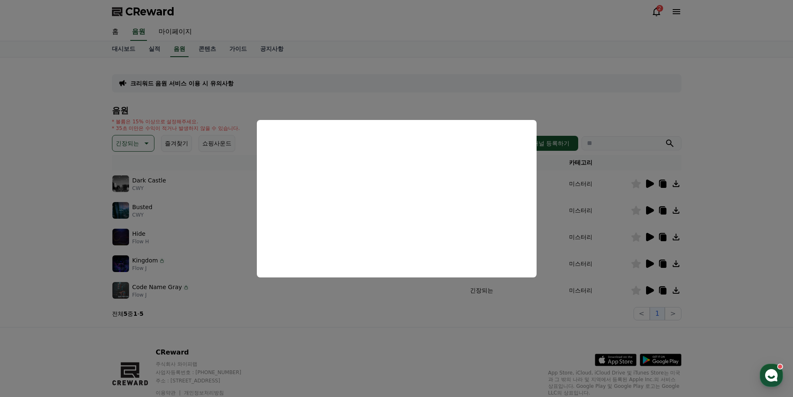
click at [225, 222] on button "close modal" at bounding box center [396, 198] width 793 height 397
click at [222, 220] on td "Busted CWY" at bounding box center [272, 210] width 321 height 27
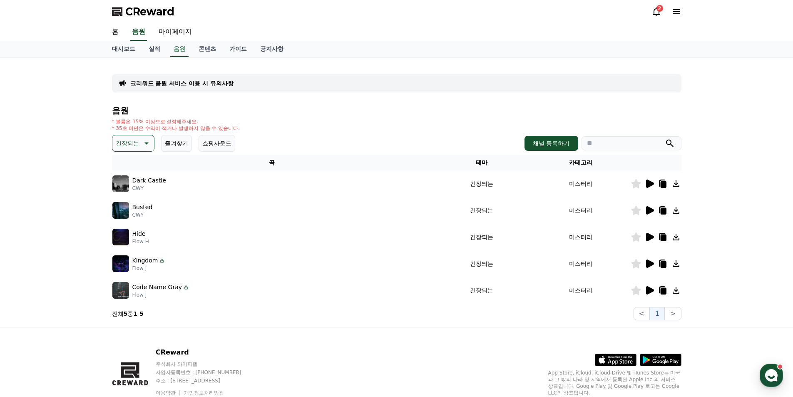
click at [143, 152] on div "음원 * 볼륨은 15% 이상으로 설정해주세요. * 35초 미만은 수익이 적거나 발생하지 않을 수 있습니다. 긴장되는 즐겨찾기 쇼핑사운드 채널 …" at bounding box center [397, 213] width 570 height 214
click at [143, 141] on icon at bounding box center [146, 143] width 10 height 10
click at [131, 236] on button "코믹한" at bounding box center [125, 233] width 24 height 18
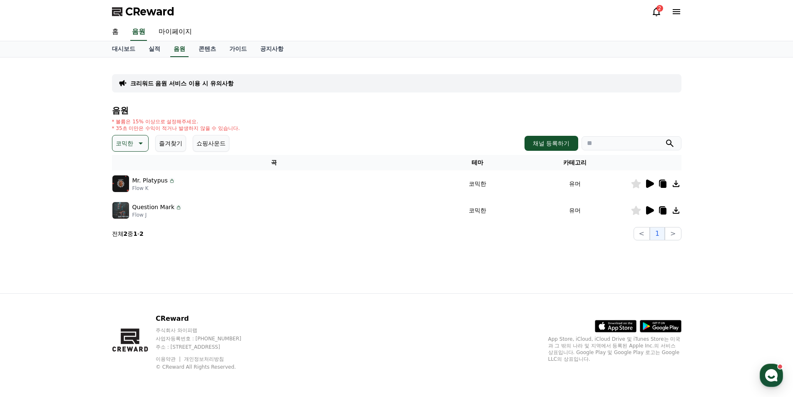
click at [647, 187] on icon at bounding box center [650, 183] width 8 height 8
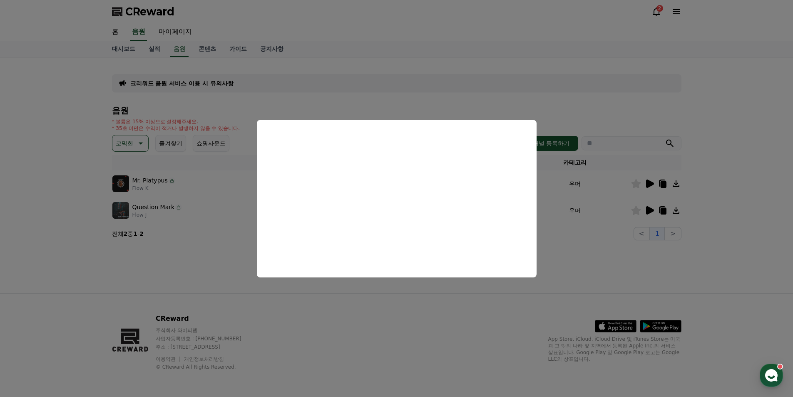
click at [437, 303] on button "close modal" at bounding box center [396, 198] width 793 height 397
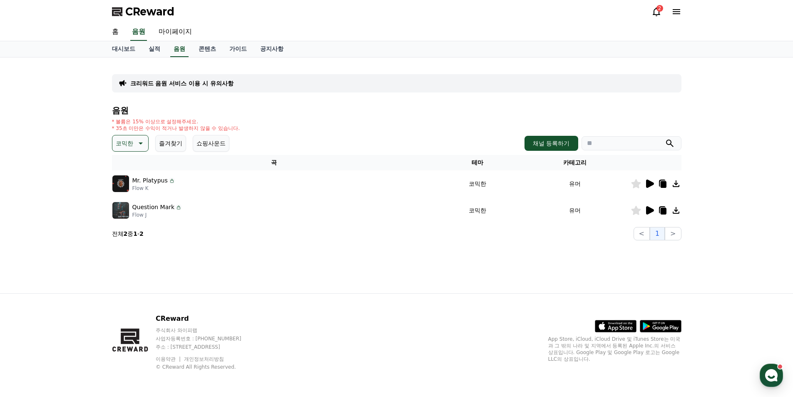
click at [653, 207] on icon at bounding box center [650, 210] width 10 height 10
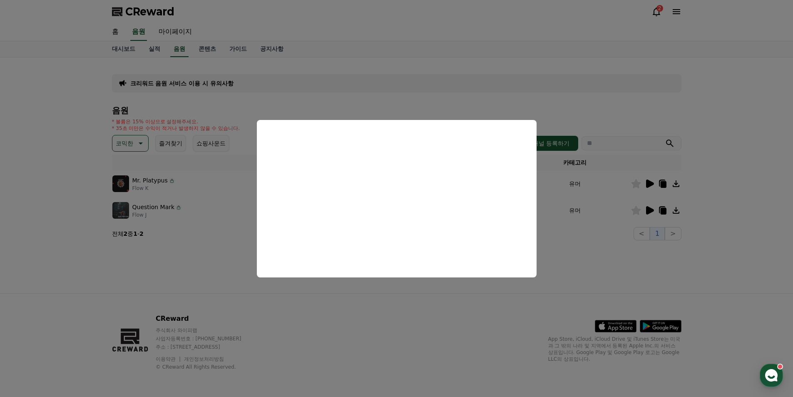
click at [236, 229] on button "close modal" at bounding box center [396, 198] width 793 height 397
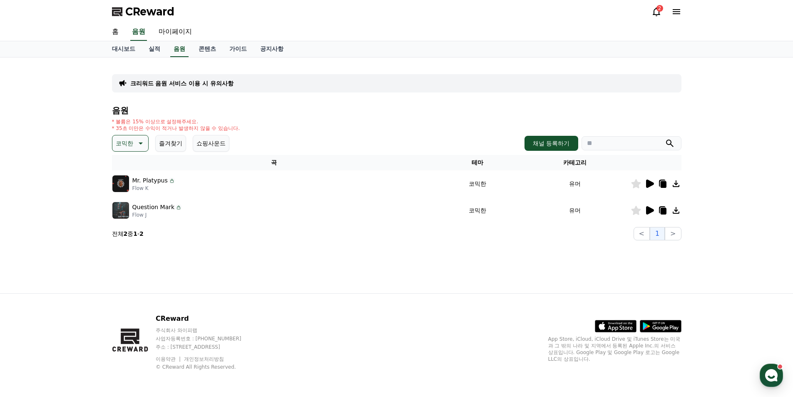
click at [648, 183] on icon at bounding box center [650, 183] width 8 height 8
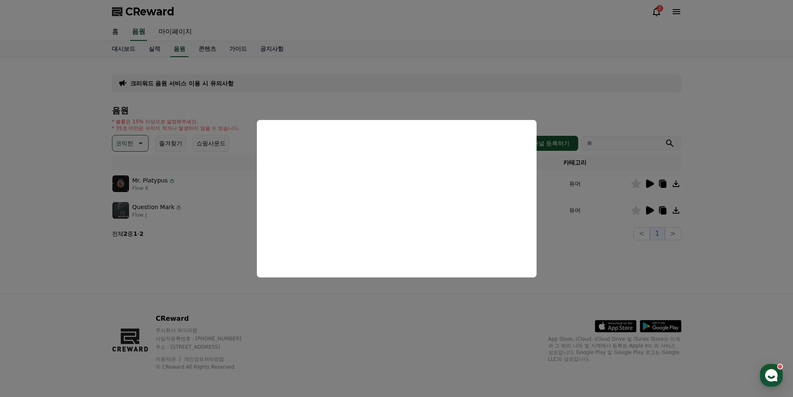
drag, startPoint x: 210, startPoint y: 214, endPoint x: 195, endPoint y: 204, distance: 18.4
click at [210, 214] on button "close modal" at bounding box center [396, 198] width 793 height 397
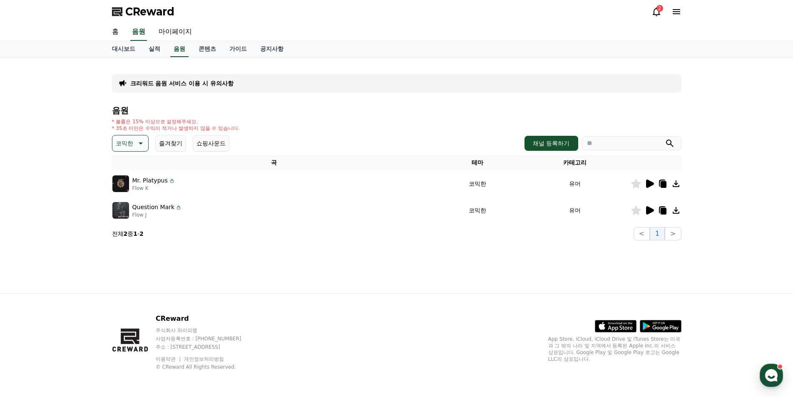
click at [174, 187] on div "Mr. [PERSON_NAME] Flow K" at bounding box center [273, 183] width 323 height 17
click at [136, 145] on icon at bounding box center [140, 143] width 10 height 10
click at [131, 213] on button "긴장되는" at bounding box center [128, 212] width 30 height 18
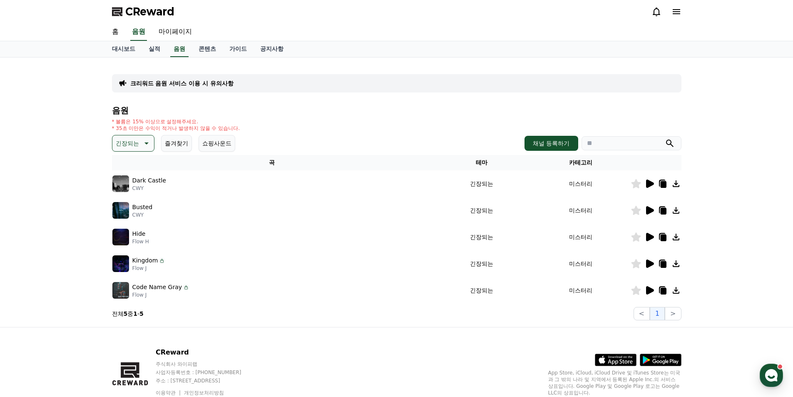
click at [140, 134] on div "음원 * 볼륨은 15% 이상으로 설정해주세요. * 35초 미만은 수익이 적거나 발생하지 않을 수 있습니다. 긴장되는 즐겨찾기 쇼핑사운드 채널 …" at bounding box center [397, 213] width 570 height 214
click at [138, 141] on p "긴장되는" at bounding box center [127, 143] width 23 height 12
click at [135, 189] on button "감동적인" at bounding box center [128, 190] width 30 height 18
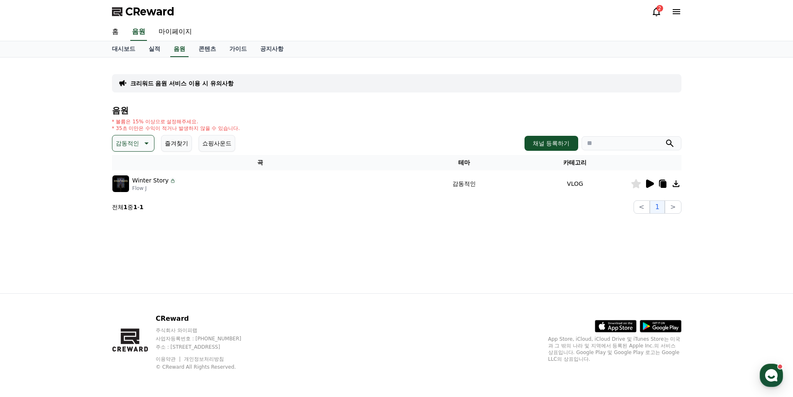
click at [649, 184] on icon at bounding box center [650, 183] width 8 height 8
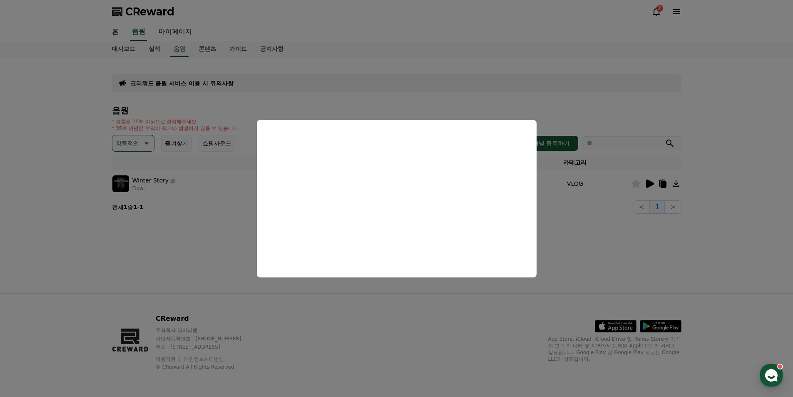
drag, startPoint x: 215, startPoint y: 203, endPoint x: 174, endPoint y: 163, distance: 57.1
click at [214, 203] on button "close modal" at bounding box center [396, 198] width 793 height 397
click at [135, 147] on p "감동적인" at bounding box center [127, 143] width 23 height 12
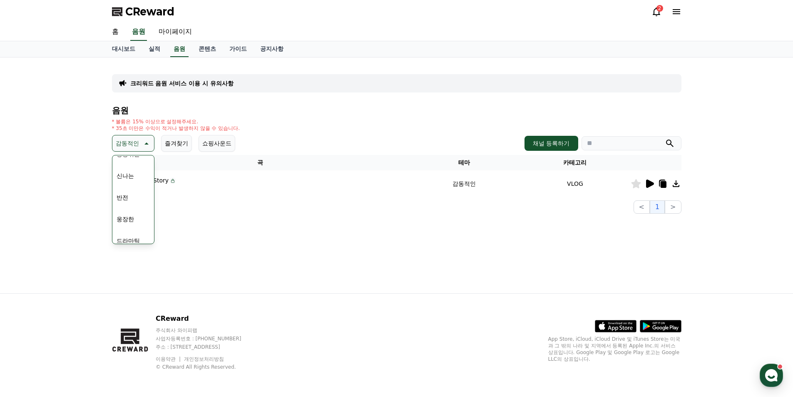
scroll to position [125, 0]
click at [130, 170] on button "신나는" at bounding box center [125, 170] width 24 height 18
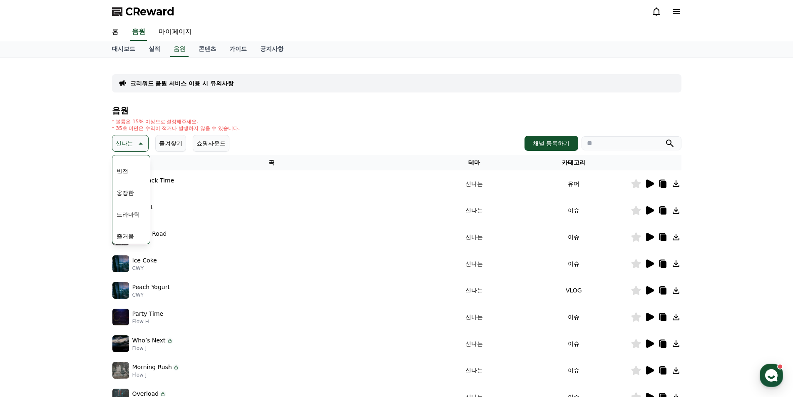
scroll to position [167, 0]
click at [129, 194] on button "드라마틱" at bounding box center [128, 193] width 30 height 18
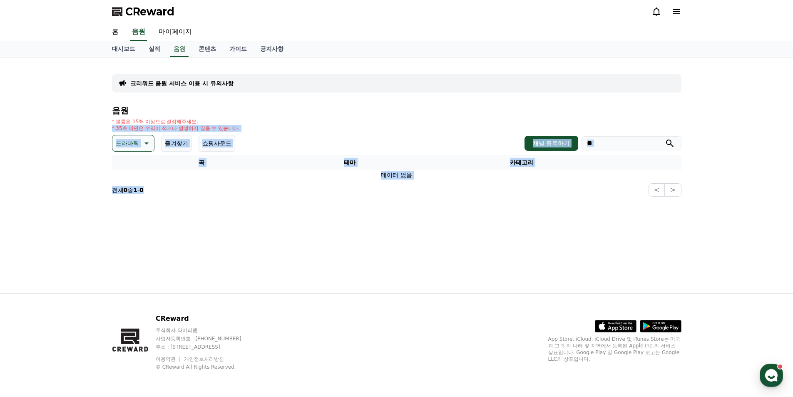
drag, startPoint x: 113, startPoint y: 158, endPoint x: 215, endPoint y: 207, distance: 113.4
click at [215, 207] on div "크리워드 음원 서비스 이용 시 유의사항 음원 * 볼륨은 15% 이상으로 설정해주세요. * 35초 미만은 수익이 적거나 발생하지 않을 수 있습니…" at bounding box center [396, 175] width 793 height 236
click at [223, 212] on div "크리워드 음원 서비스 이용 시 유의사항 음원 * 볼륨은 15% 이상으로 설정해주세요. * 35초 미만은 수익이 적거나 발생하지 않을 수 있습니…" at bounding box center [396, 175] width 583 height 236
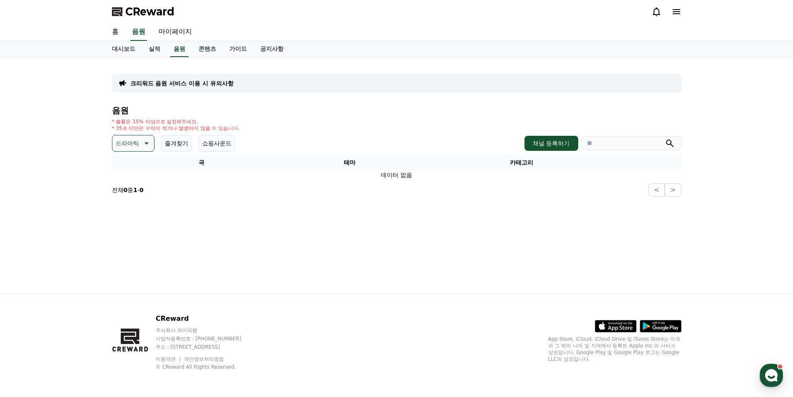
drag, startPoint x: 405, startPoint y: 180, endPoint x: 355, endPoint y: 180, distance: 50.4
click at [356, 180] on div "음원 * 볼륨은 15% 이상으로 설정해주세요. * 35초 미만은 수익이 적거나 발생하지 않을 수 있습니다. 드라마틱 즐겨찾기 쇼핑사운드 채널 …" at bounding box center [397, 151] width 570 height 91
click at [130, 147] on p "드라마틱" at bounding box center [127, 143] width 23 height 12
click at [129, 197] on button "분위기있는" at bounding box center [131, 195] width 36 height 18
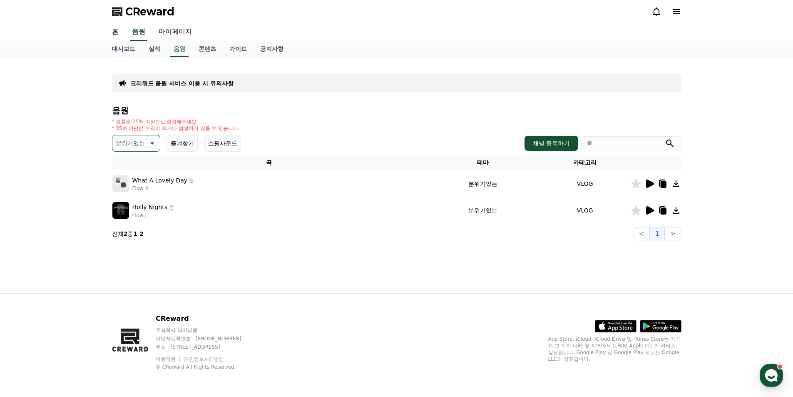
click at [657, 185] on div at bounding box center [656, 184] width 50 height 10
click at [648, 185] on icon at bounding box center [650, 183] width 8 height 8
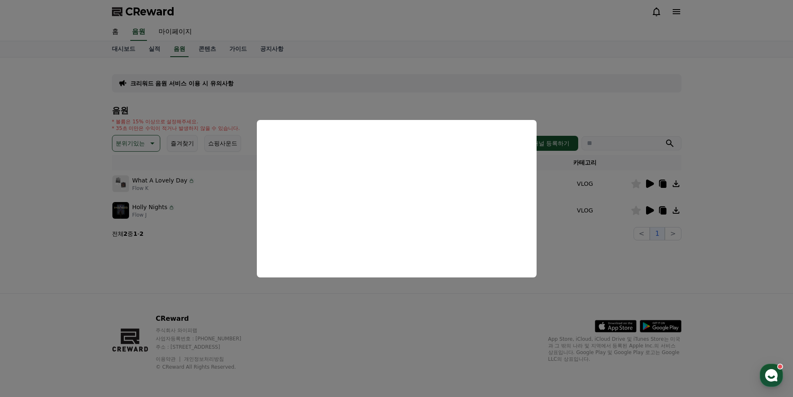
click at [314, 299] on button "close modal" at bounding box center [396, 198] width 793 height 397
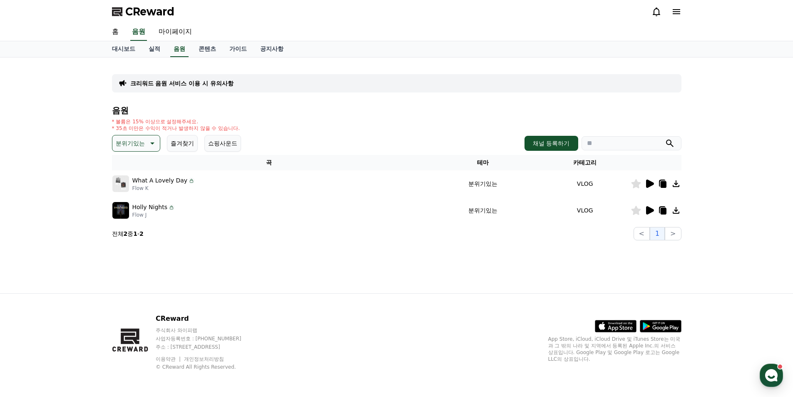
click at [644, 210] on div at bounding box center [656, 210] width 50 height 10
click at [645, 209] on icon at bounding box center [650, 210] width 10 height 10
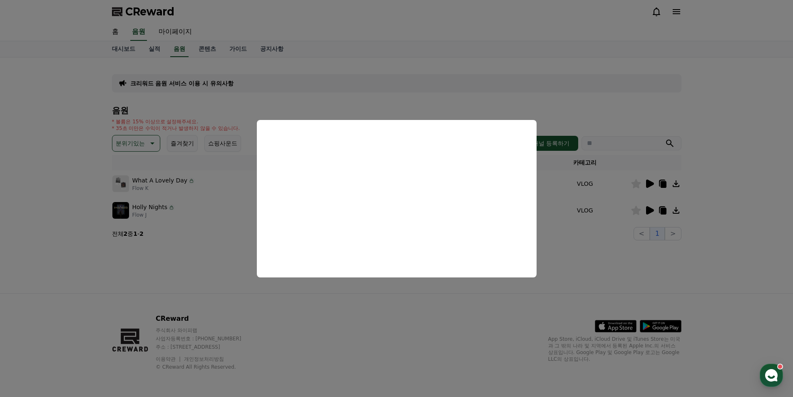
drag, startPoint x: 224, startPoint y: 232, endPoint x: 206, endPoint y: 213, distance: 26.5
click at [224, 232] on button "close modal" at bounding box center [396, 198] width 793 height 397
click at [139, 148] on p "분위기있는" at bounding box center [130, 143] width 29 height 12
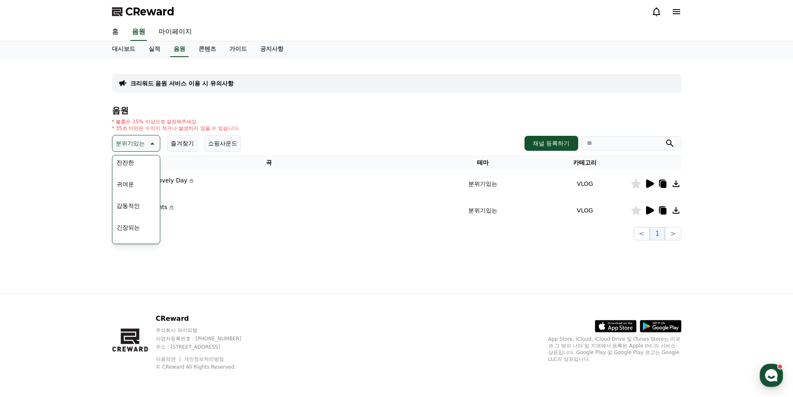
scroll to position [302, 0]
click at [126, 211] on button "귀여운" at bounding box center [125, 210] width 24 height 18
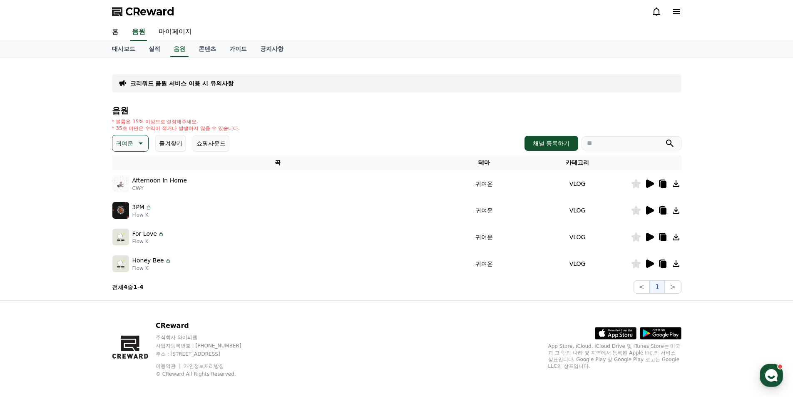
click at [654, 182] on div at bounding box center [656, 184] width 50 height 10
click at [647, 181] on icon at bounding box center [650, 183] width 8 height 8
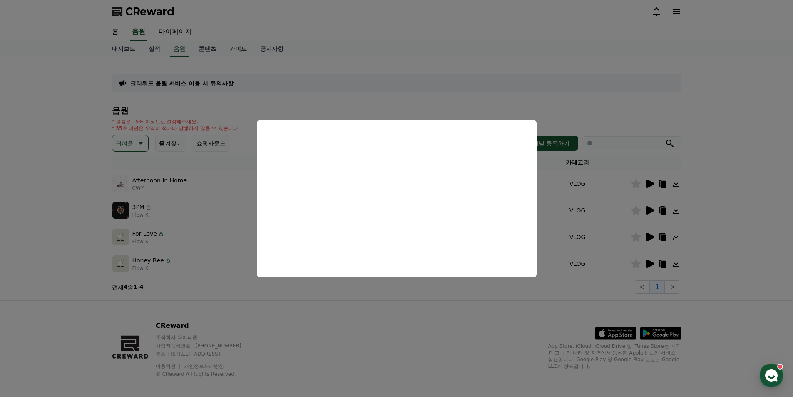
click at [235, 235] on button "close modal" at bounding box center [396, 198] width 793 height 397
drag, startPoint x: 223, startPoint y: 225, endPoint x: 242, endPoint y: 220, distance: 19.1
click at [228, 223] on tbody "Afternoon In Home CWY 귀여운 VLOG 3PM Flow K 귀여운 VLOG For Love Flow K 귀여운 VLOG Hon…" at bounding box center [397, 223] width 570 height 107
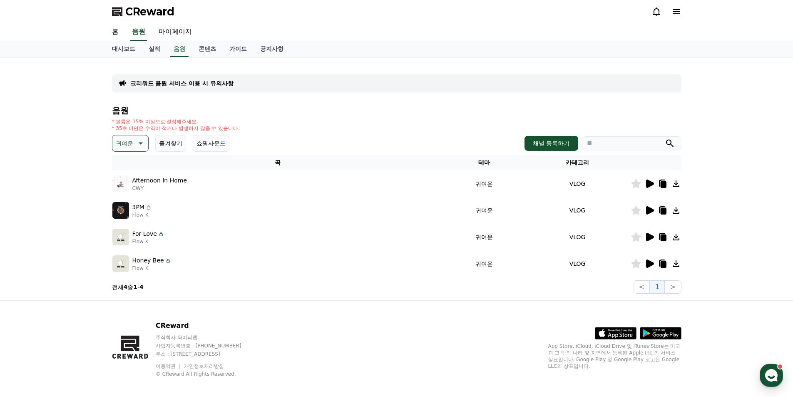
click at [649, 211] on icon at bounding box center [650, 210] width 8 height 8
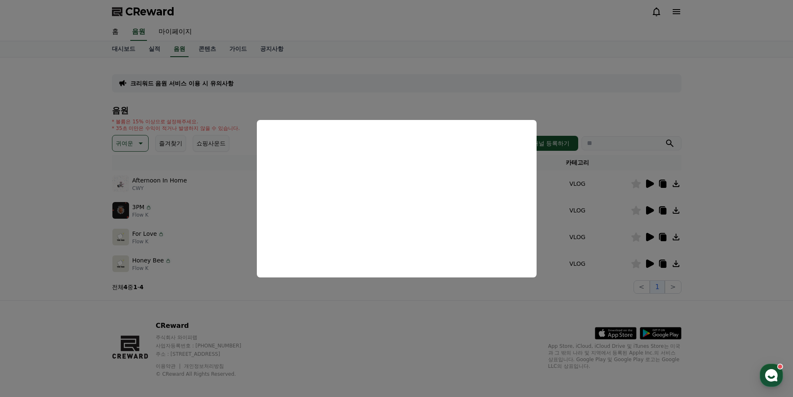
click at [207, 242] on button "close modal" at bounding box center [396, 198] width 793 height 397
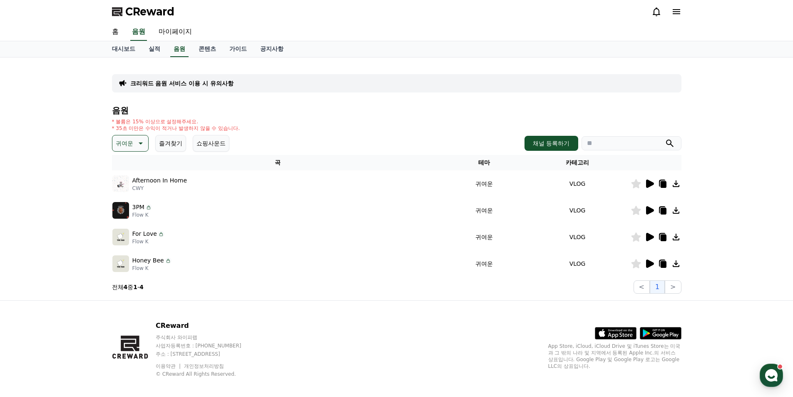
click at [229, 238] on div "For Love Flow K" at bounding box center [277, 237] width 331 height 17
drag, startPoint x: 317, startPoint y: 234, endPoint x: 337, endPoint y: 231, distance: 19.7
click at [319, 234] on div "For Love Flow K" at bounding box center [277, 237] width 331 height 17
click at [643, 235] on div at bounding box center [656, 237] width 50 height 10
click at [647, 235] on icon at bounding box center [650, 237] width 8 height 8
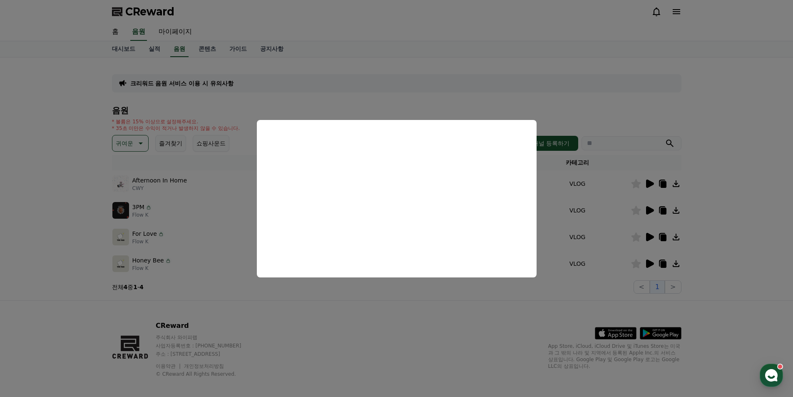
click at [346, 288] on button "close modal" at bounding box center [396, 198] width 793 height 397
click at [311, 304] on div "CReward 주식회사 와이피랩 사업자등록번호 : 655-81-03655 주소 : 경기도 김포시 양촌읍 양곡로 495, 3층 305-비이16호…" at bounding box center [396, 352] width 583 height 103
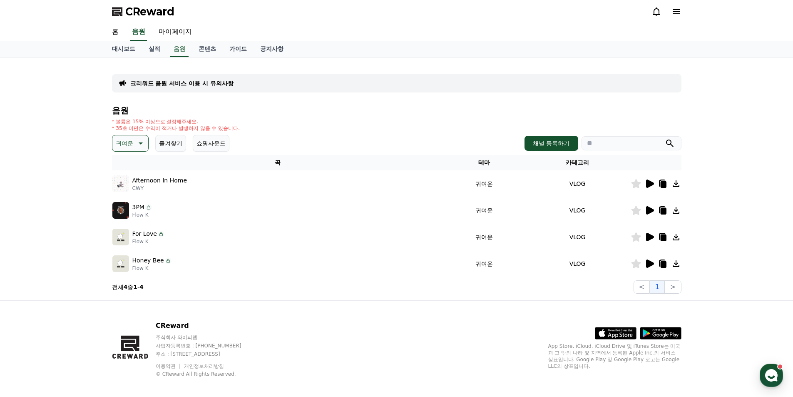
click at [650, 269] on td at bounding box center [656, 263] width 51 height 27
click at [649, 265] on icon at bounding box center [650, 263] width 8 height 8
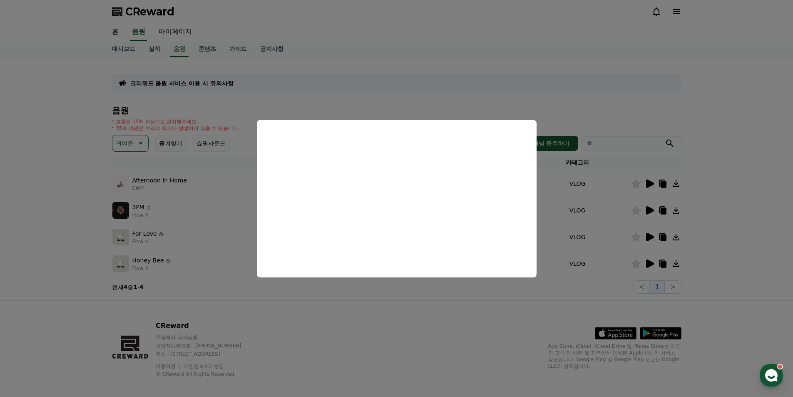
drag, startPoint x: 219, startPoint y: 229, endPoint x: 202, endPoint y: 207, distance: 28.7
click at [219, 229] on button "close modal" at bounding box center [396, 198] width 793 height 397
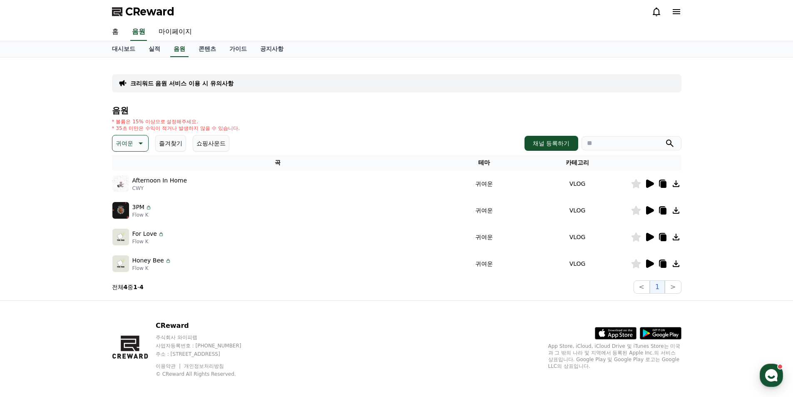
click at [132, 141] on p "귀여운" at bounding box center [124, 143] width 17 height 12
click at [129, 187] on button "잔잔한" at bounding box center [125, 188] width 24 height 18
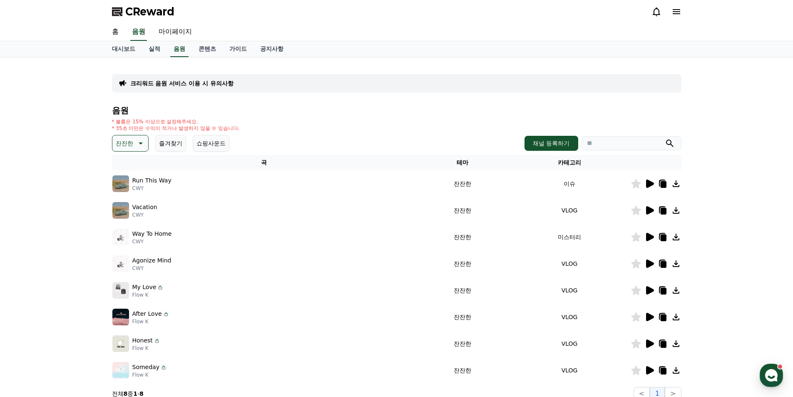
click at [78, 52] on div "대시보드 실적 음원 콘텐츠 가이드 공지사항" at bounding box center [396, 49] width 793 height 16
